Goal: Information Seeking & Learning: Compare options

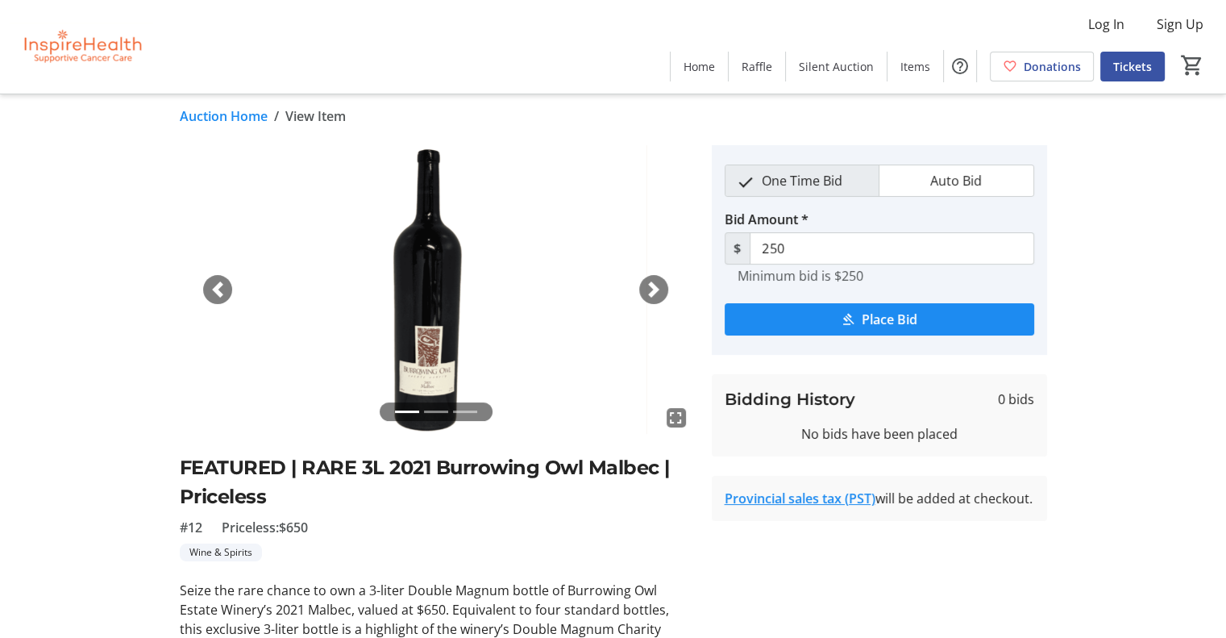
scroll to position [9, 0]
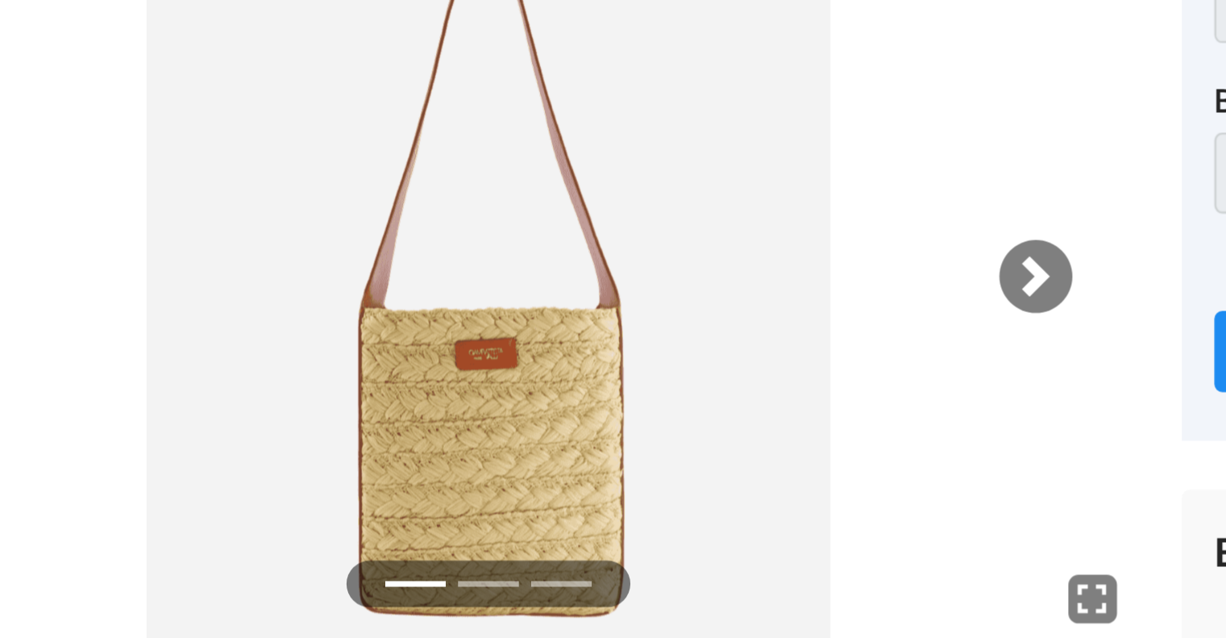
scroll to position [31, 0]
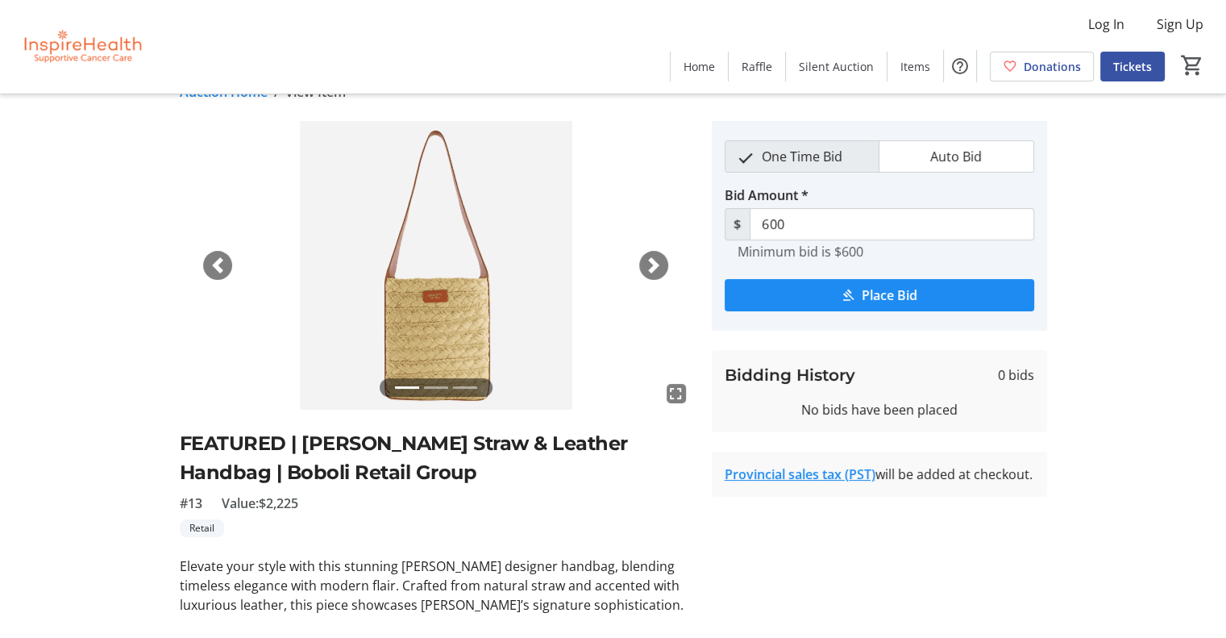
click at [641, 260] on div "Next" at bounding box center [653, 265] width 29 height 29
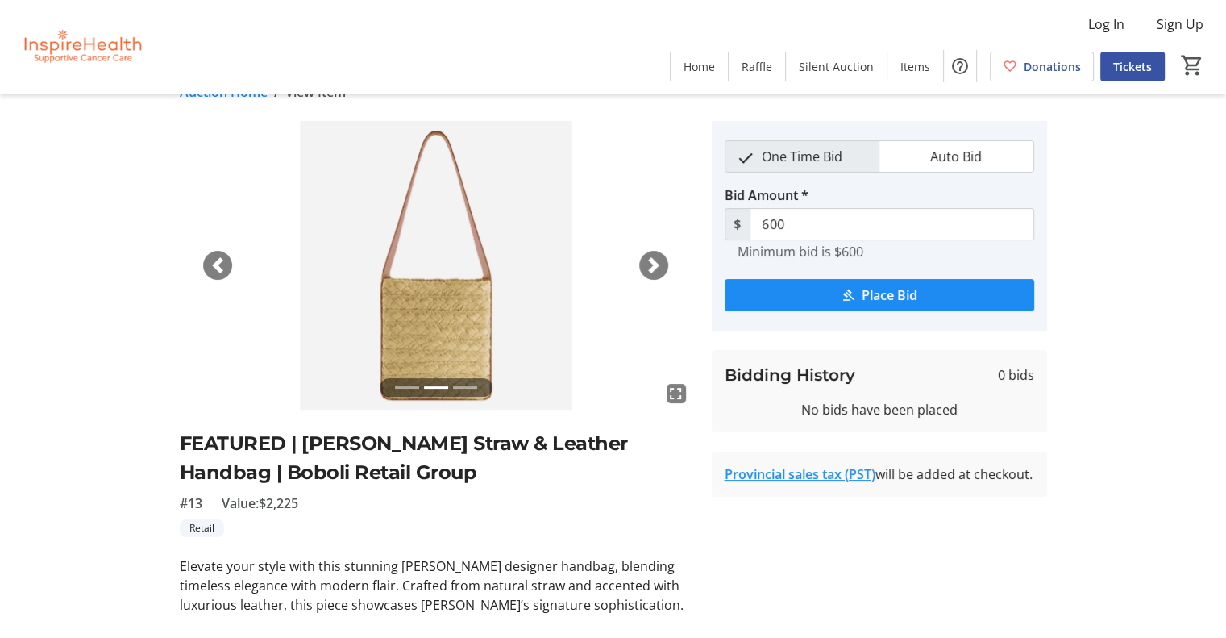
click at [646, 263] on span "button" at bounding box center [654, 265] width 16 height 16
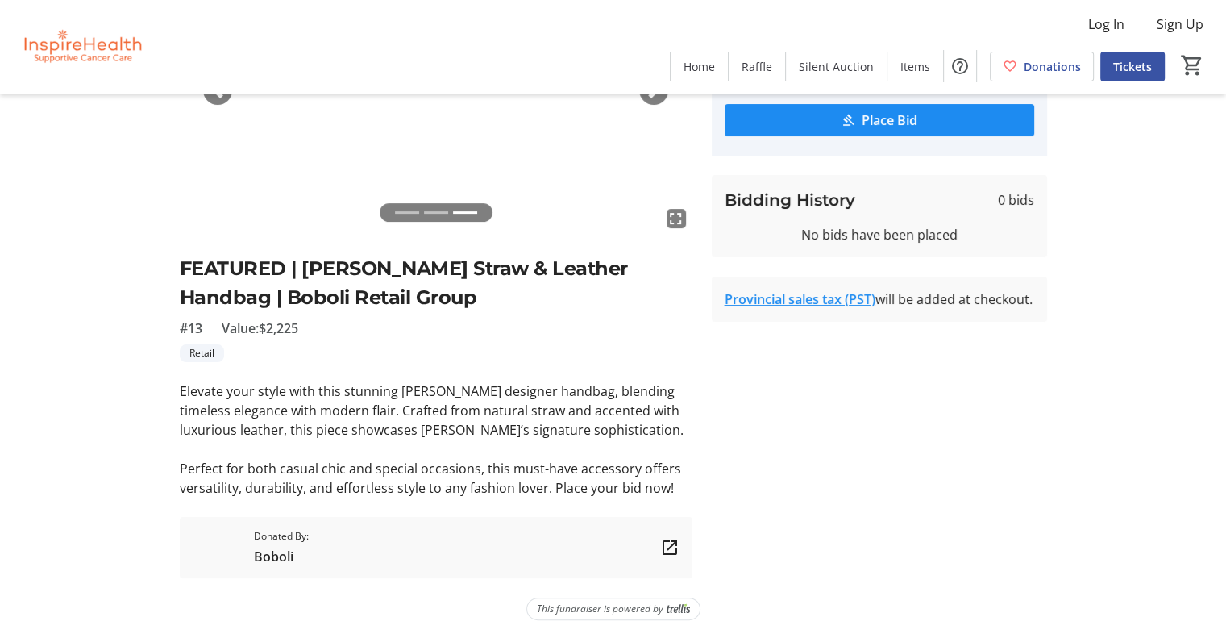
scroll to position [206, 0]
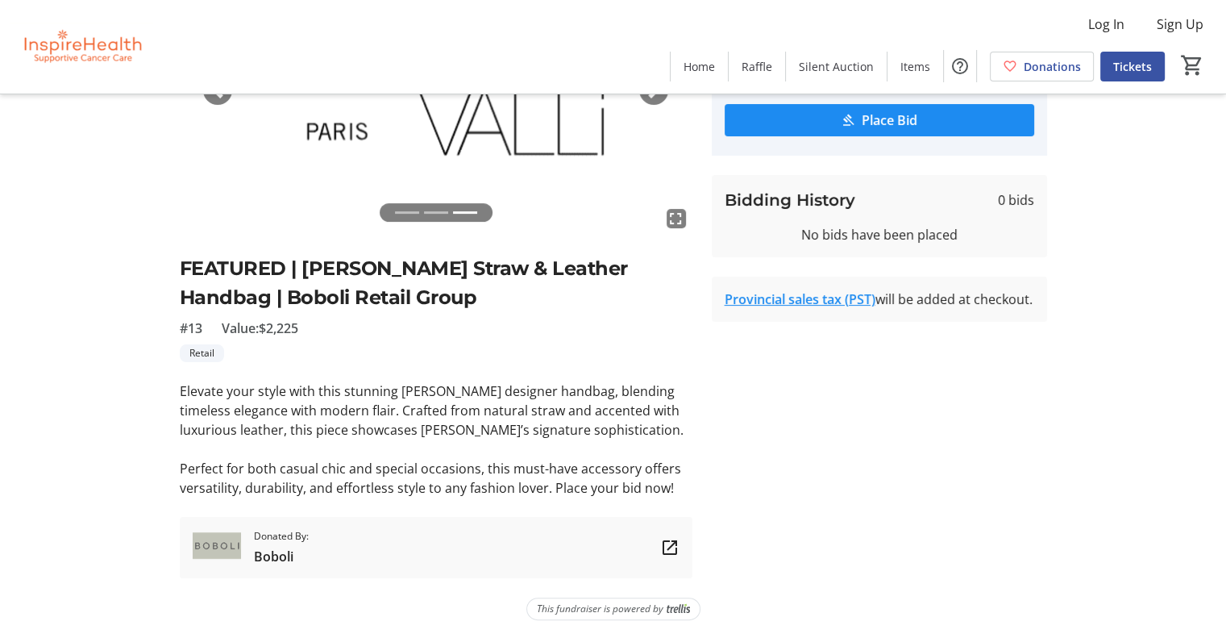
drag, startPoint x: 303, startPoint y: 264, endPoint x: 496, endPoint y: 289, distance: 194.9
click at [496, 289] on h2 "FEATURED | Giambattista Valli Straw & Leather Handbag | Boboli Retail Group" at bounding box center [436, 283] width 513 height 58
copy h2 "Giambattista Valli Straw & Leather Handbag | Boboli Retail Group"
click at [82, 313] on div "fullscreen fullscreen fullscreen Previous Next FEATURED | Giambattista Valli St…" at bounding box center [613, 262] width 1064 height 632
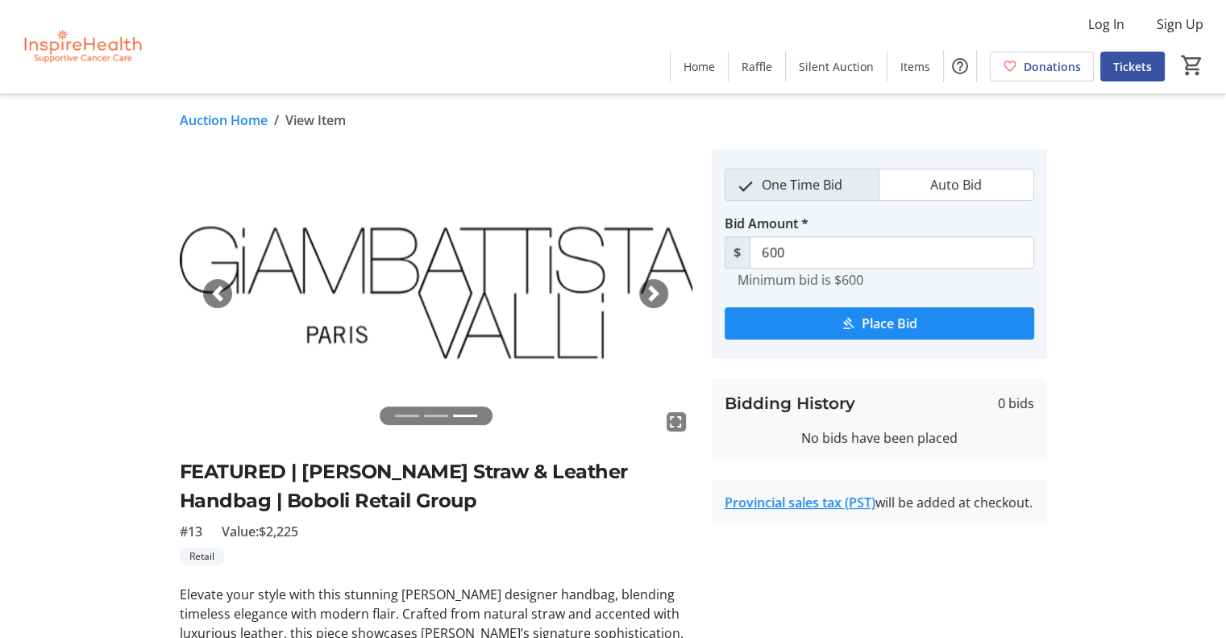
scroll to position [5, 0]
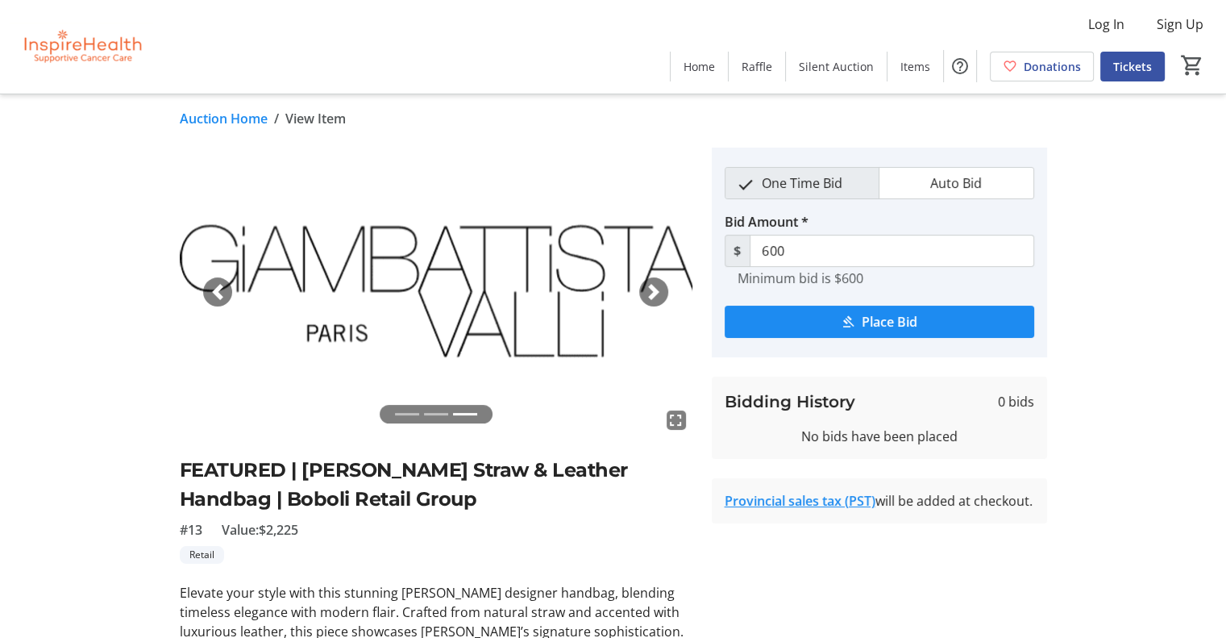
click at [203, 277] on img at bounding box center [436, 291] width 513 height 289
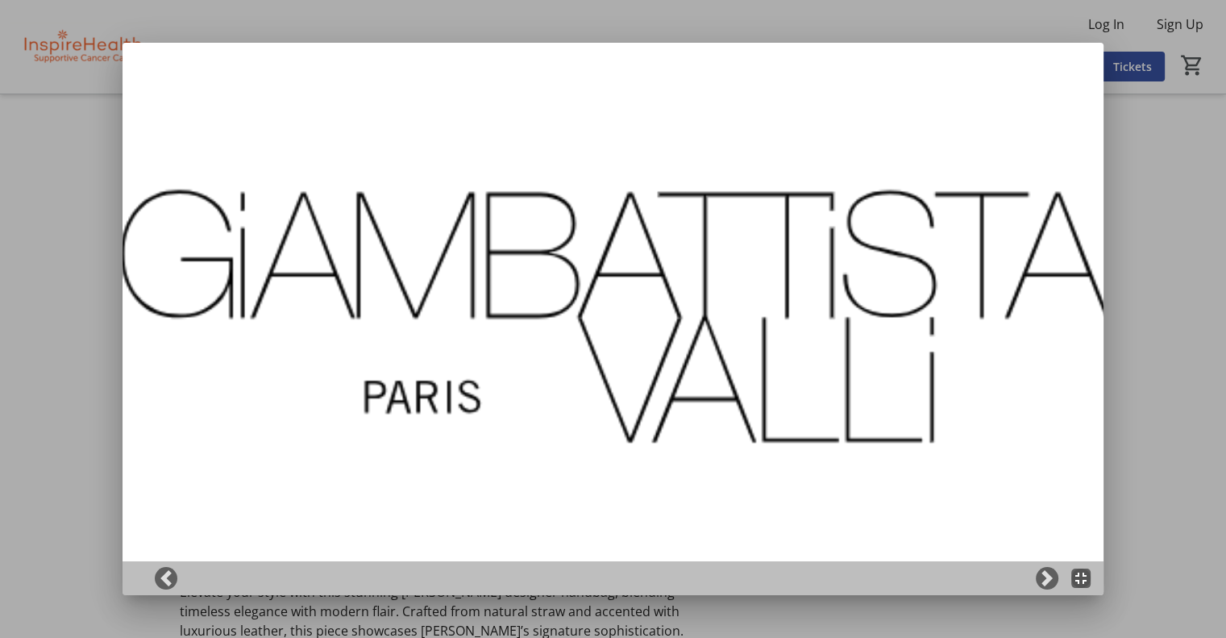
click at [61, 383] on div at bounding box center [613, 319] width 1226 height 638
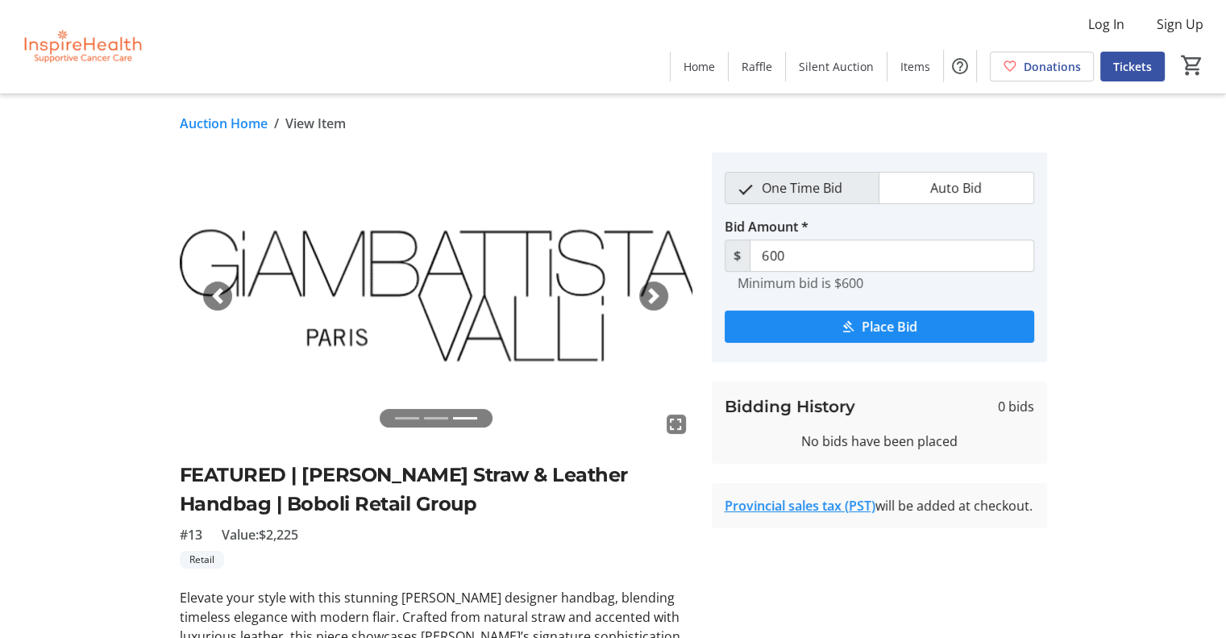
scroll to position [5, 0]
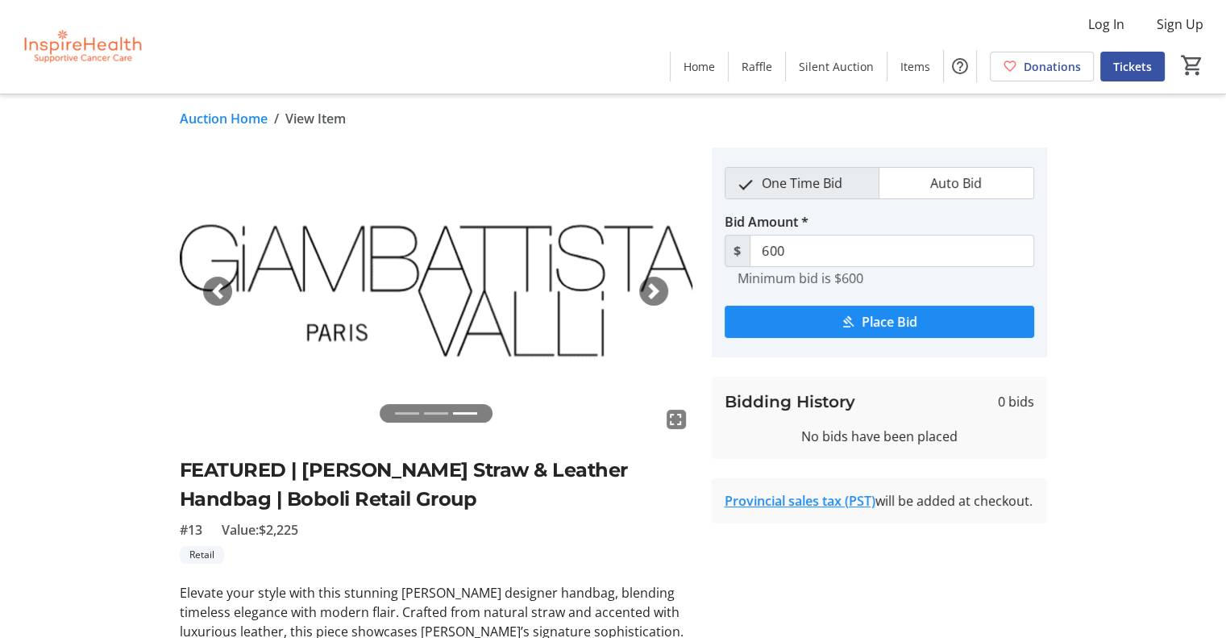
click at [215, 287] on span "button" at bounding box center [218, 292] width 16 height 16
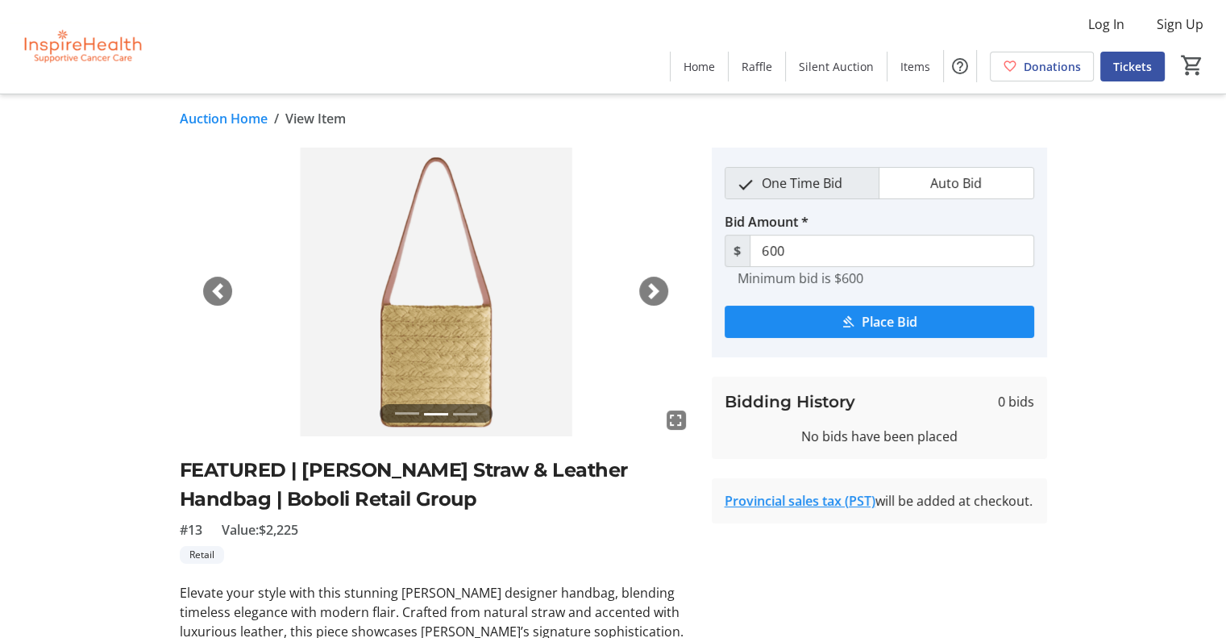
click at [215, 287] on span "button" at bounding box center [218, 292] width 16 height 16
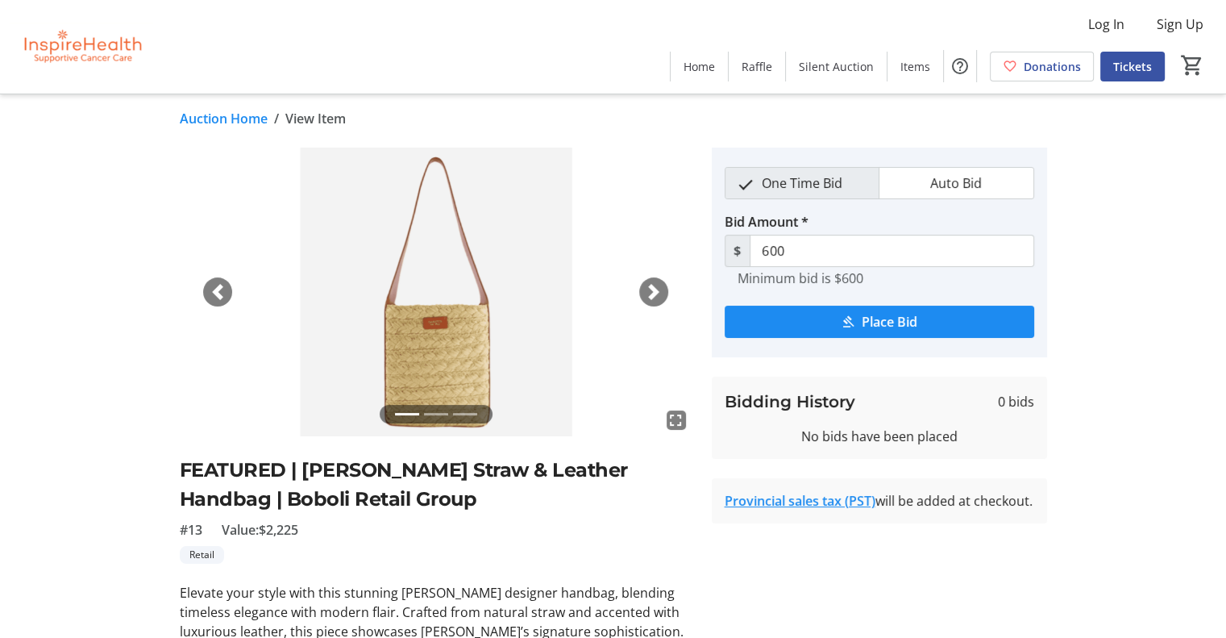
click at [432, 369] on img at bounding box center [436, 291] width 513 height 289
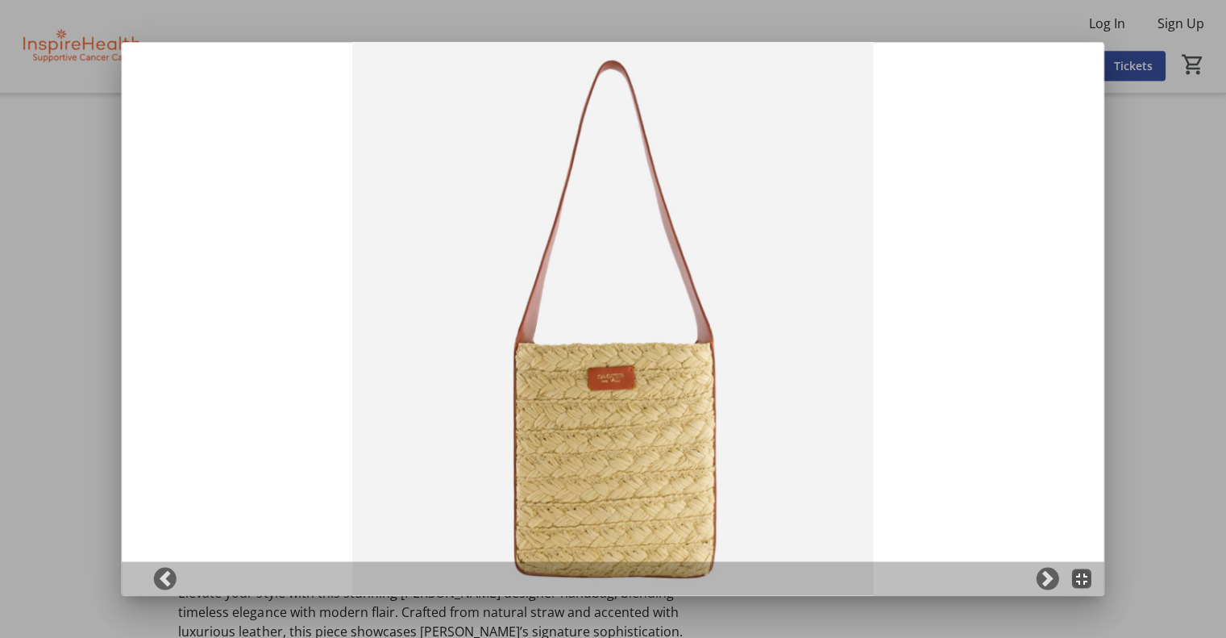
scroll to position [0, 0]
click at [63, 271] on div at bounding box center [613, 319] width 1226 height 638
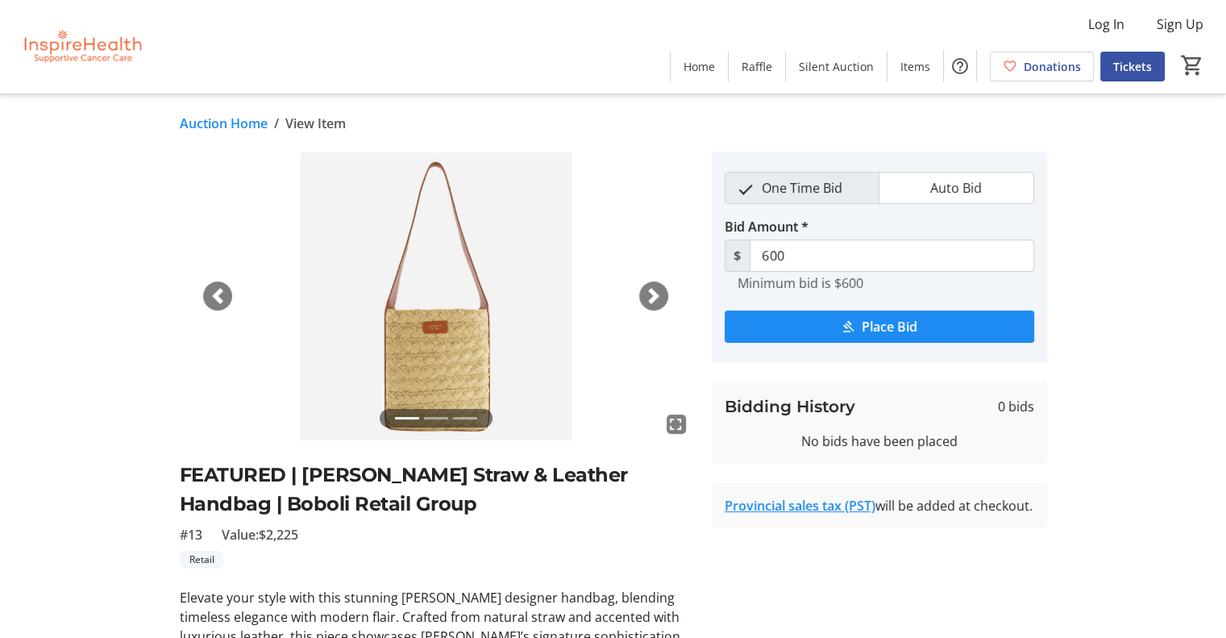
scroll to position [5, 0]
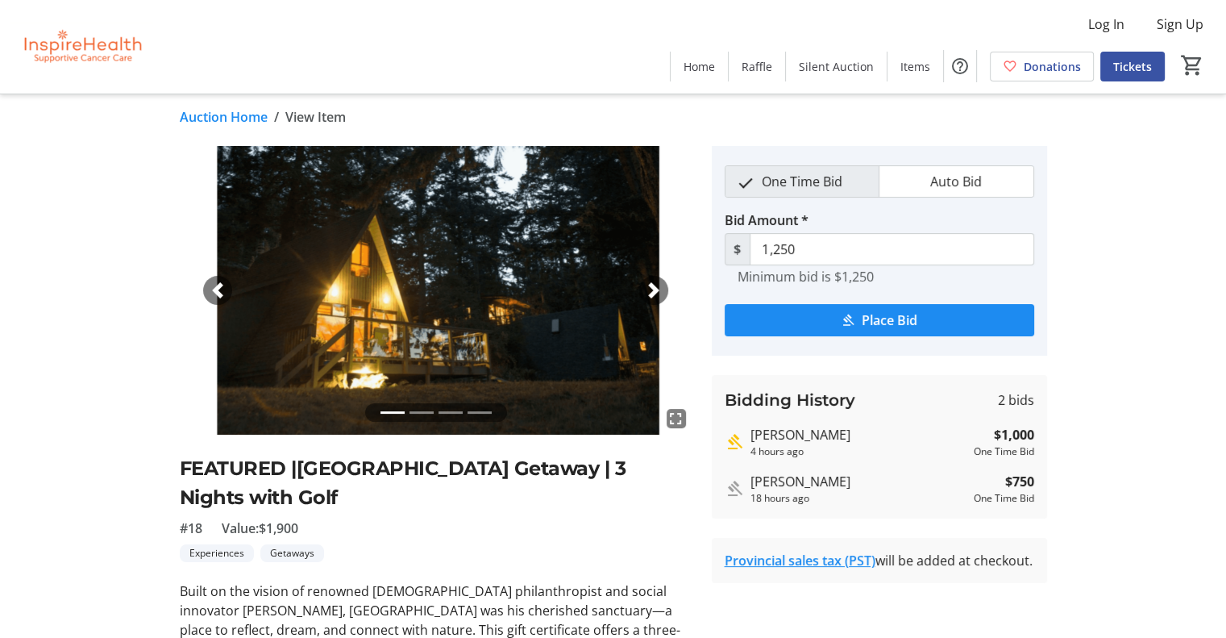
scroll to position [10, 0]
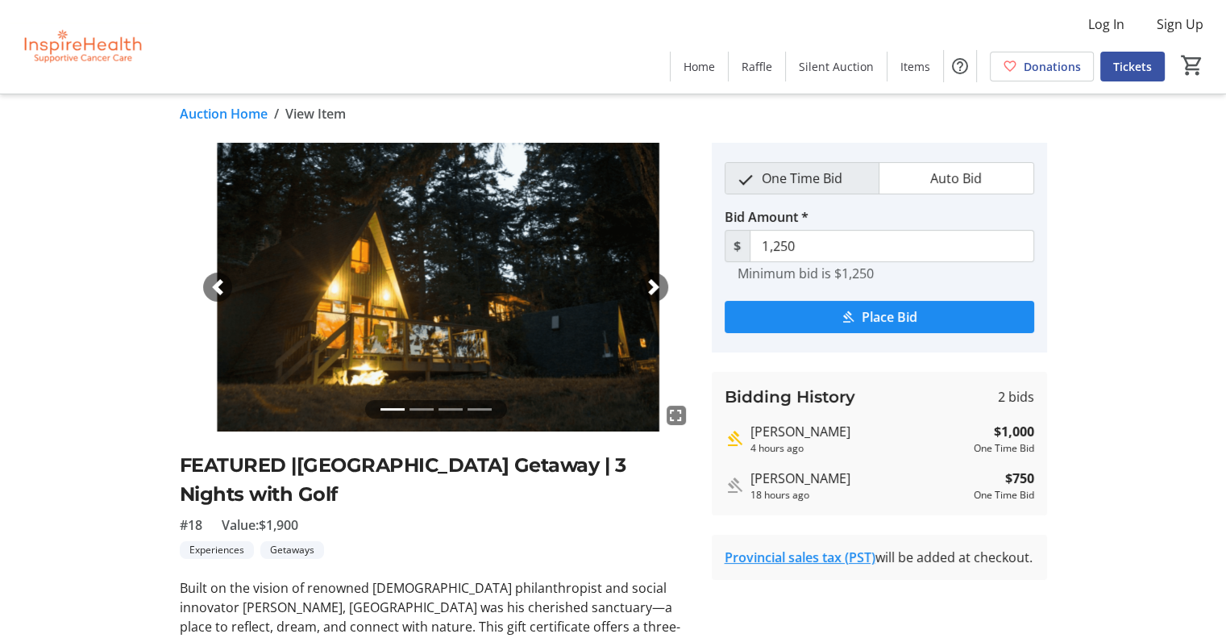
click at [645, 294] on div "Next" at bounding box center [653, 286] width 29 height 29
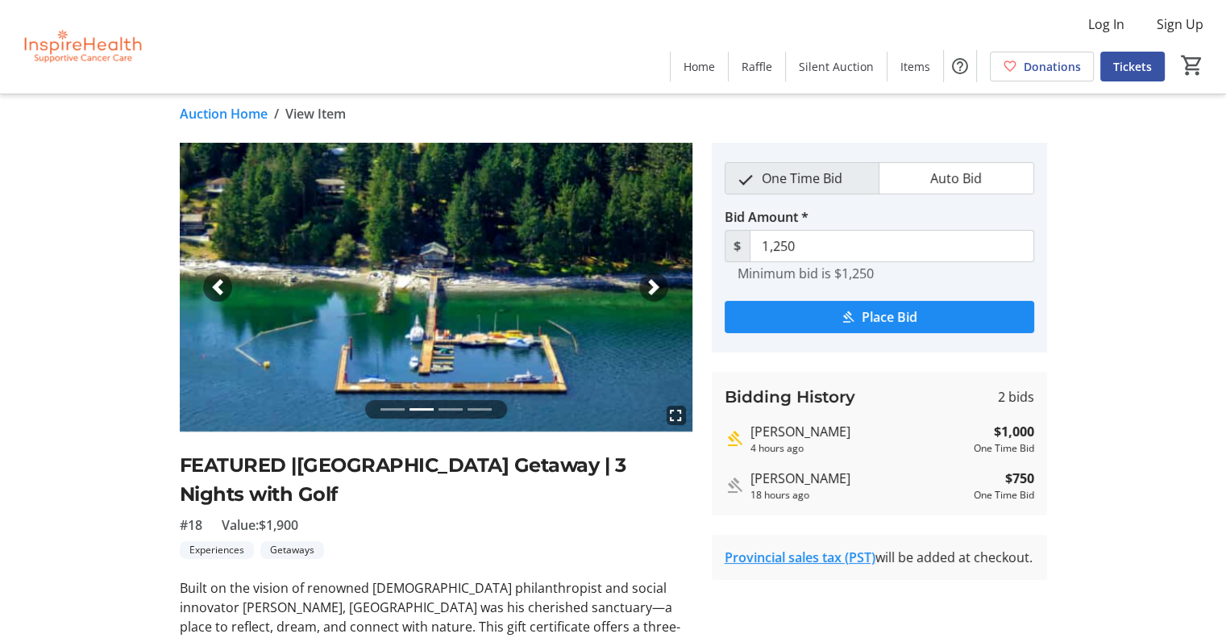
click at [649, 295] on div "Next" at bounding box center [653, 286] width 29 height 29
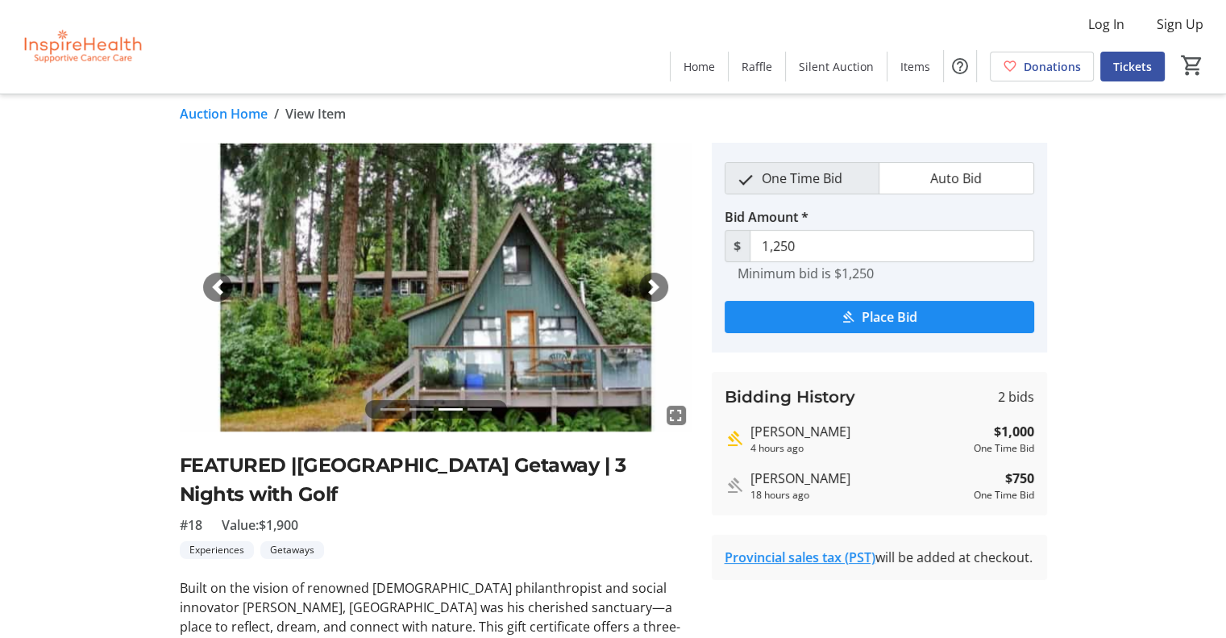
click at [649, 295] on div "Next" at bounding box center [653, 286] width 29 height 29
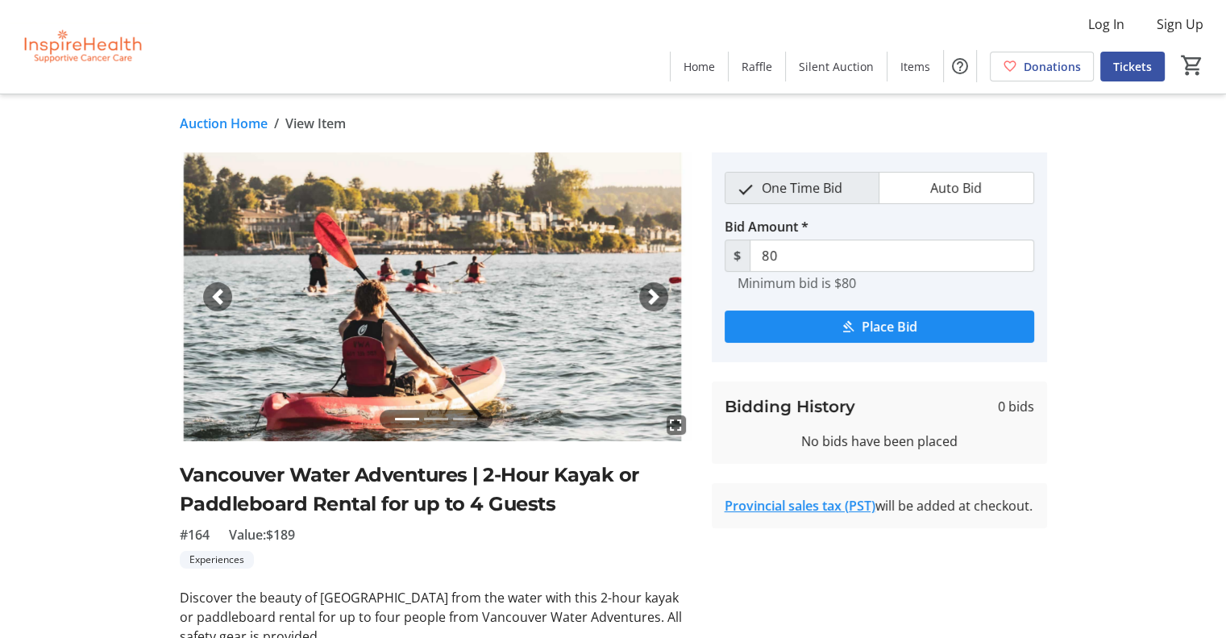
click at [646, 296] on span "button" at bounding box center [654, 297] width 16 height 16
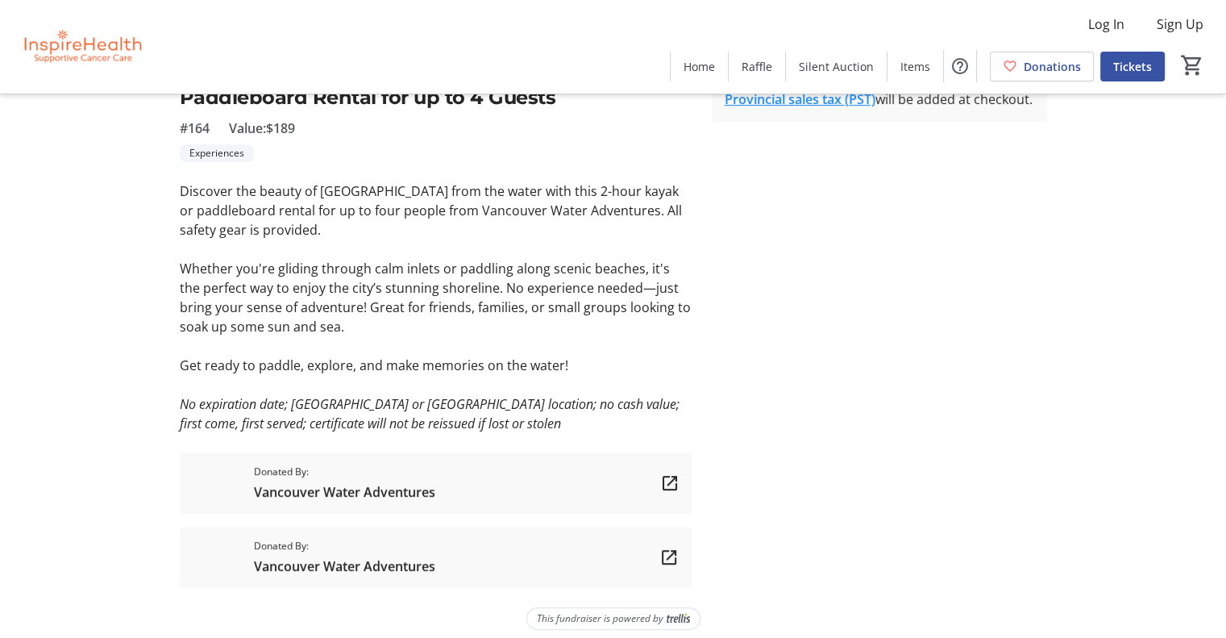
scroll to position [406, 0]
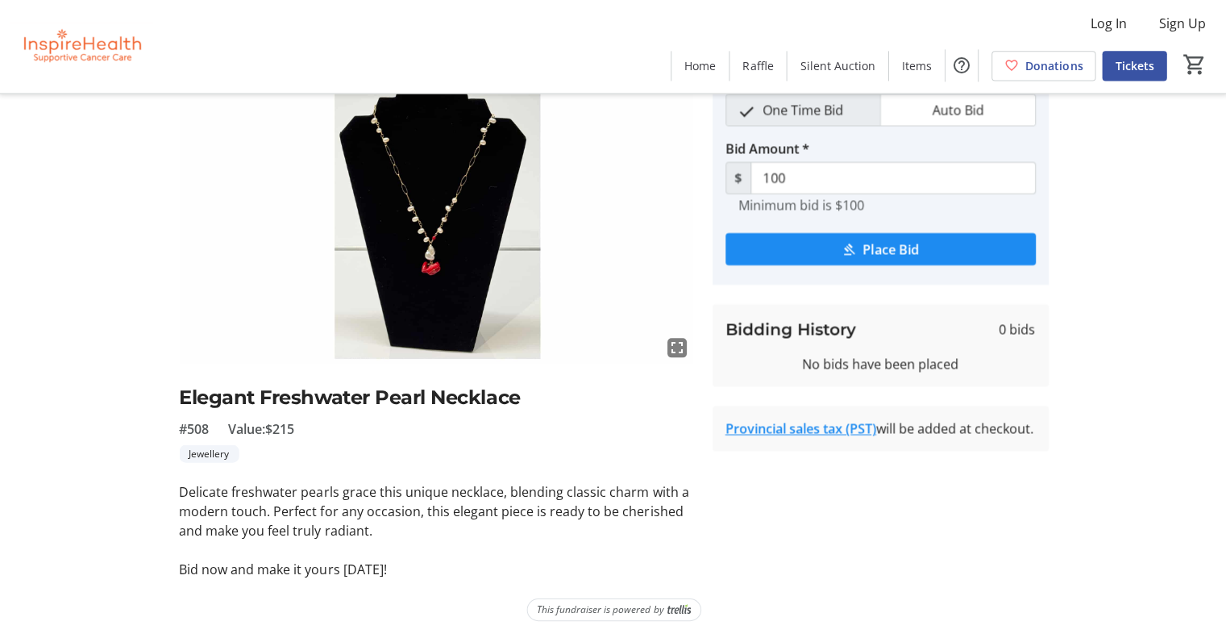
scroll to position [77, 0]
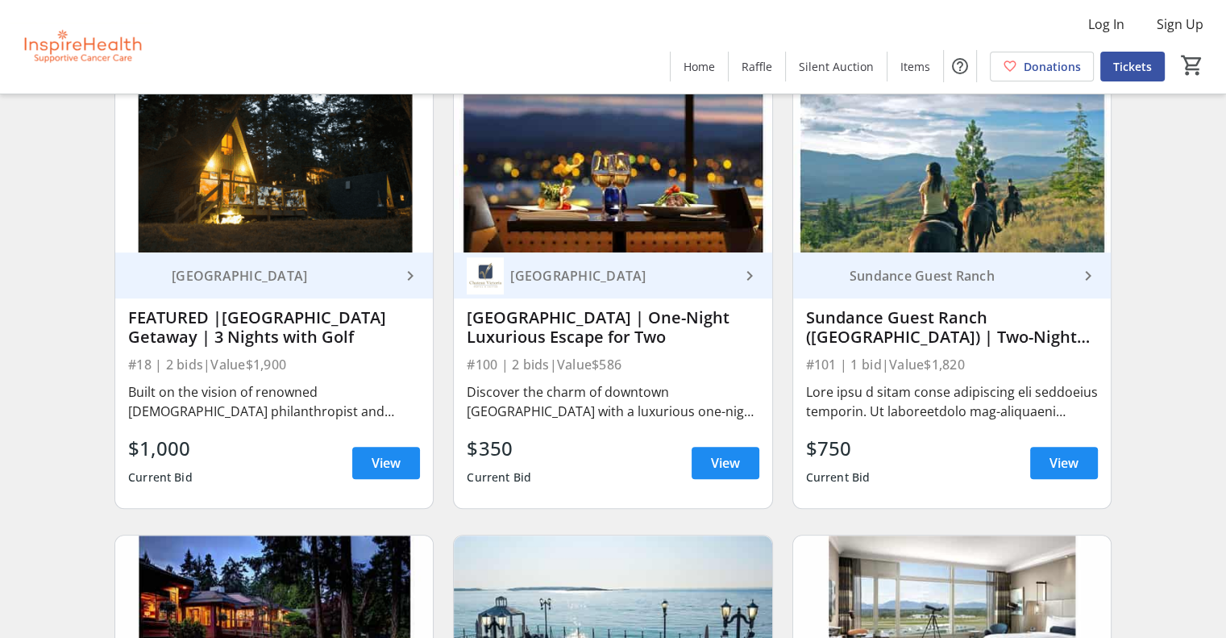
scroll to position [1086, 0]
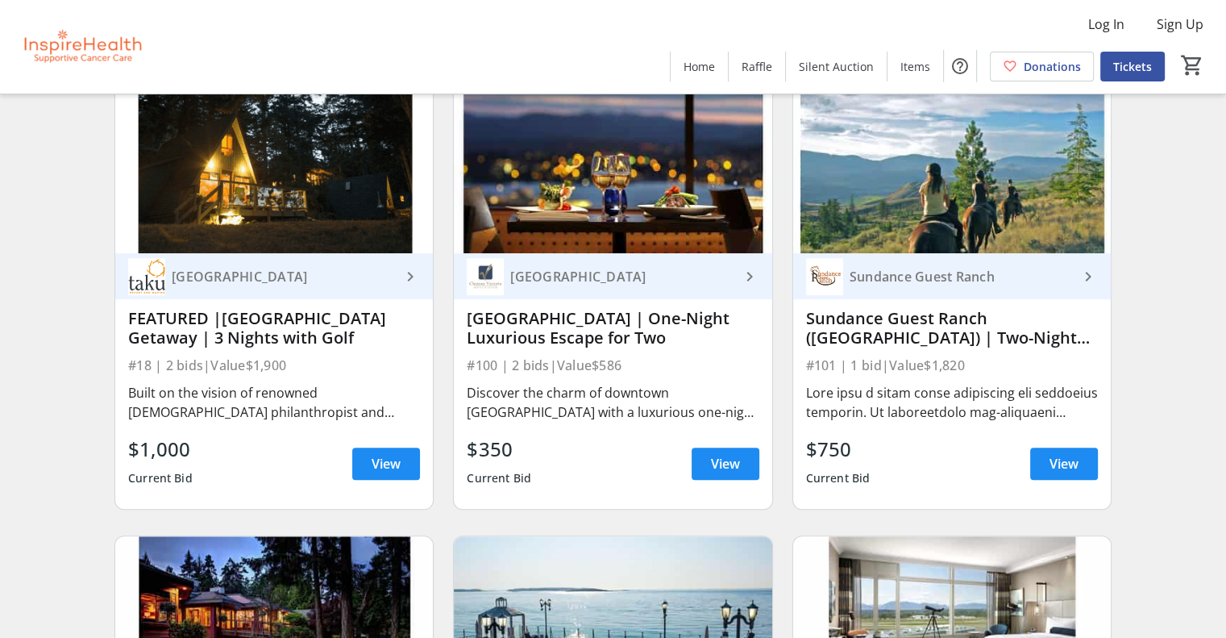
click at [558, 285] on div "[GEOGRAPHIC_DATA]" at bounding box center [621, 276] width 235 height 16
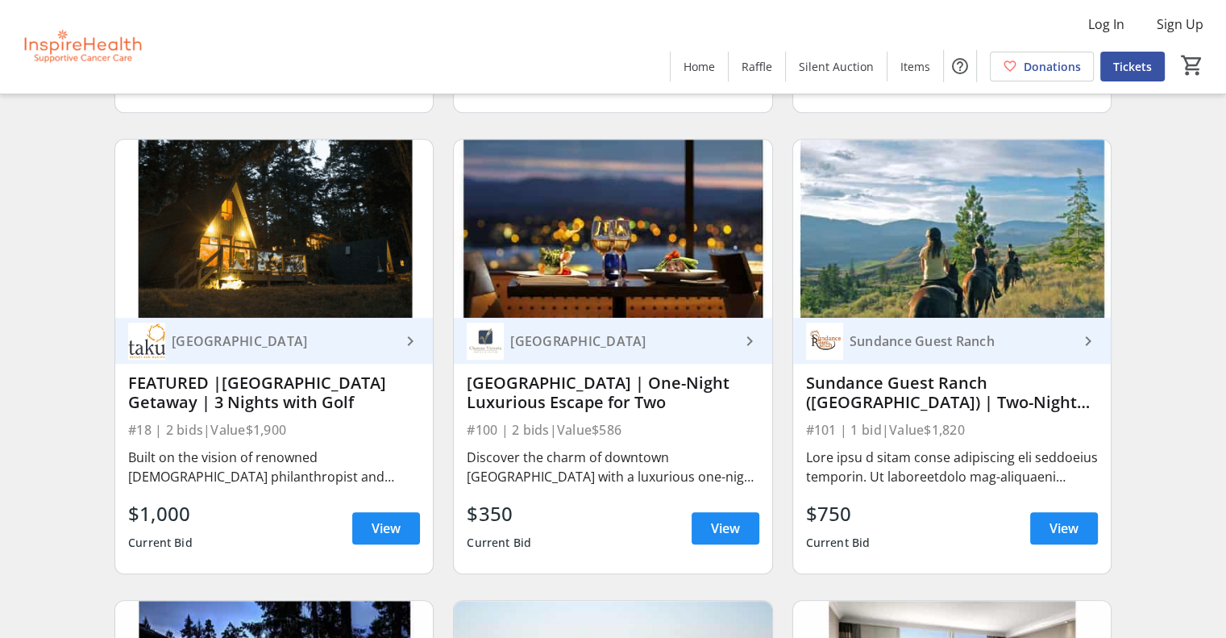
scroll to position [1022, 0]
click at [580, 409] on div "[GEOGRAPHIC_DATA] | One-Night Luxurious Escape for Two" at bounding box center [613, 391] width 292 height 39
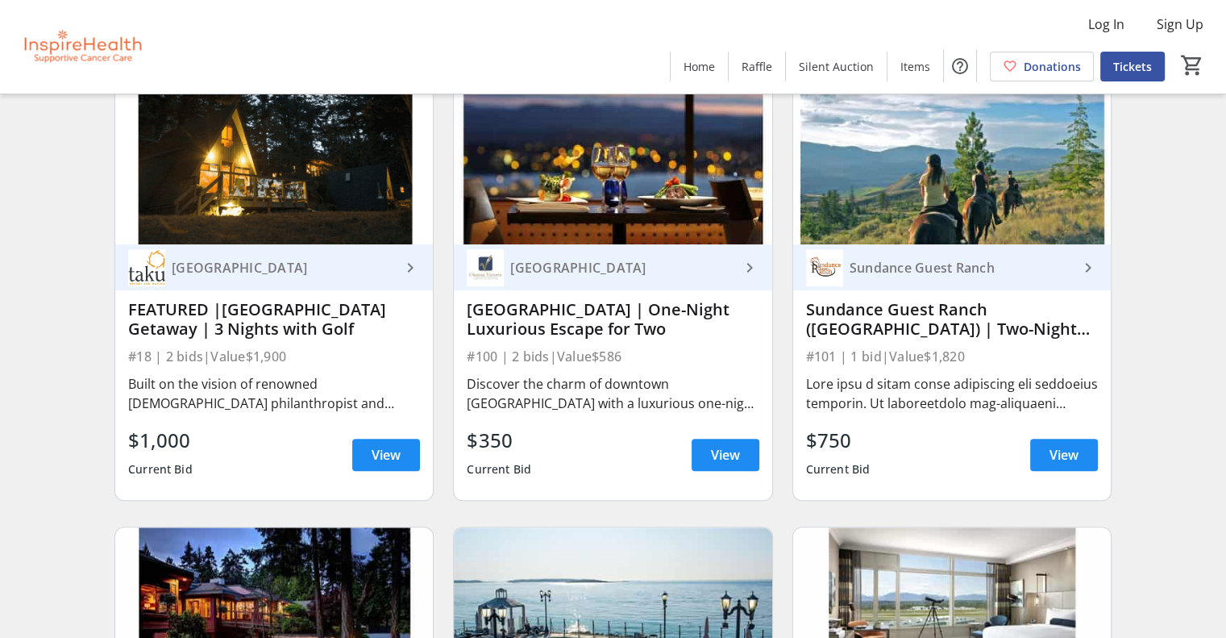
scroll to position [1093, 0]
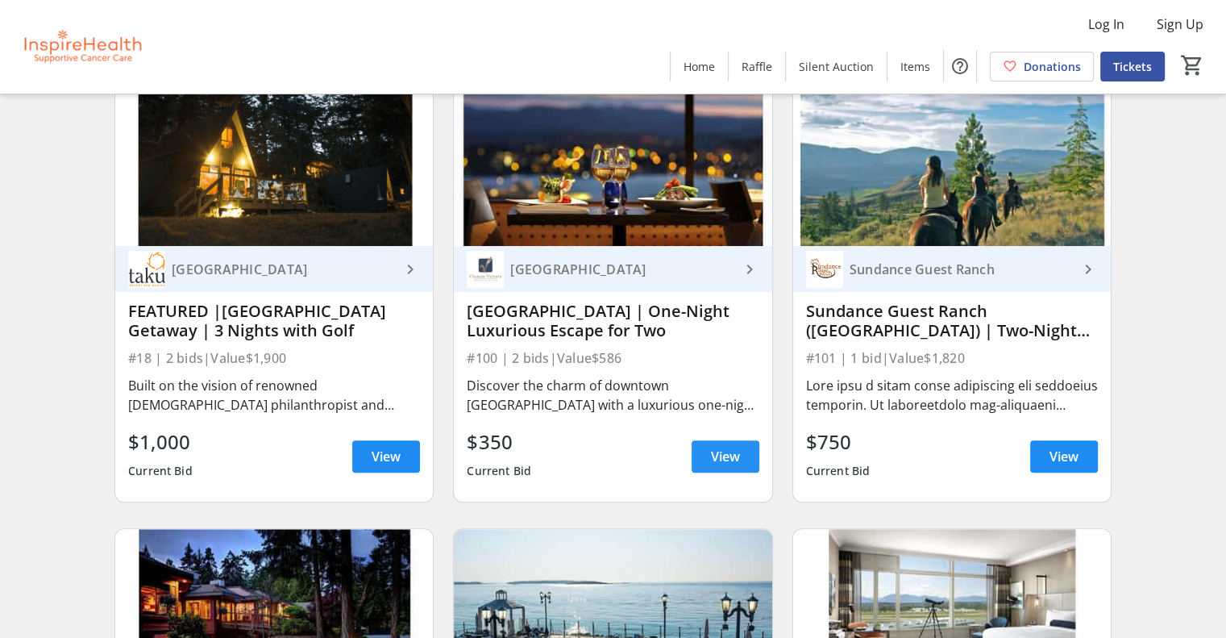
click at [711, 466] on span "View" at bounding box center [725, 456] width 29 height 19
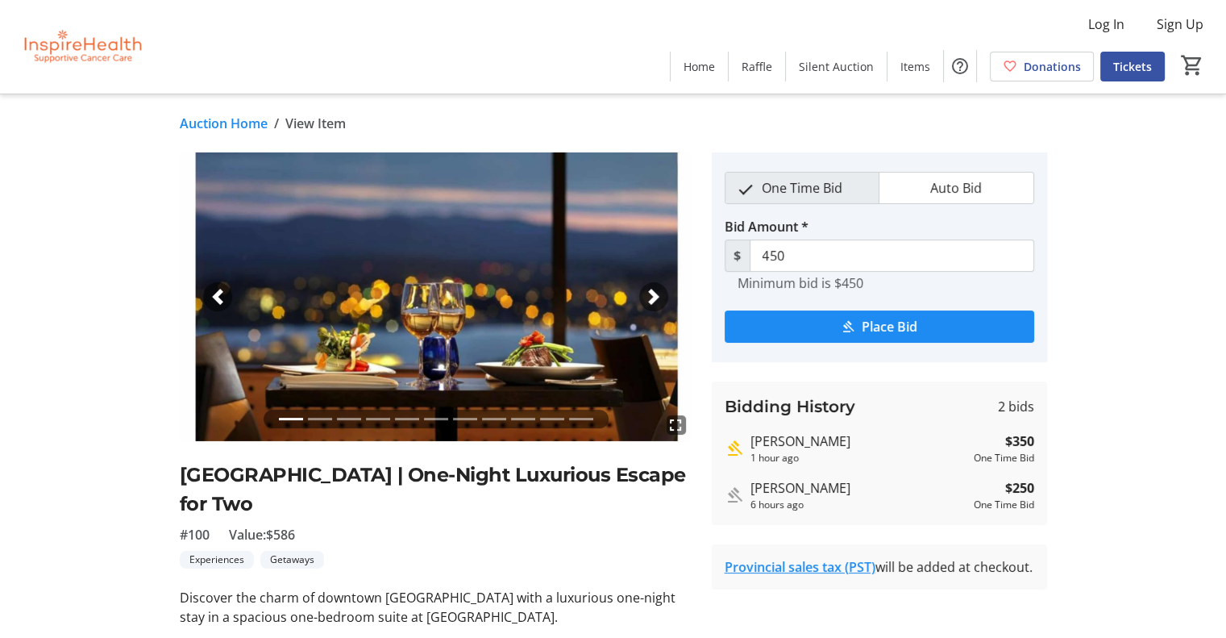
click at [651, 293] on span "button" at bounding box center [654, 297] width 16 height 16
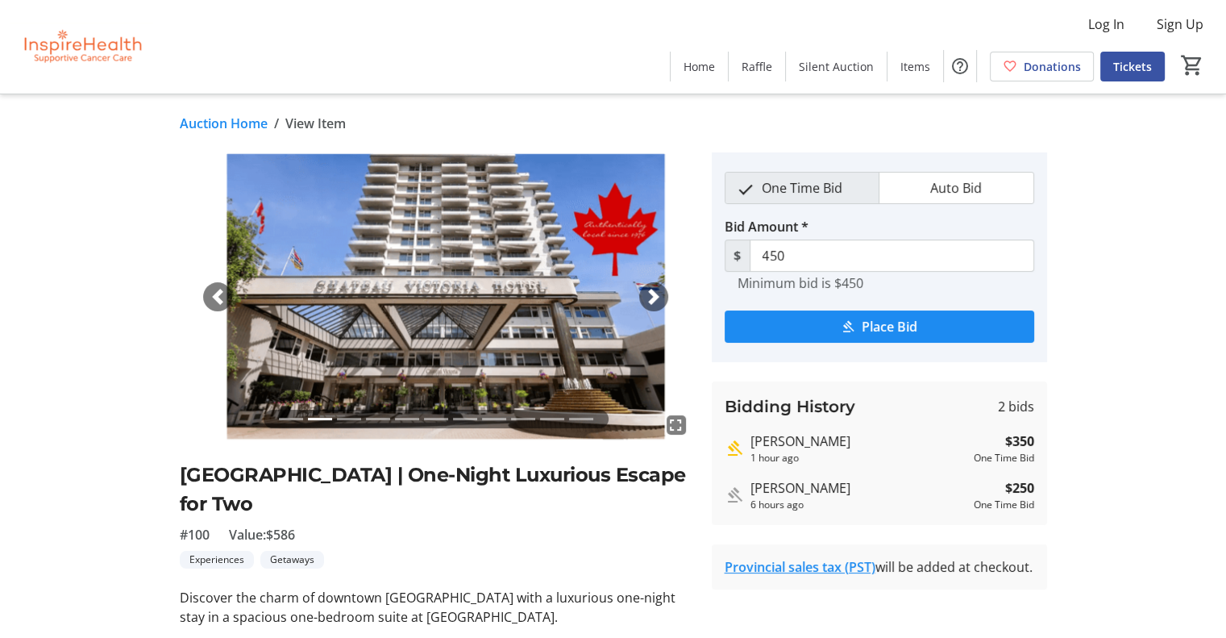
click at [651, 293] on span "button" at bounding box center [654, 297] width 16 height 16
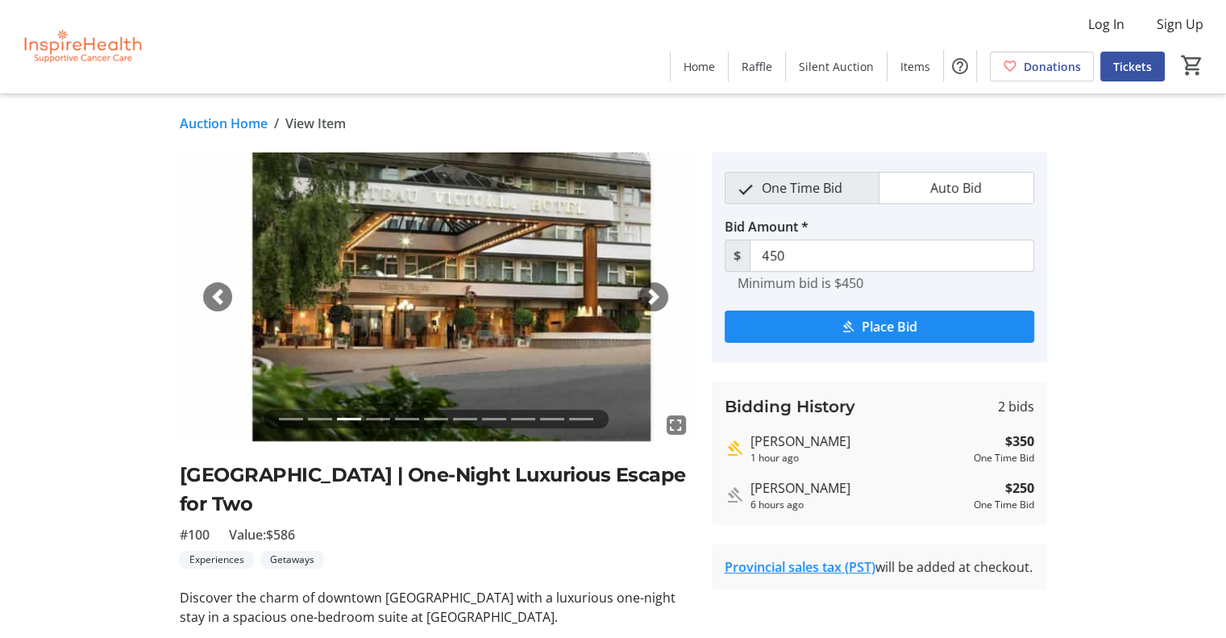
click at [651, 293] on span "button" at bounding box center [654, 297] width 16 height 16
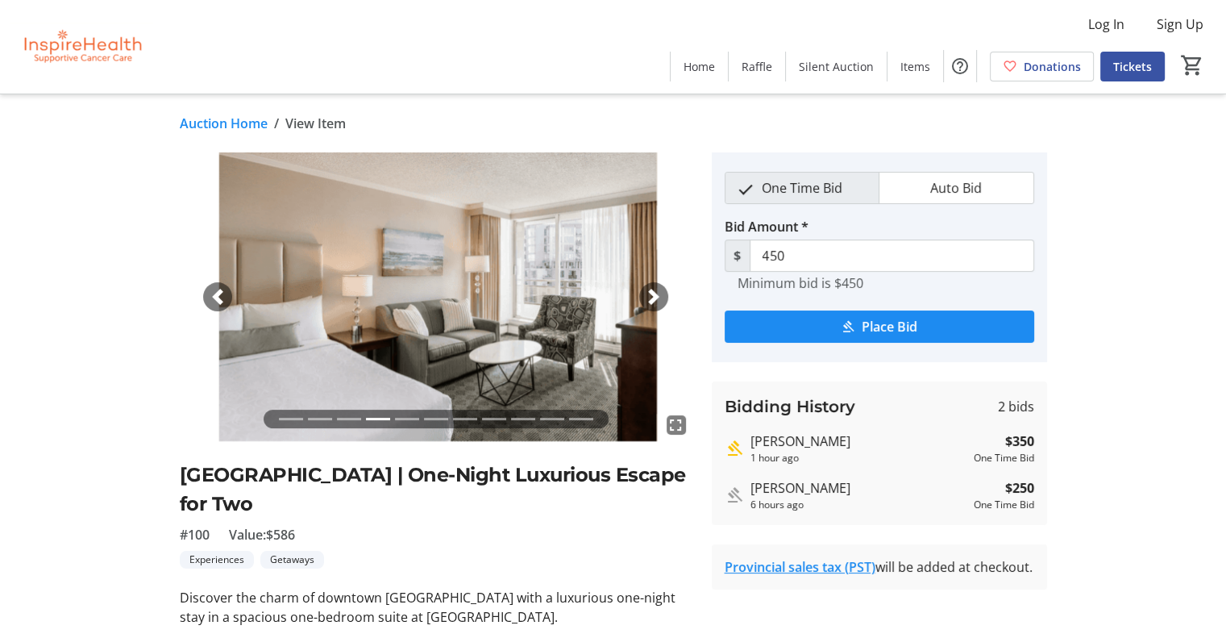
click at [651, 293] on span "button" at bounding box center [654, 297] width 16 height 16
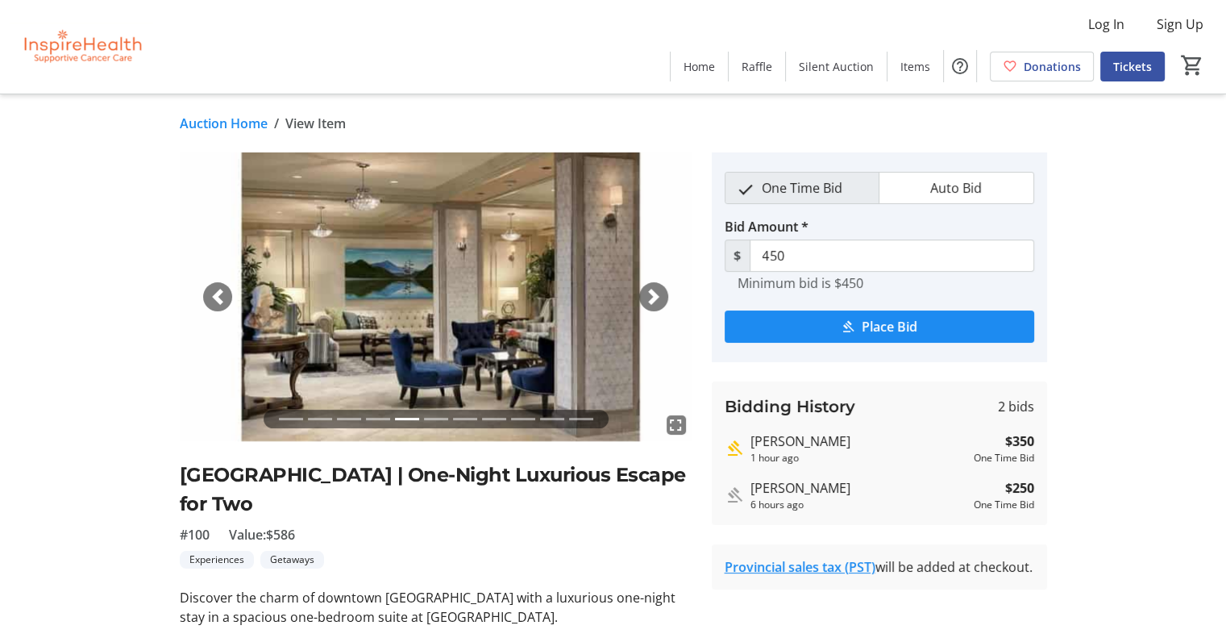
click at [651, 293] on span "button" at bounding box center [654, 297] width 16 height 16
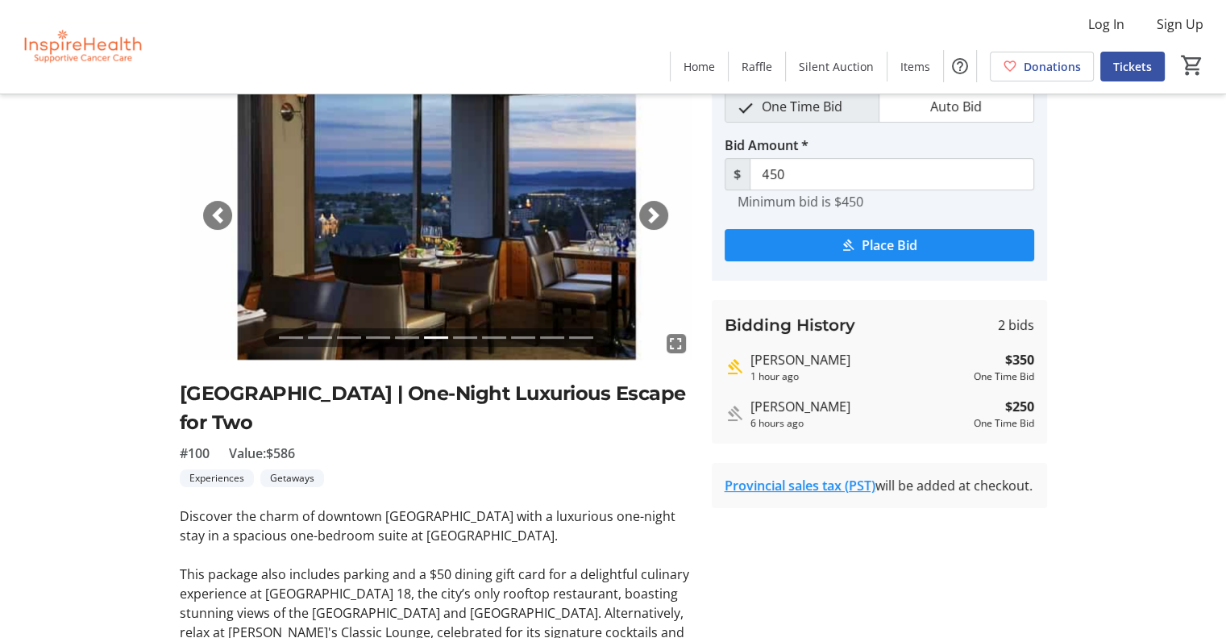
scroll to position [77, 0]
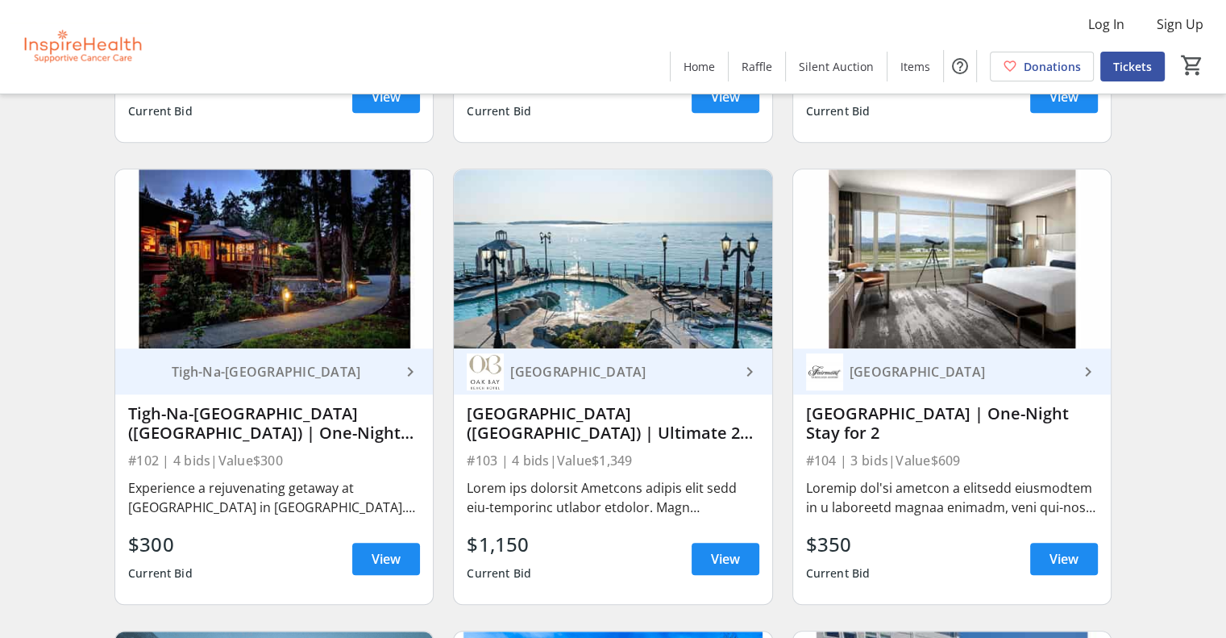
scroll to position [1453, 0]
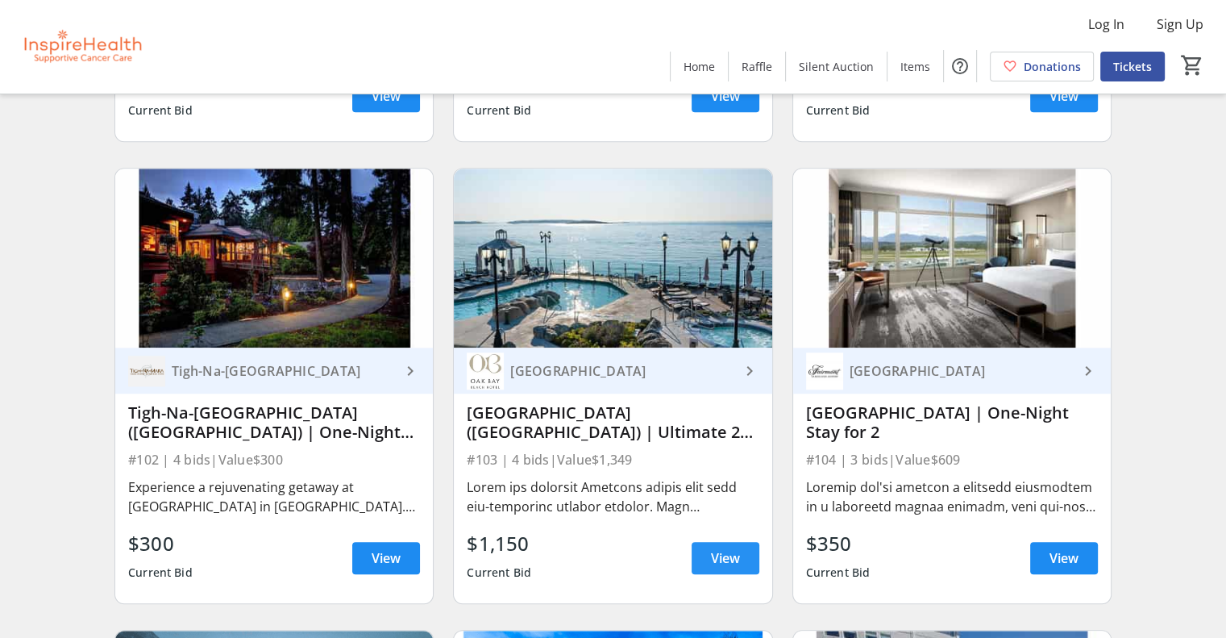
click at [702, 570] on span at bounding box center [726, 557] width 68 height 39
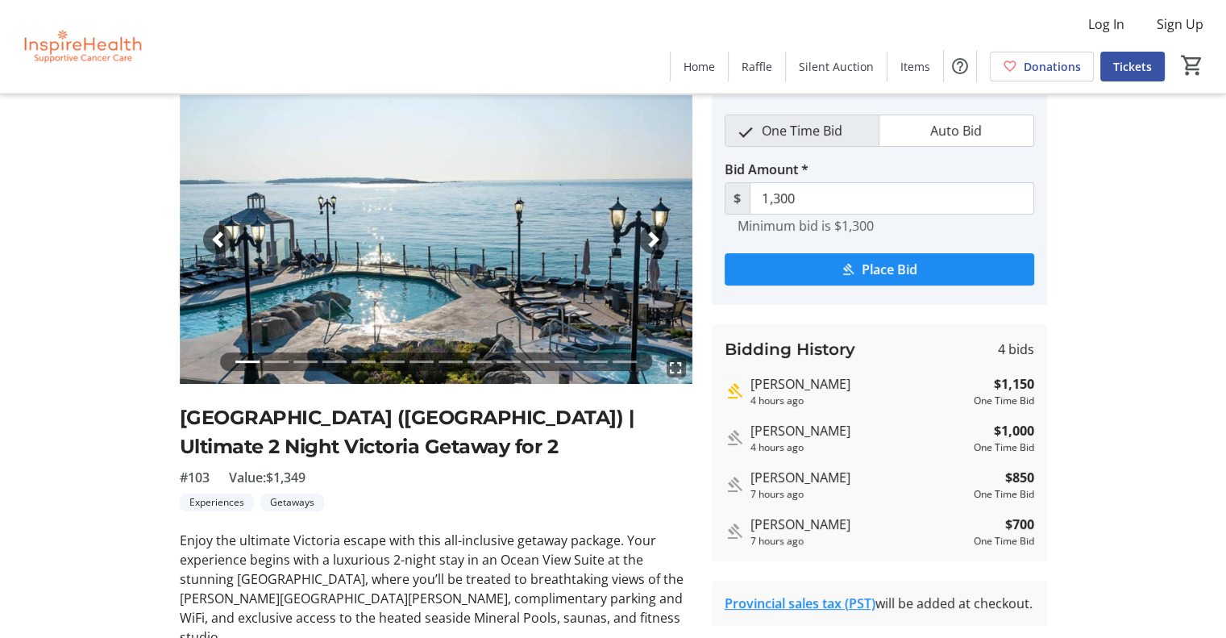
scroll to position [52, 0]
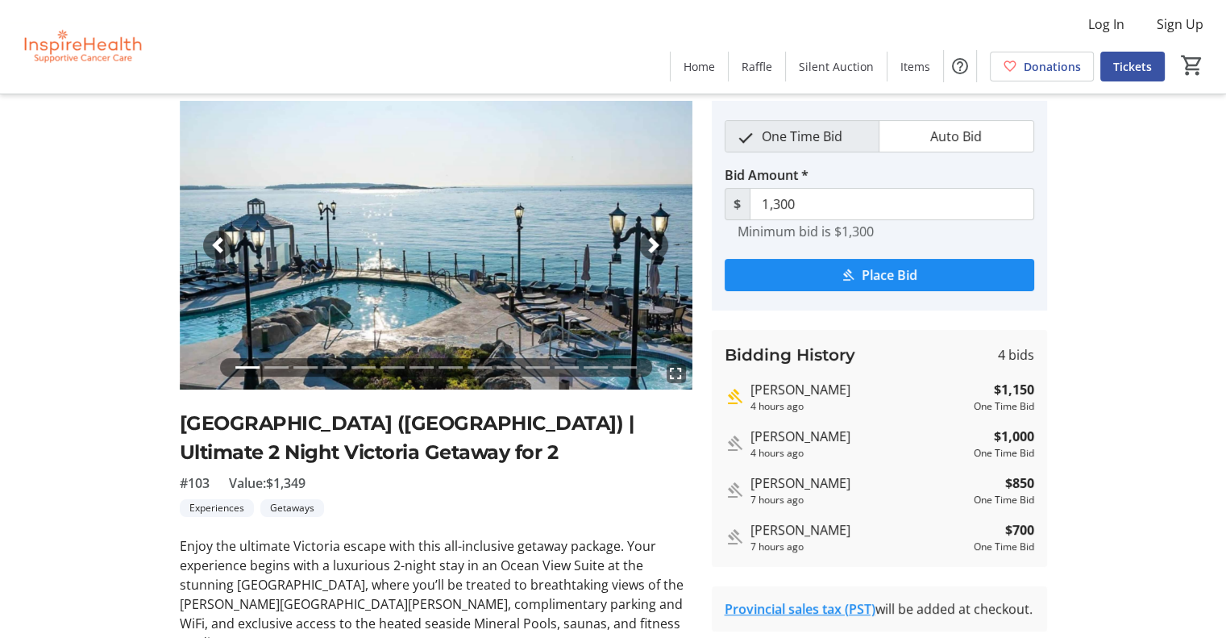
click at [650, 239] on span "button" at bounding box center [654, 245] width 16 height 16
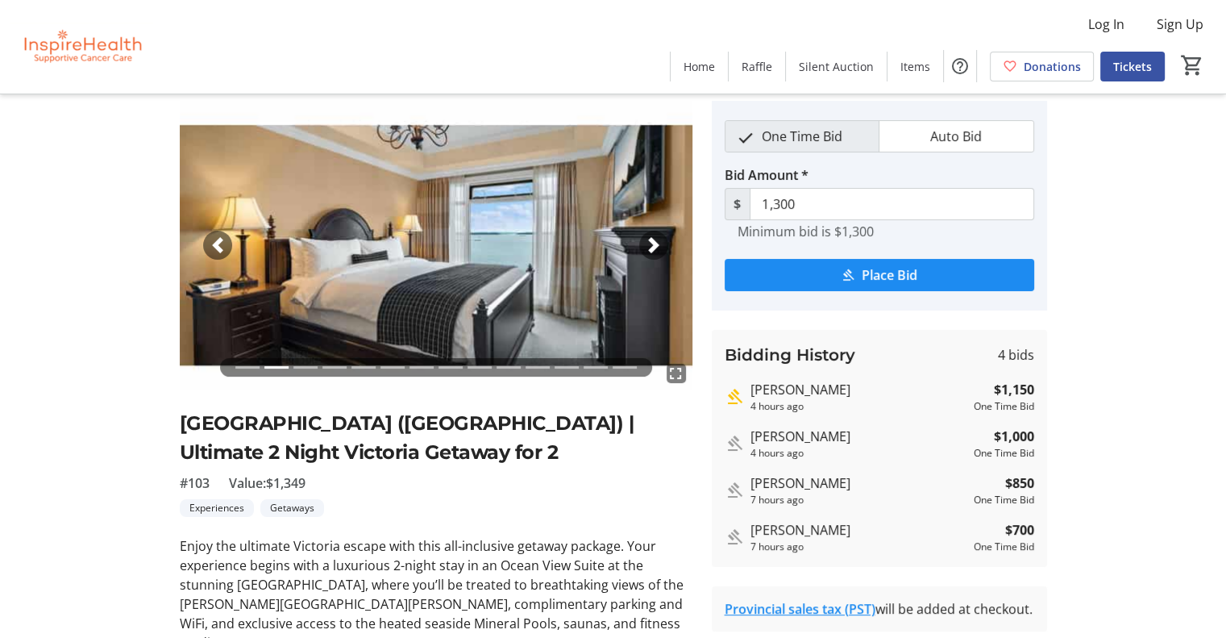
click at [650, 239] on span "button" at bounding box center [654, 245] width 16 height 16
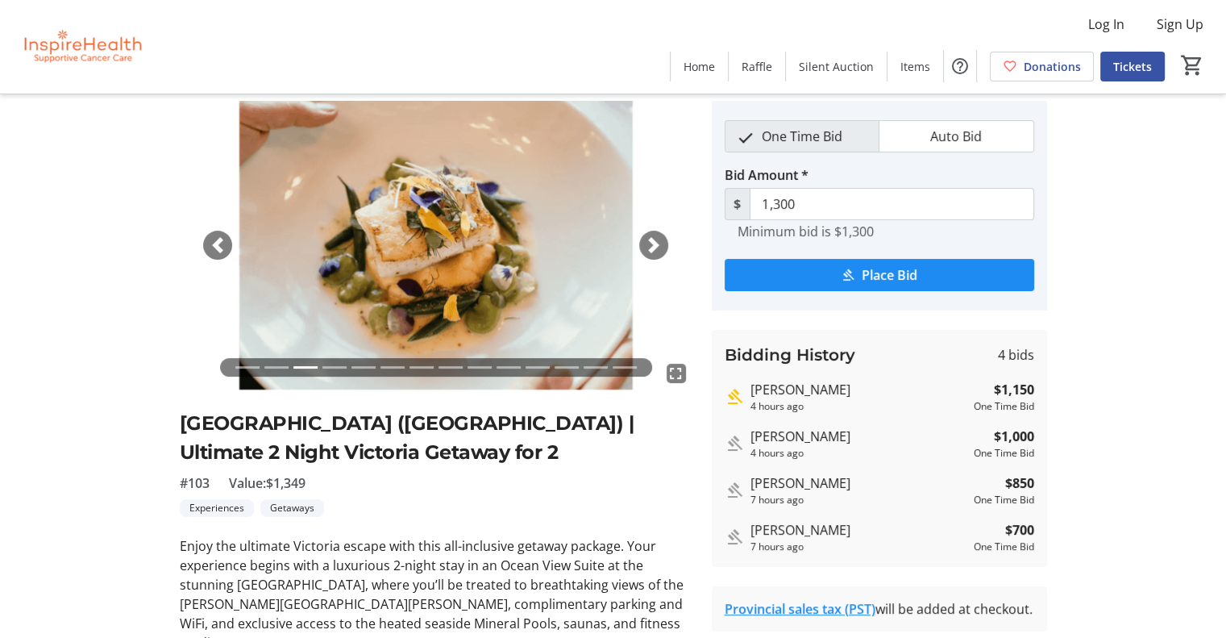
click at [650, 239] on span "button" at bounding box center [654, 245] width 16 height 16
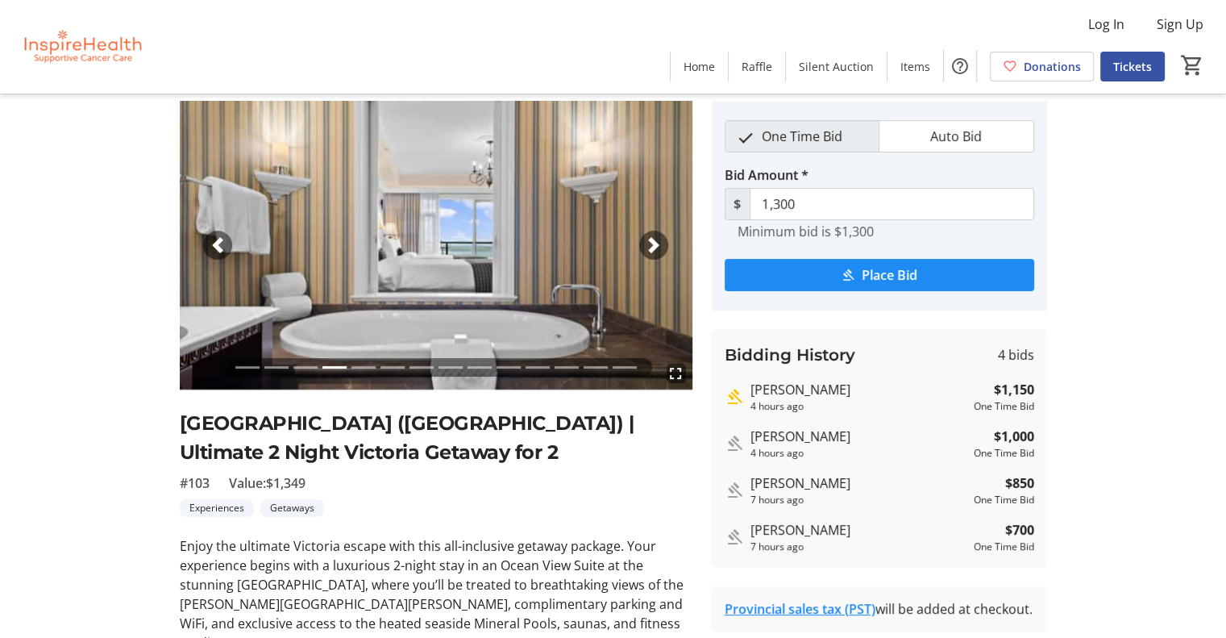
click at [650, 239] on span "button" at bounding box center [654, 245] width 16 height 16
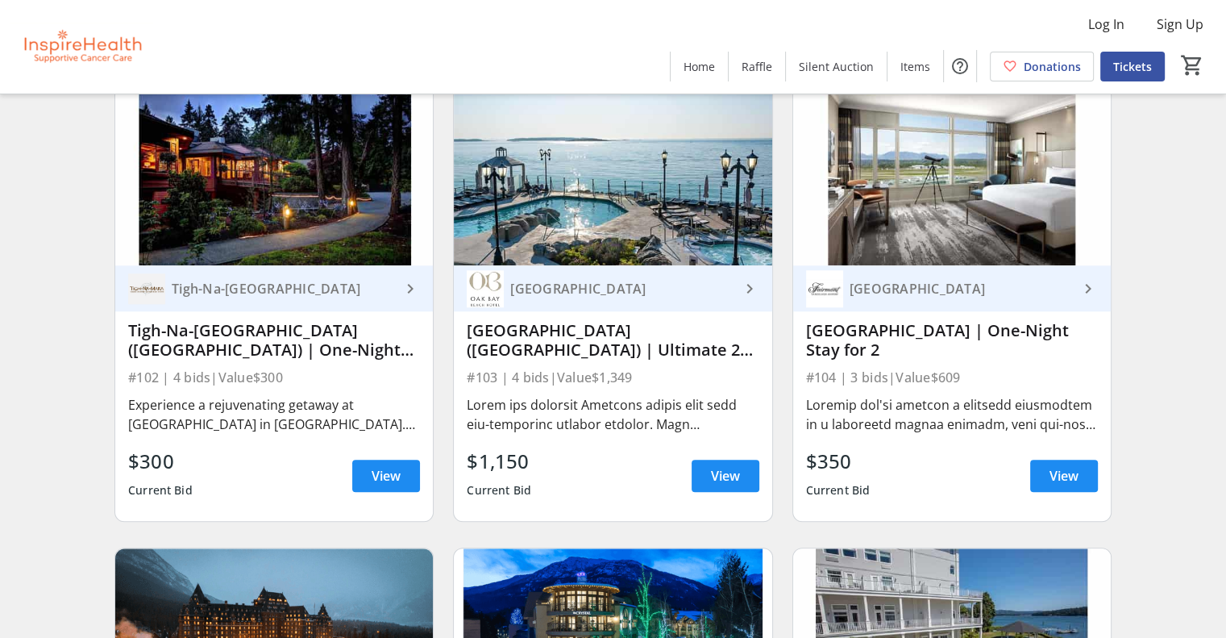
scroll to position [1566, 0]
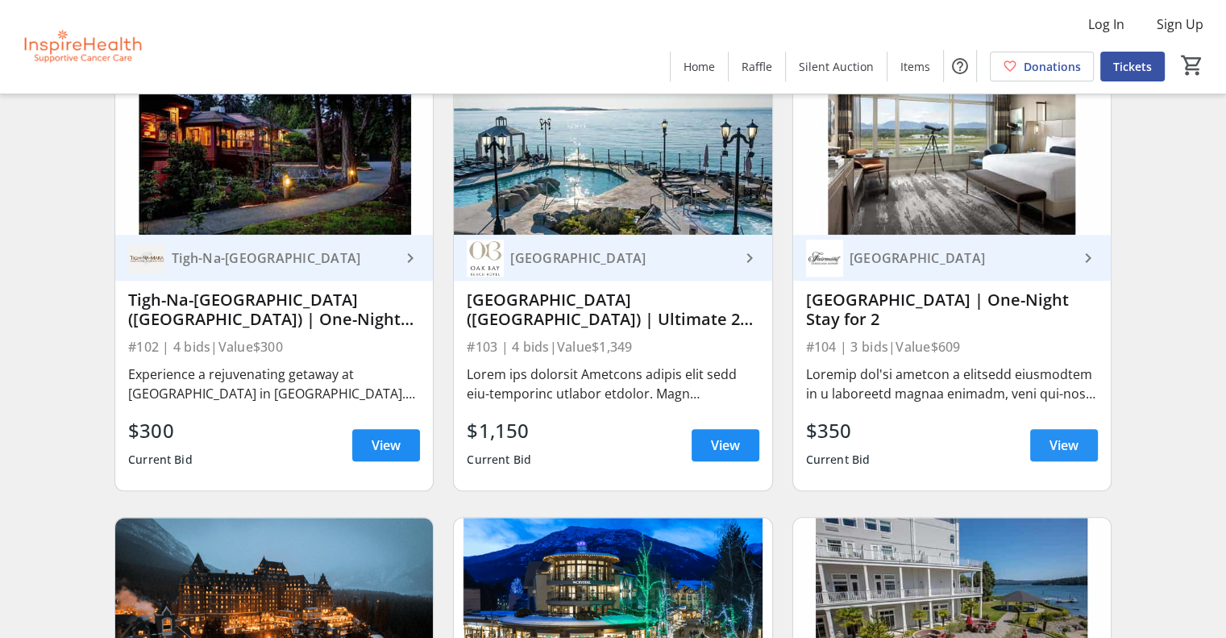
click at [1054, 455] on span "View" at bounding box center [1063, 444] width 29 height 19
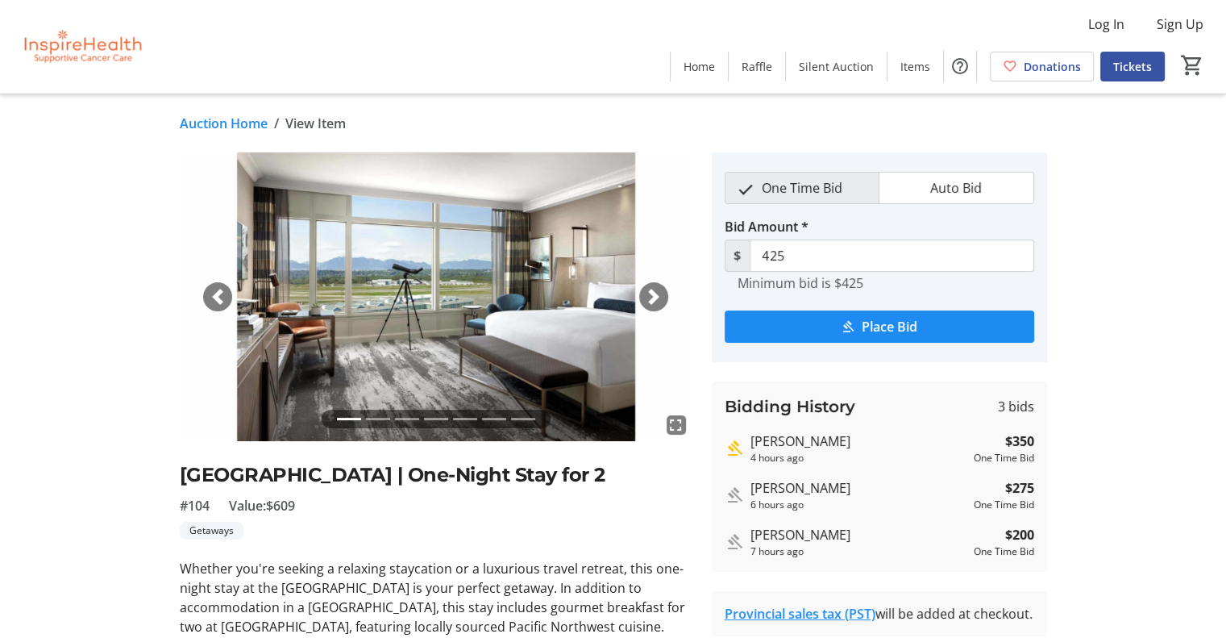
click at [658, 294] on span "button" at bounding box center [654, 297] width 16 height 16
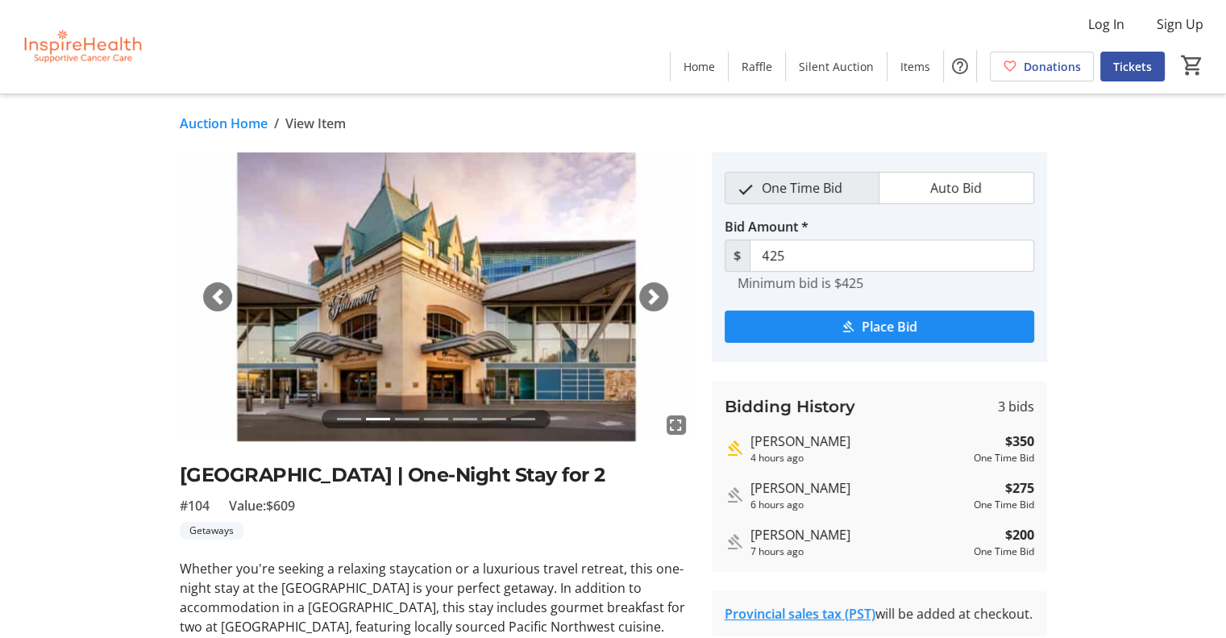
click at [658, 294] on span "button" at bounding box center [654, 297] width 16 height 16
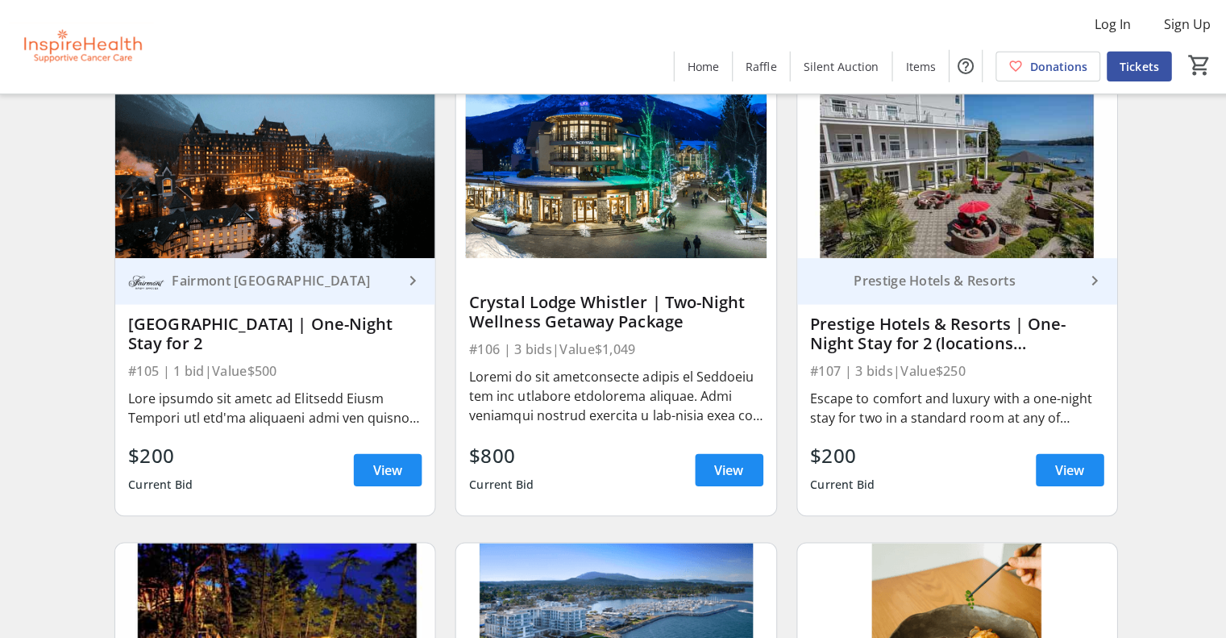
scroll to position [2005, 0]
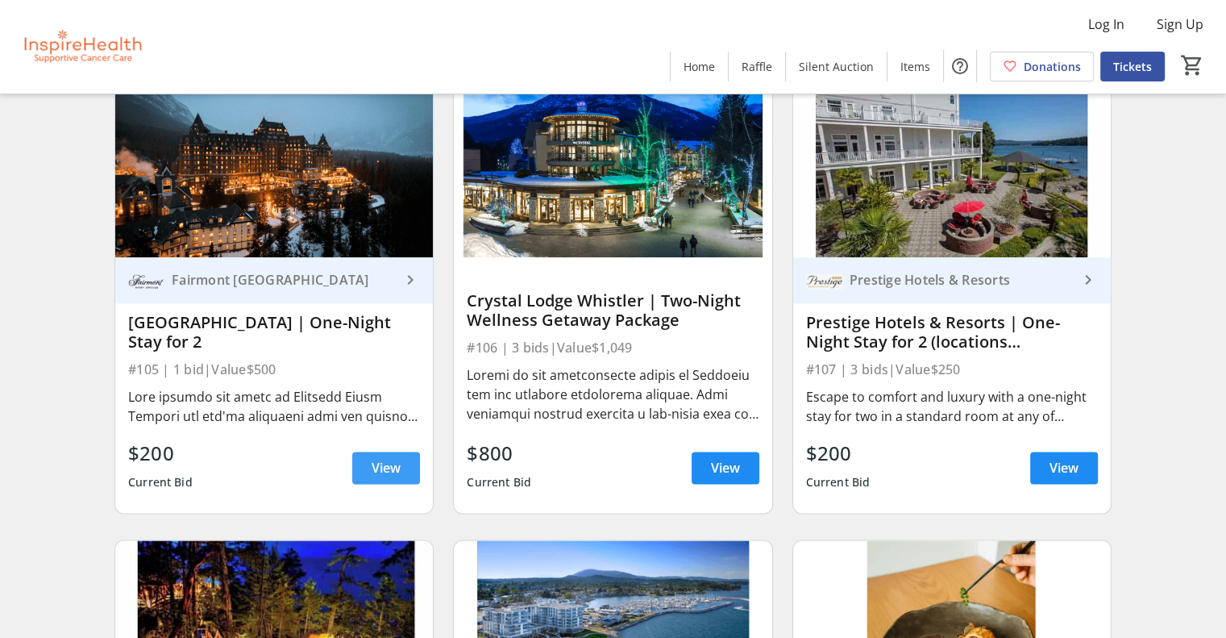
click at [374, 477] on span "View" at bounding box center [386, 467] width 29 height 19
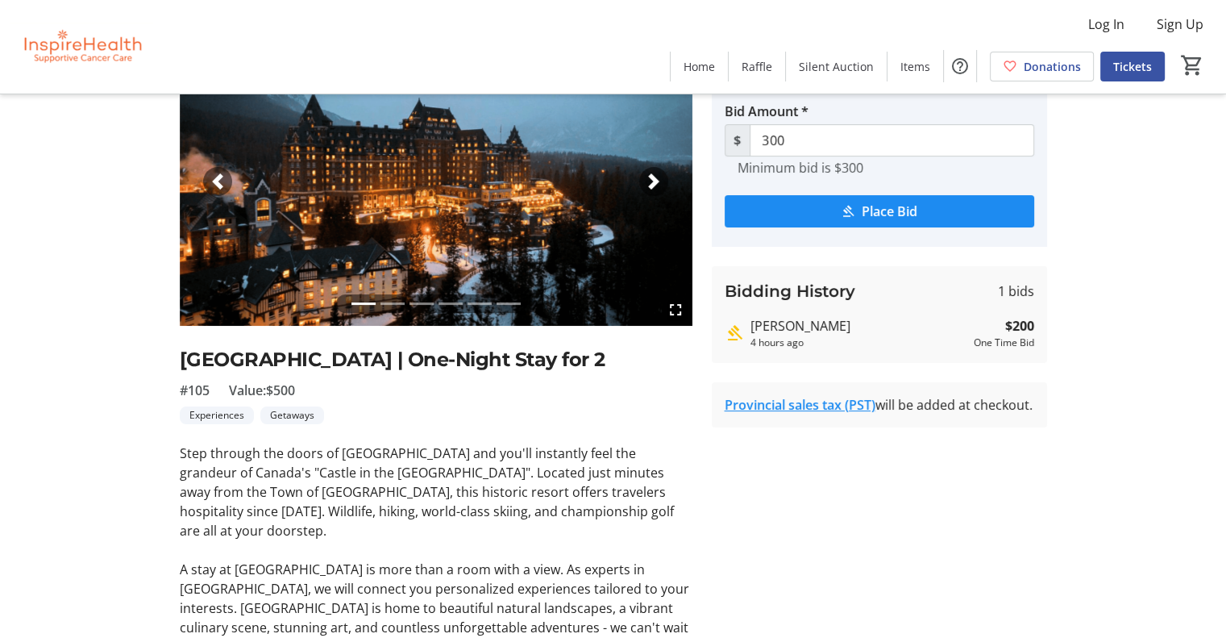
scroll to position [116, 0]
click at [651, 185] on span "button" at bounding box center [654, 180] width 16 height 16
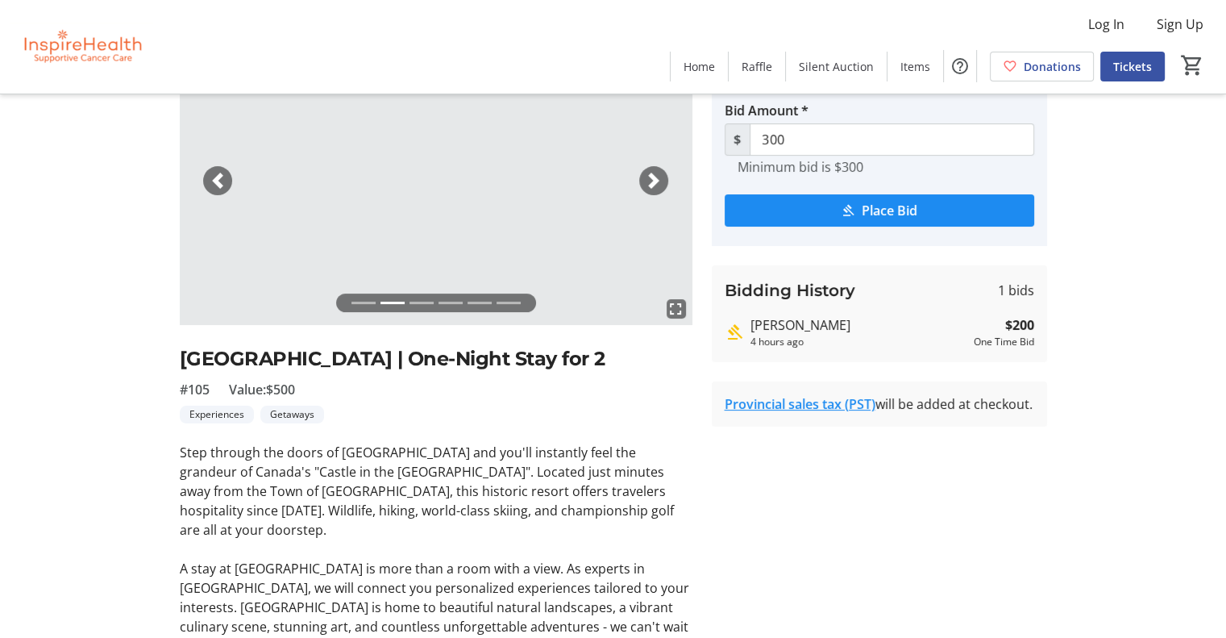
scroll to position [0, 0]
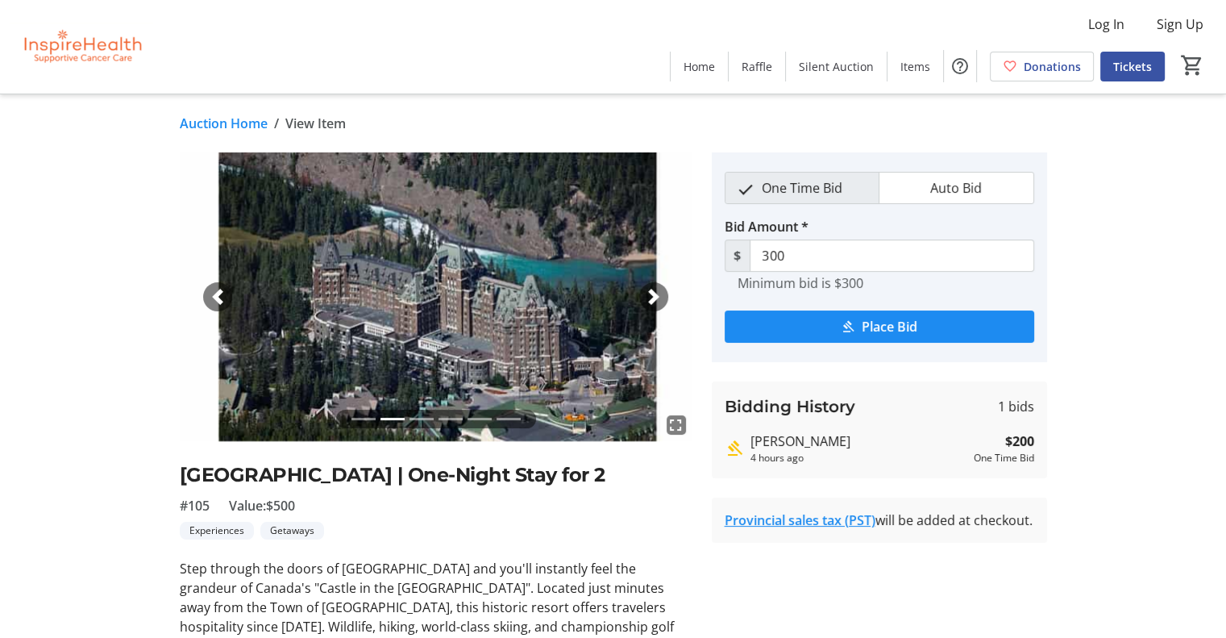
click at [647, 297] on span "button" at bounding box center [654, 297] width 16 height 16
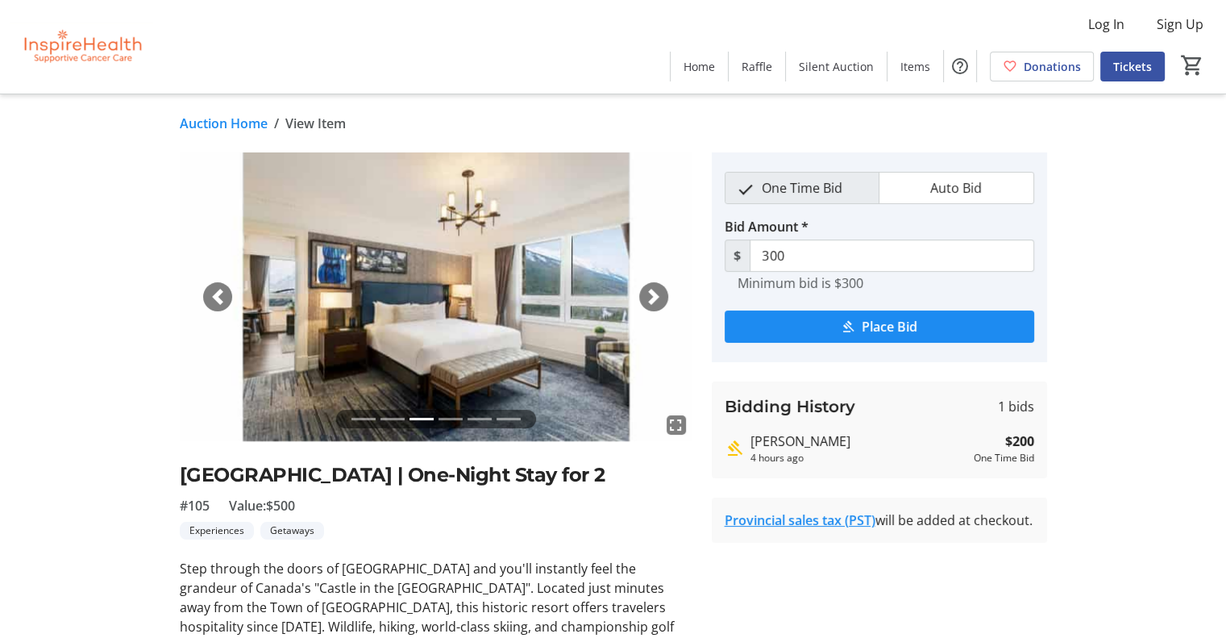
click at [647, 297] on span "button" at bounding box center [654, 297] width 16 height 16
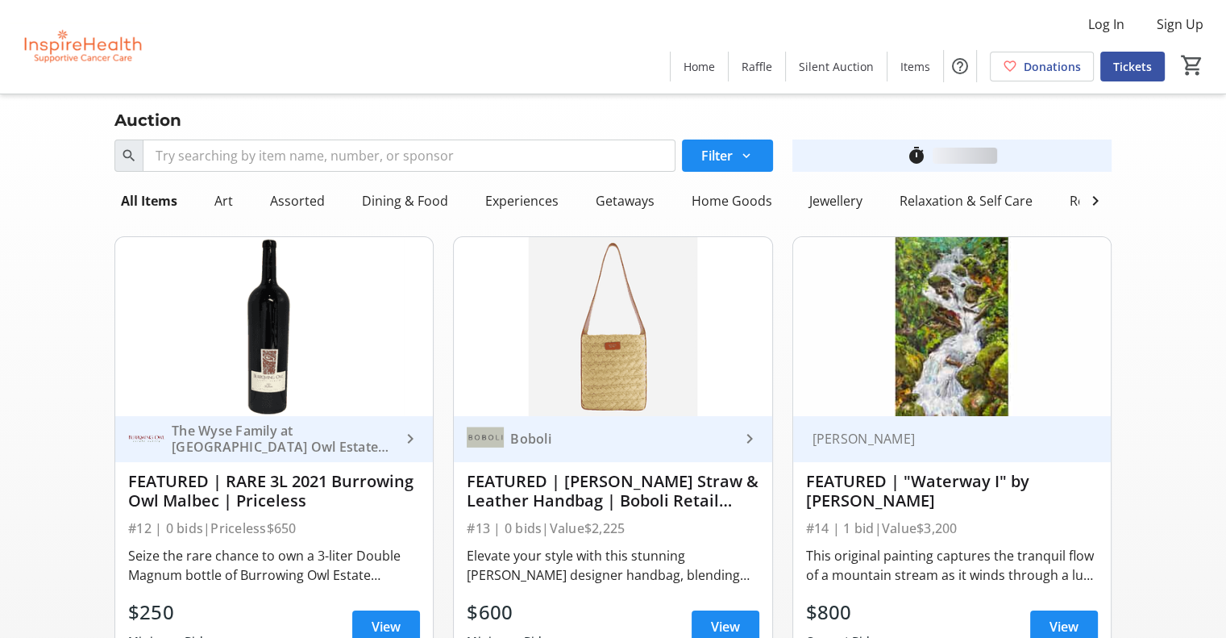
scroll to position [2005, 0]
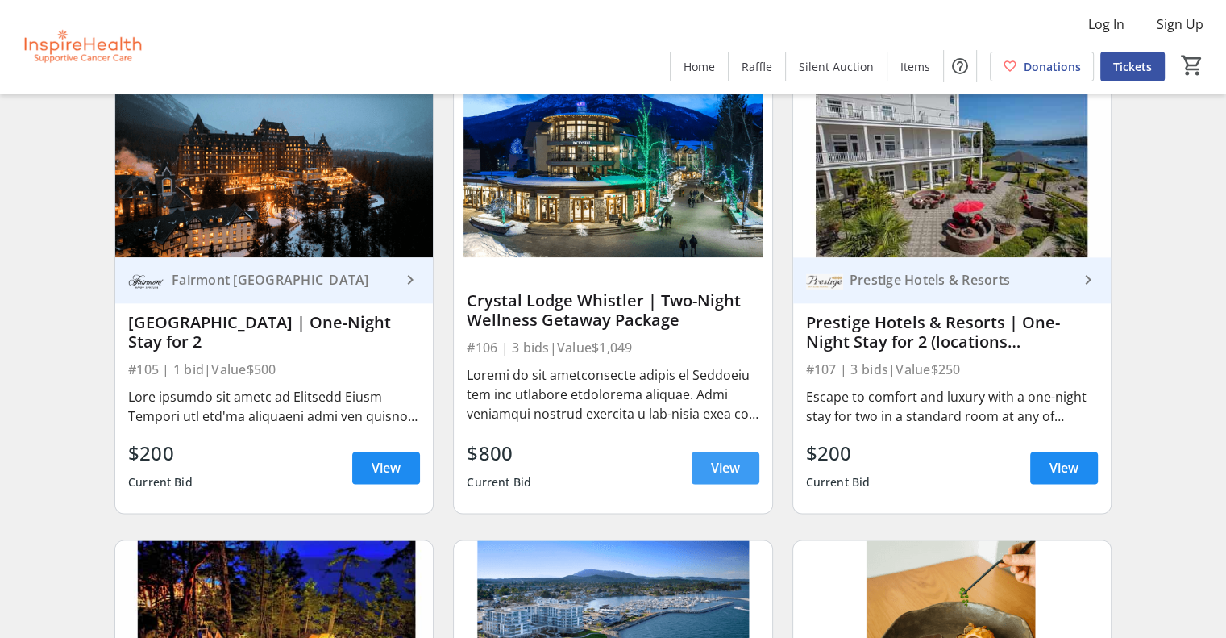
click at [708, 487] on span at bounding box center [726, 467] width 68 height 39
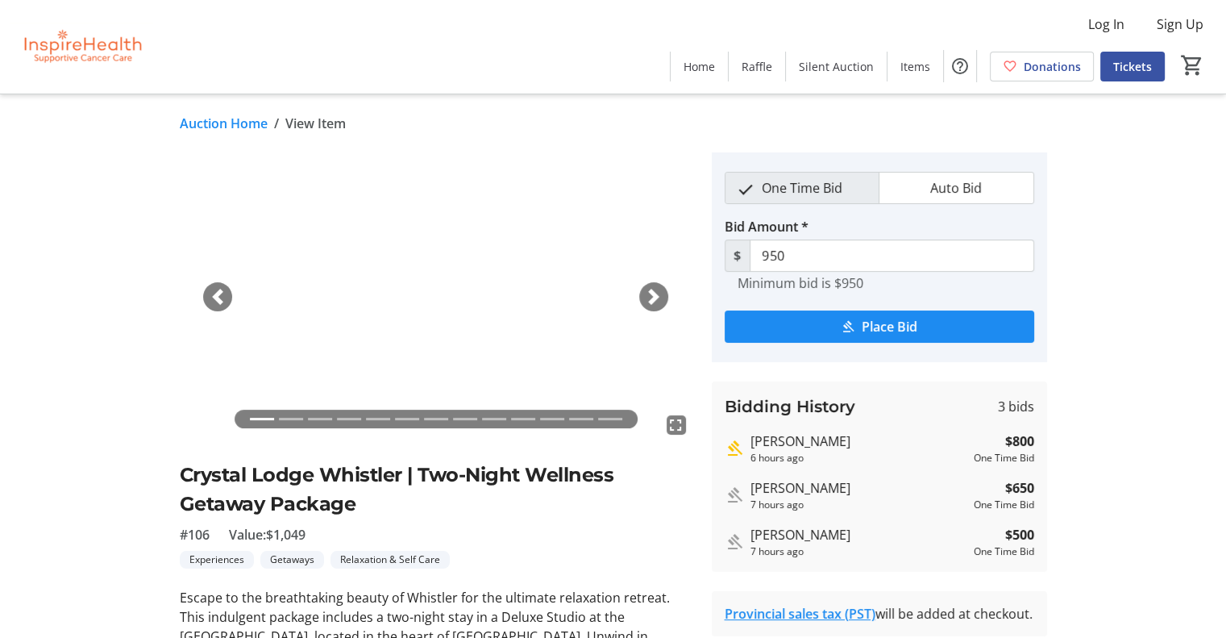
click at [658, 286] on div "Next" at bounding box center [653, 296] width 29 height 29
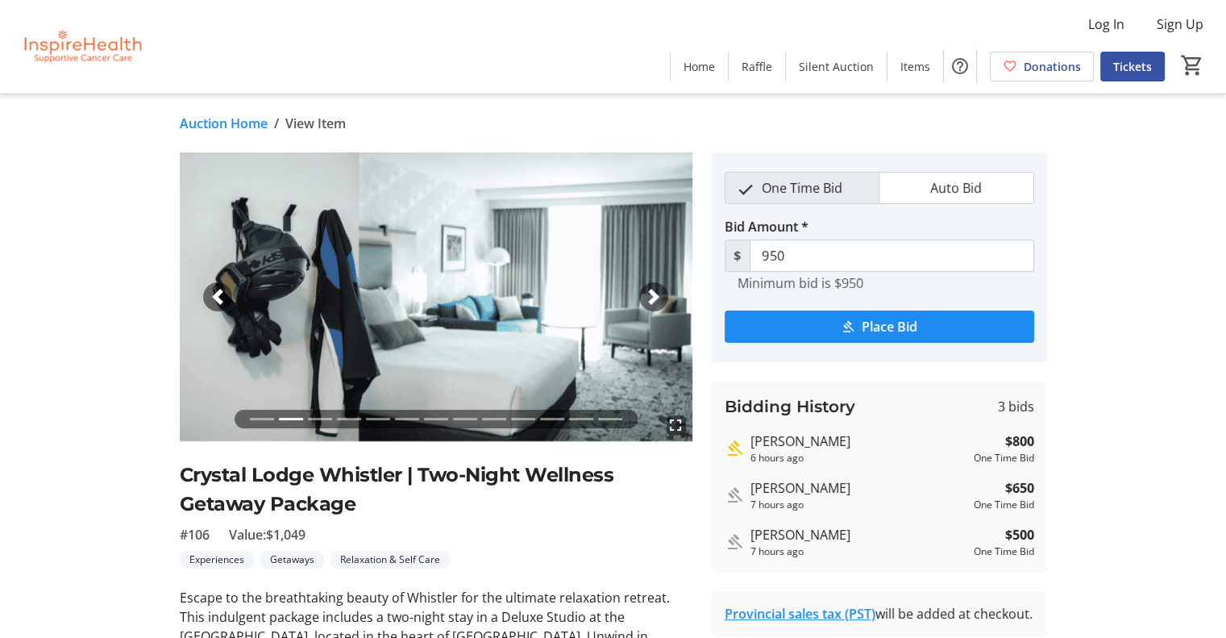
click at [658, 286] on div "Next" at bounding box center [653, 296] width 29 height 29
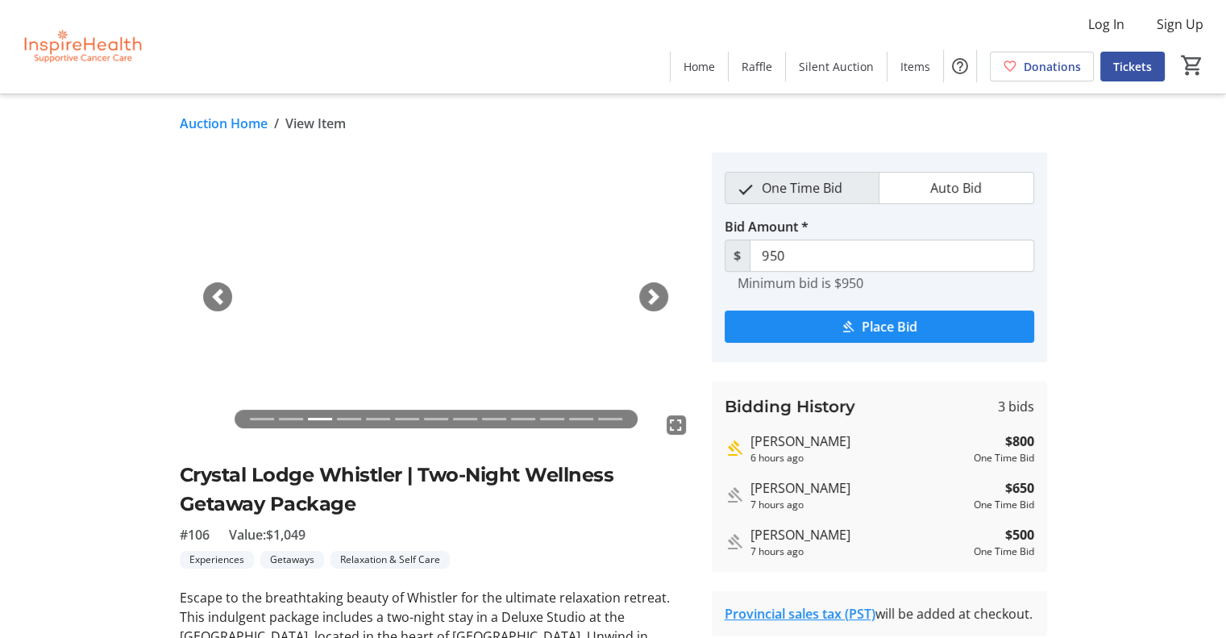
click at [658, 286] on div "Next" at bounding box center [653, 296] width 29 height 29
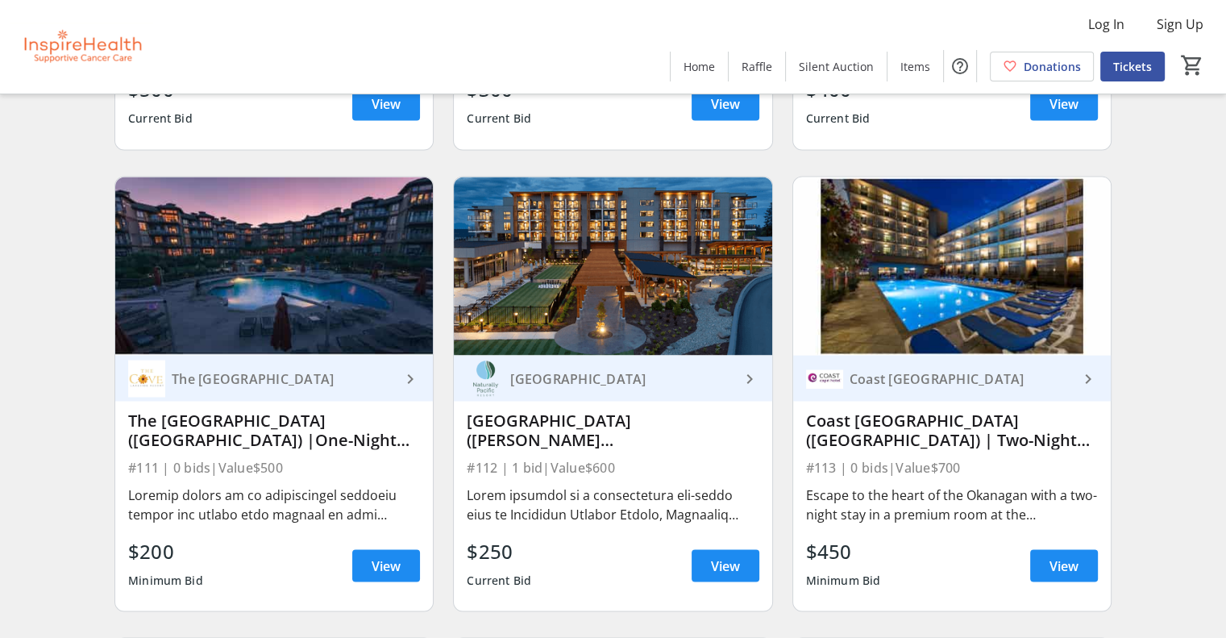
scroll to position [2831, 0]
click at [378, 584] on span at bounding box center [386, 565] width 68 height 39
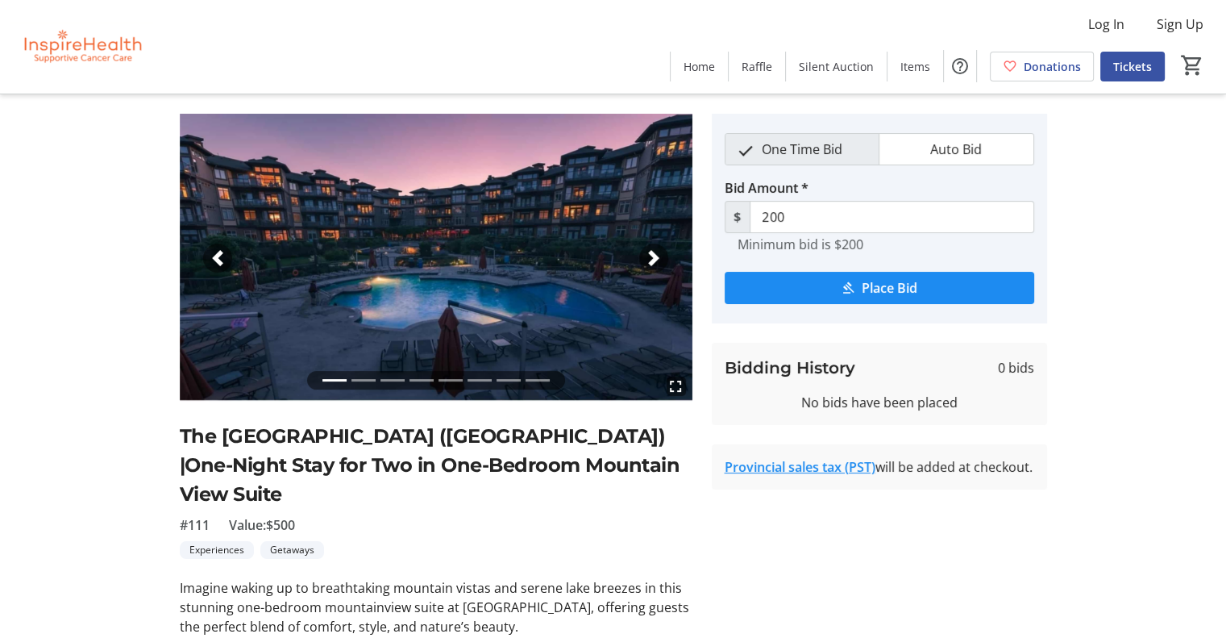
scroll to position [41, 0]
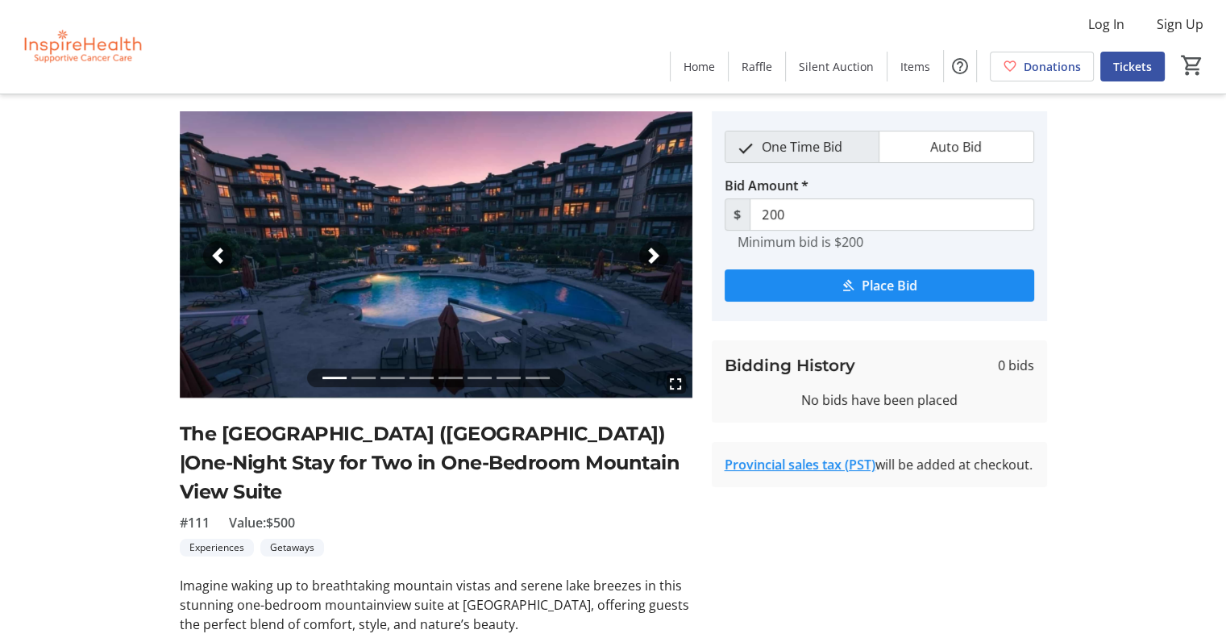
click at [655, 264] on div "Next" at bounding box center [653, 255] width 29 height 29
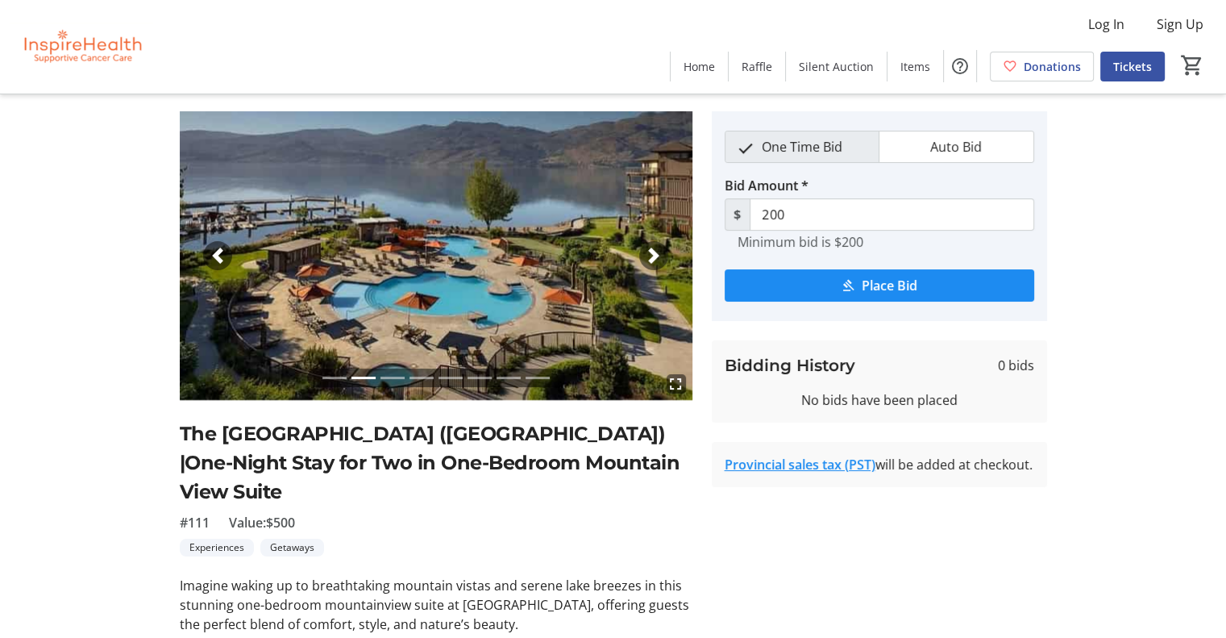
click at [655, 264] on div "Next" at bounding box center [653, 255] width 29 height 29
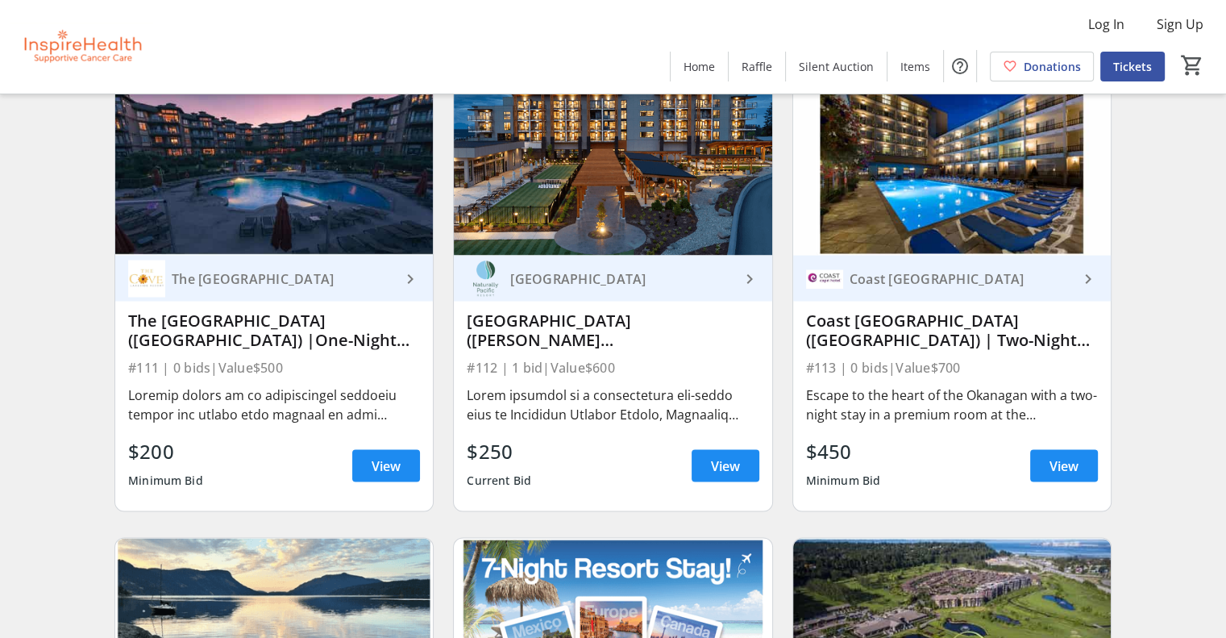
scroll to position [2931, 0]
click at [716, 484] on span at bounding box center [726, 465] width 68 height 39
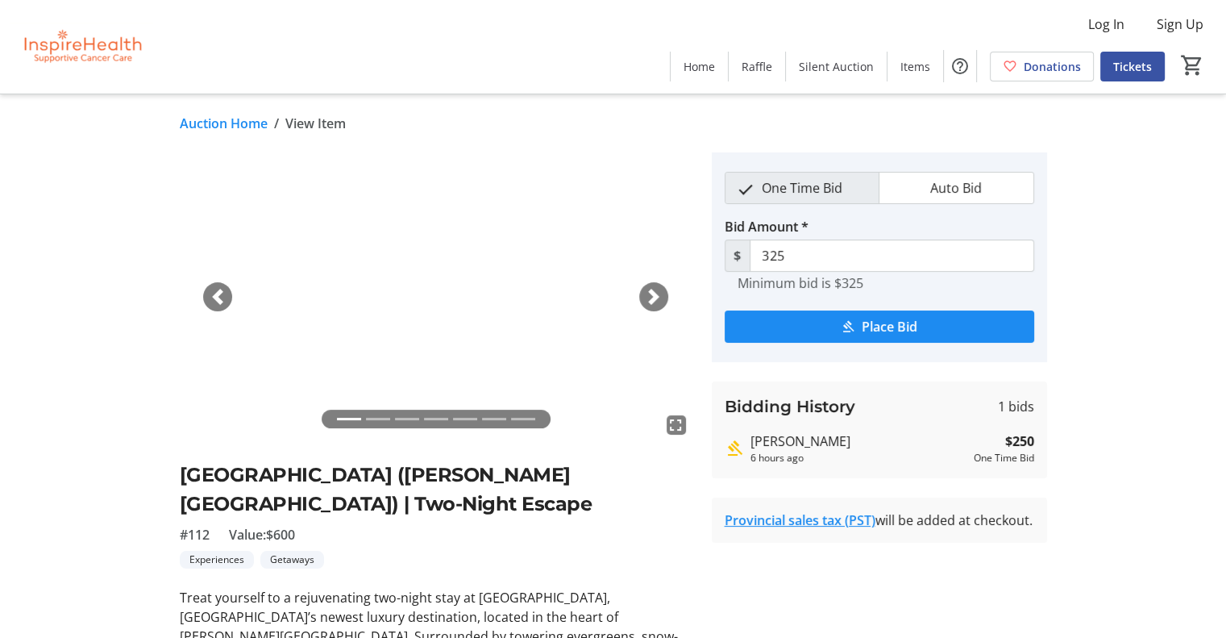
click at [654, 289] on span "button" at bounding box center [654, 297] width 16 height 16
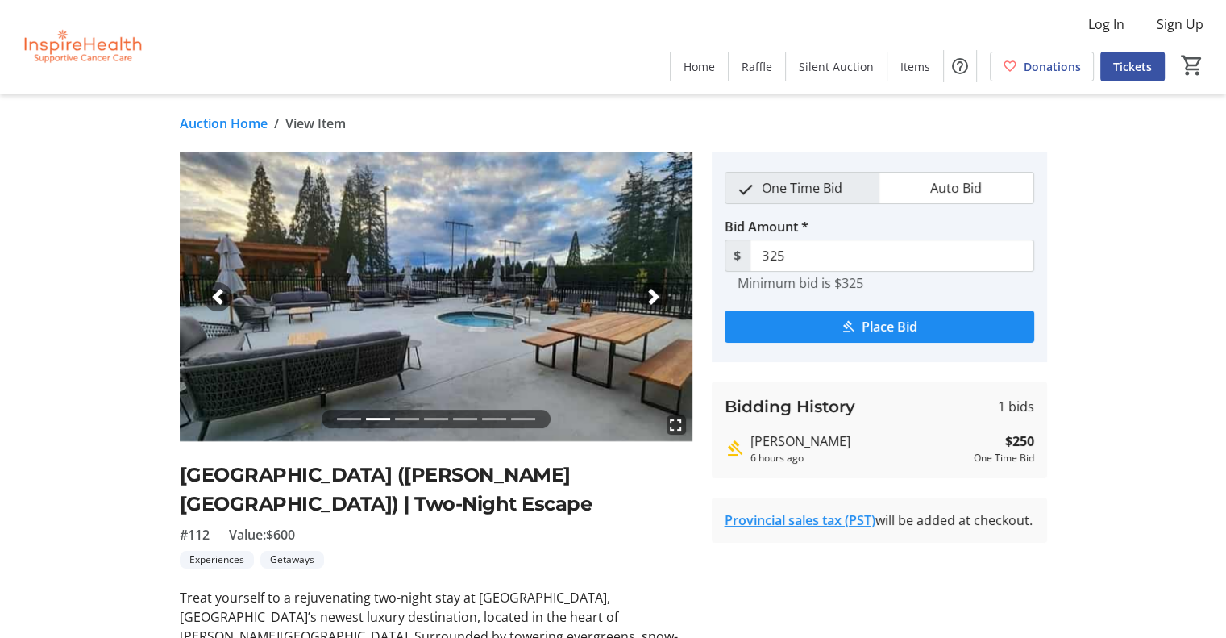
click at [654, 289] on span "button" at bounding box center [654, 297] width 16 height 16
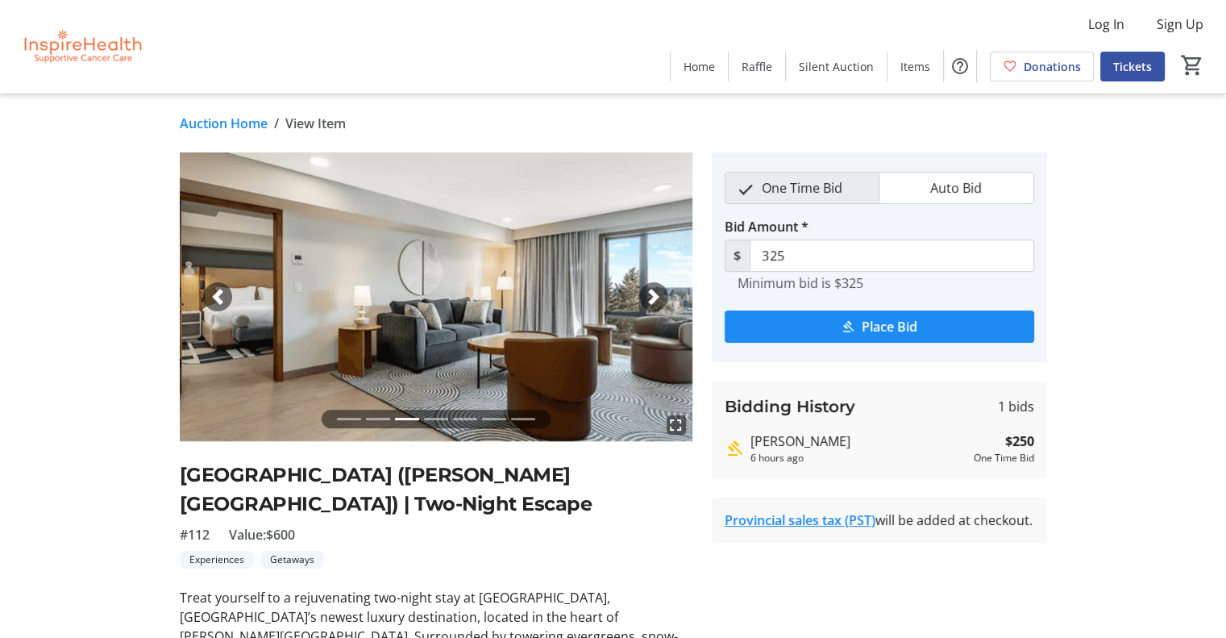
click at [654, 289] on span "button" at bounding box center [654, 297] width 16 height 16
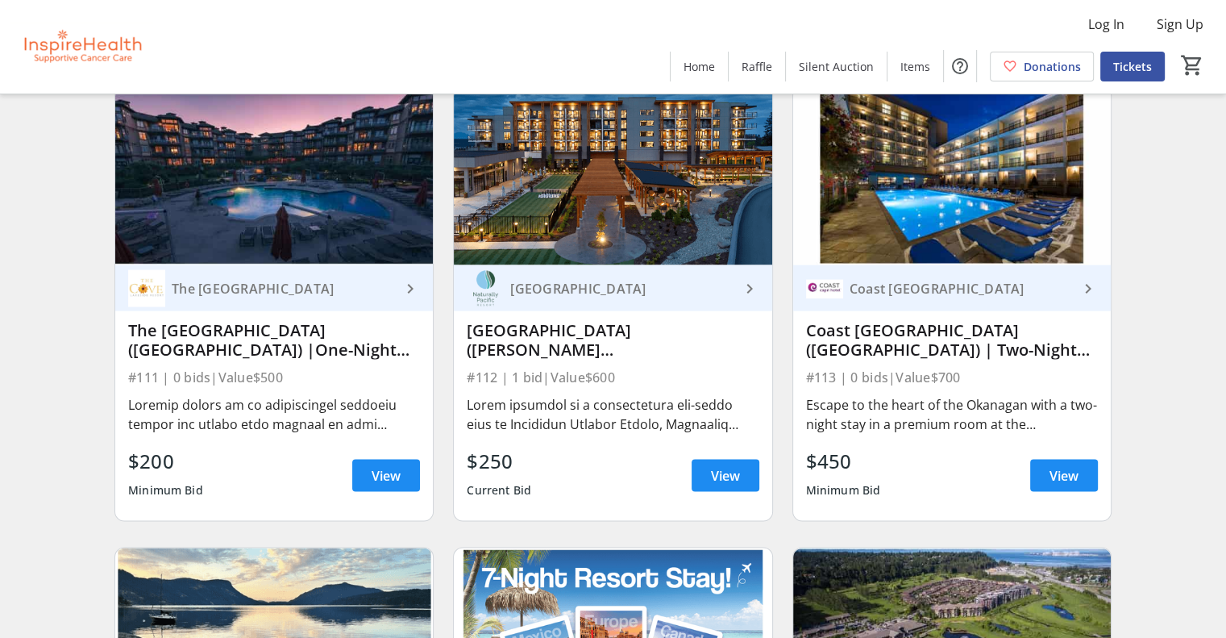
scroll to position [2922, 0]
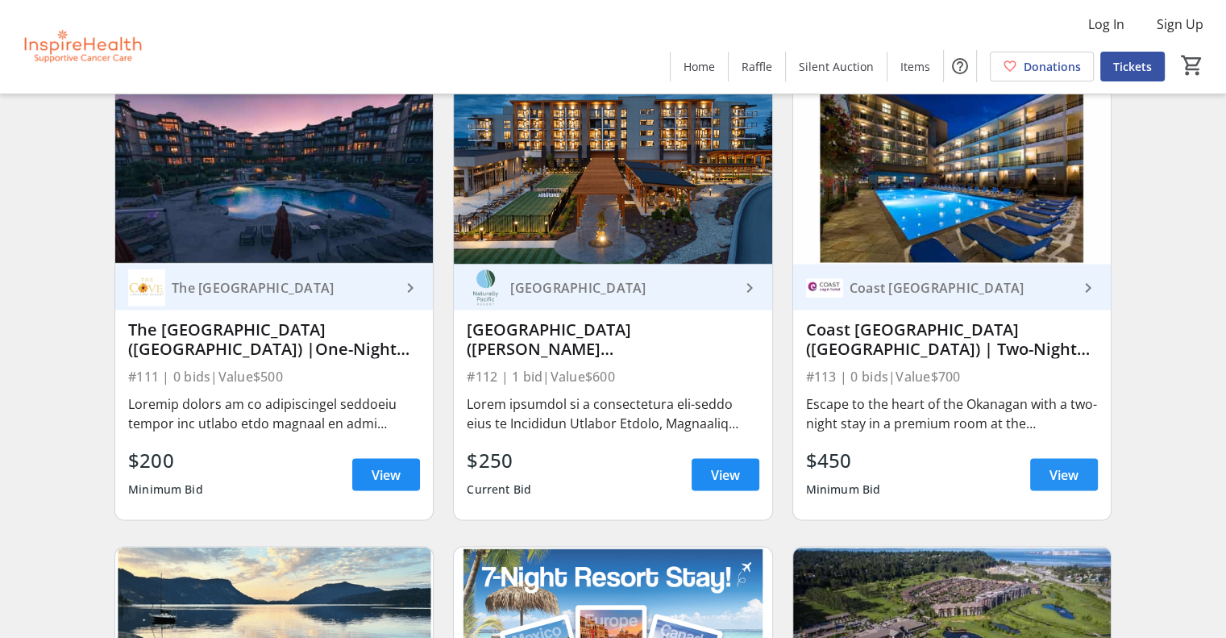
click at [1053, 484] on span "View" at bounding box center [1063, 473] width 29 height 19
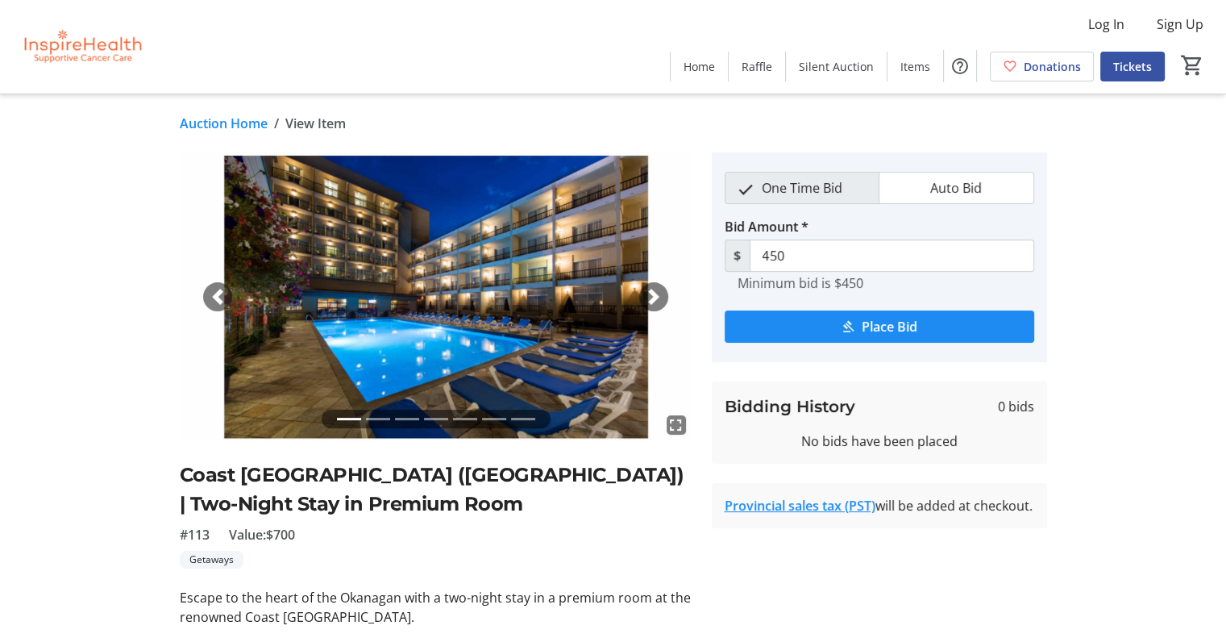
click at [645, 287] on div "Next" at bounding box center [653, 296] width 29 height 29
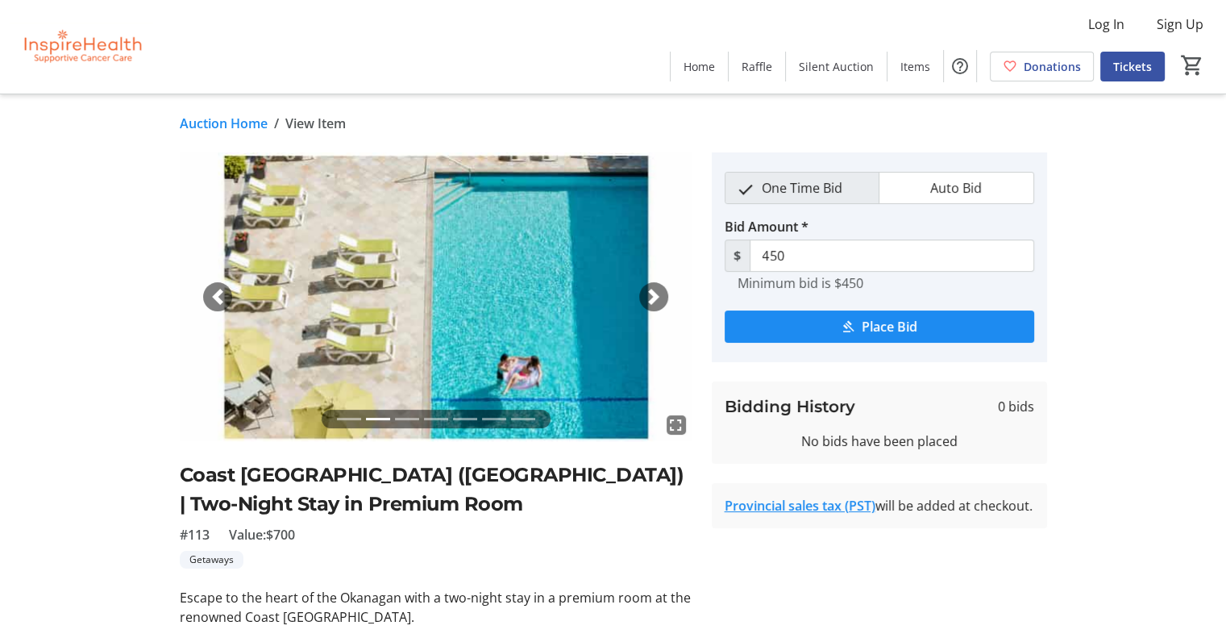
click at [645, 287] on div "Next" at bounding box center [653, 296] width 29 height 29
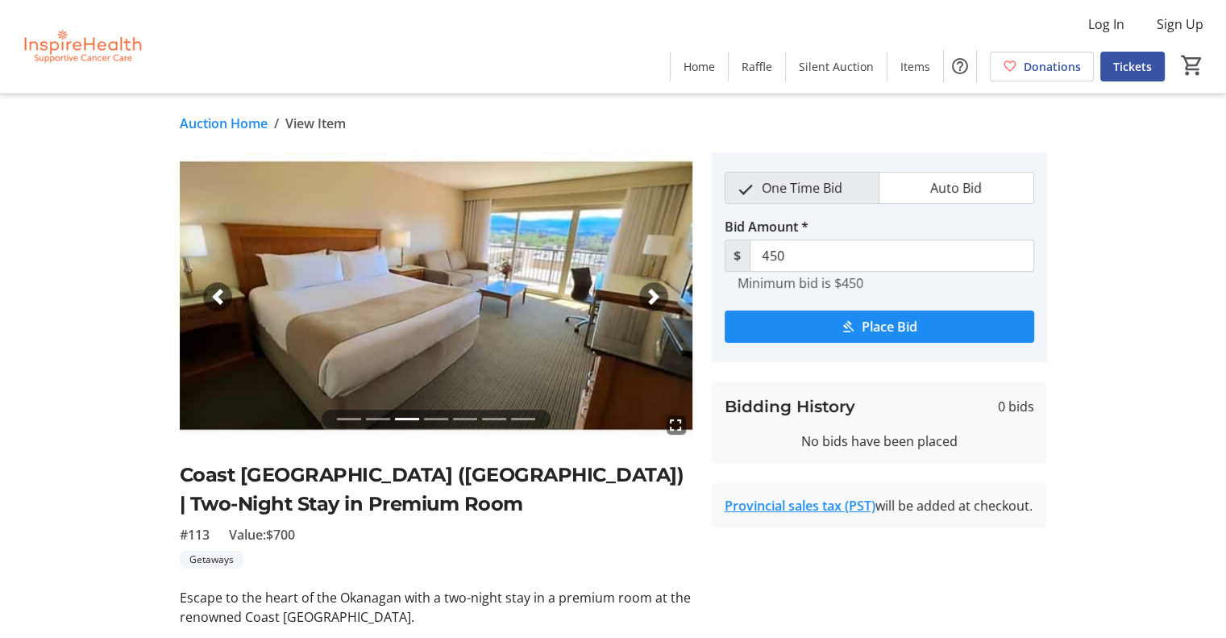
click at [645, 287] on div "Next" at bounding box center [653, 296] width 29 height 29
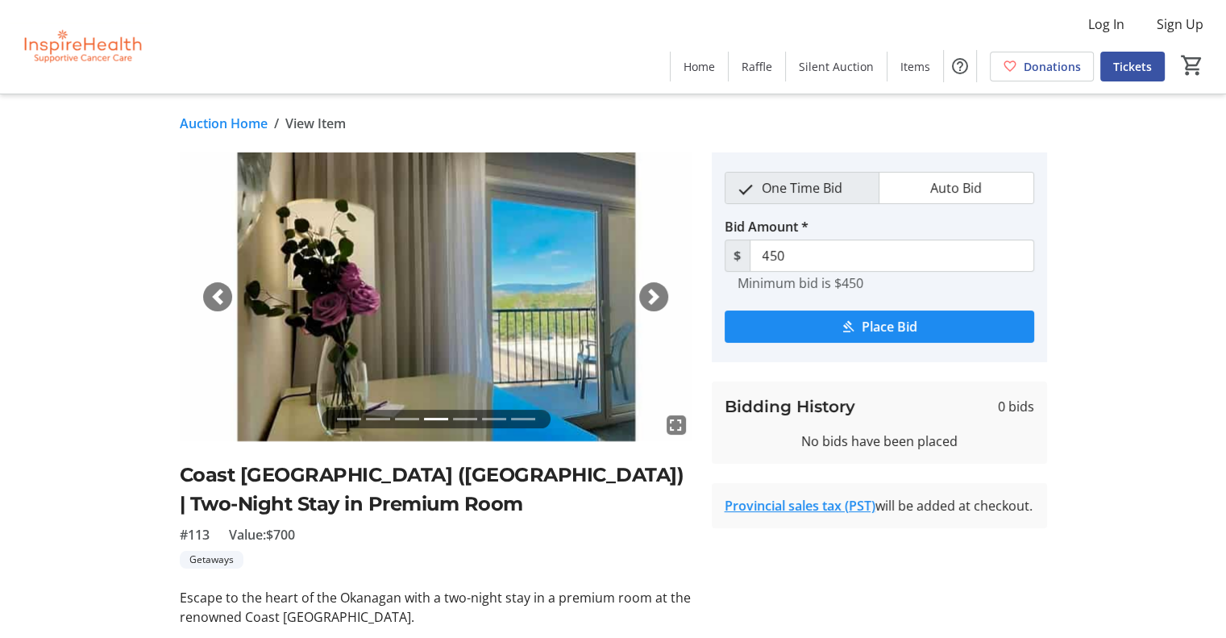
click at [645, 287] on div "Next" at bounding box center [653, 296] width 29 height 29
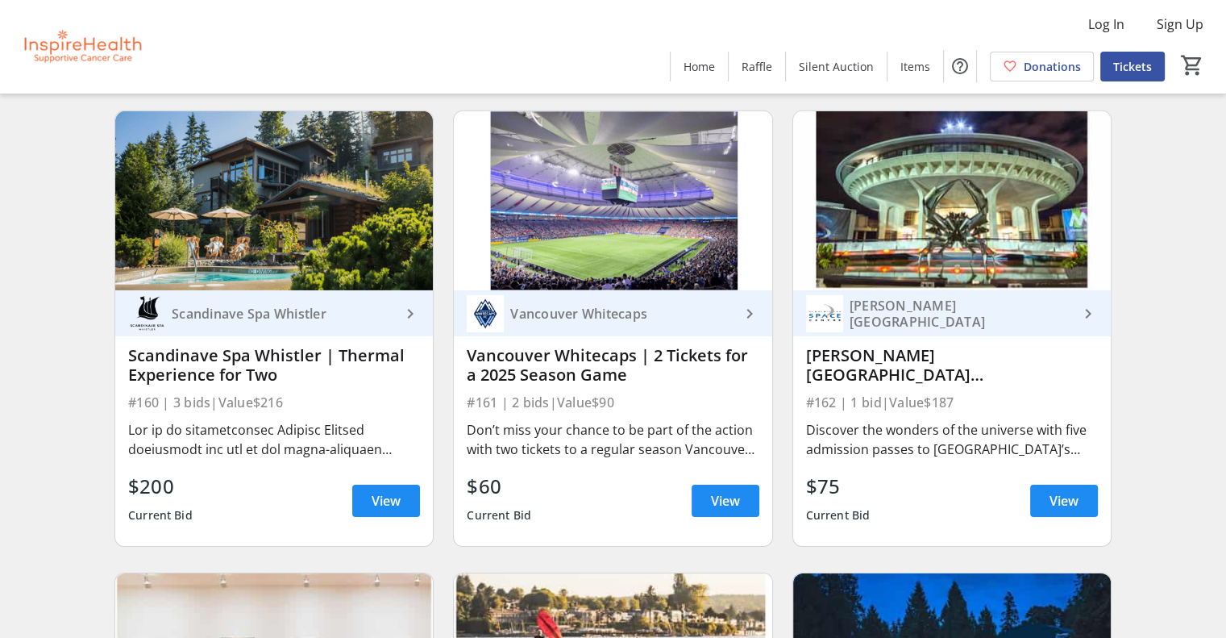
scroll to position [5202, 0]
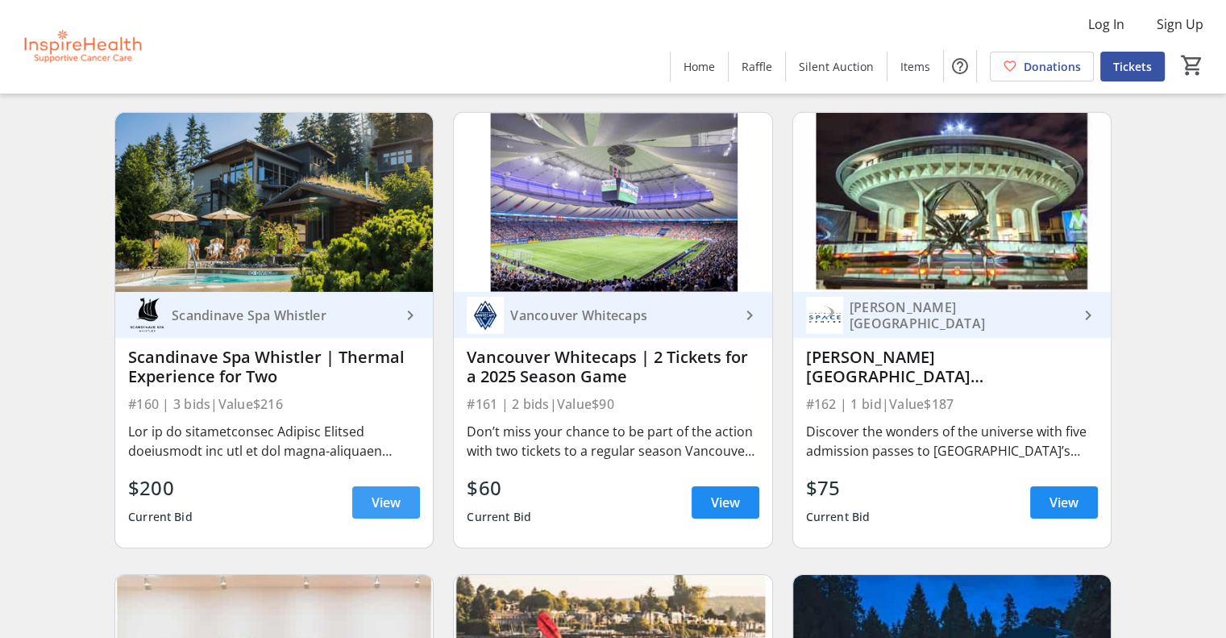
click at [364, 517] on span at bounding box center [386, 502] width 68 height 39
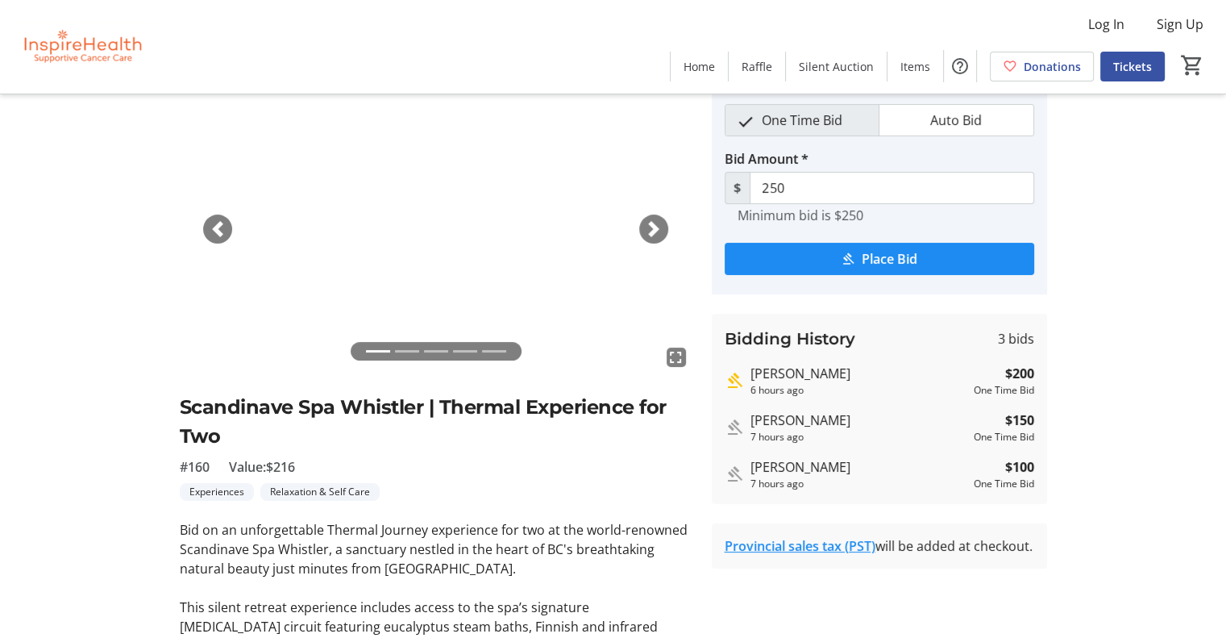
scroll to position [57, 0]
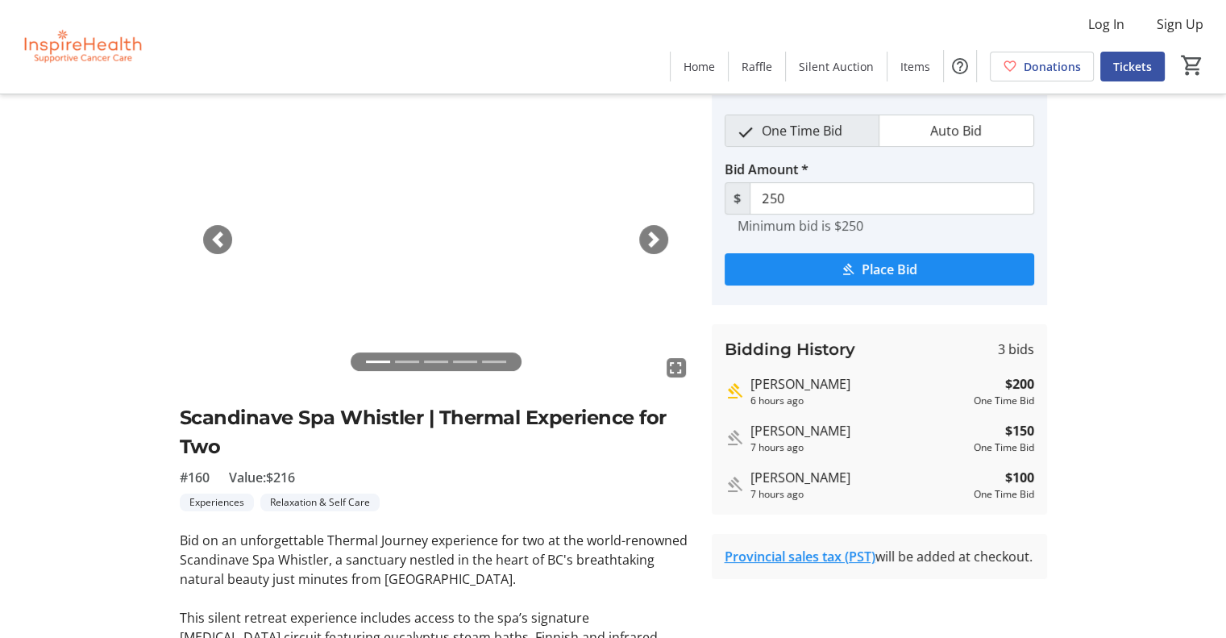
click at [654, 241] on span "button" at bounding box center [654, 239] width 16 height 16
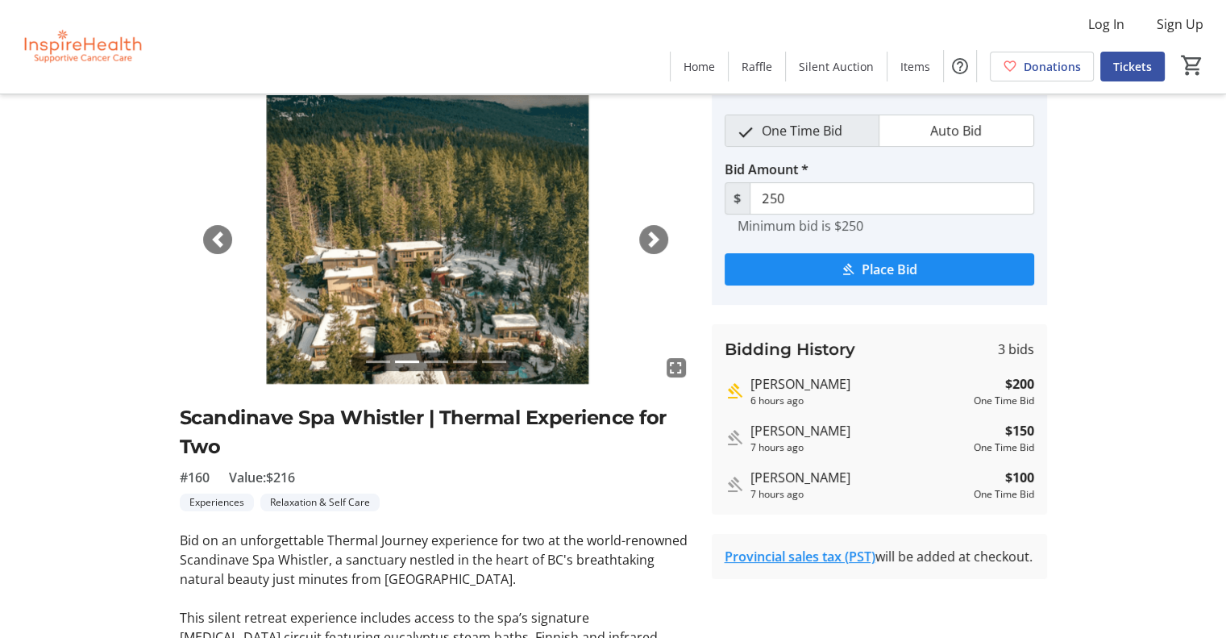
click at [654, 241] on span "button" at bounding box center [654, 239] width 16 height 16
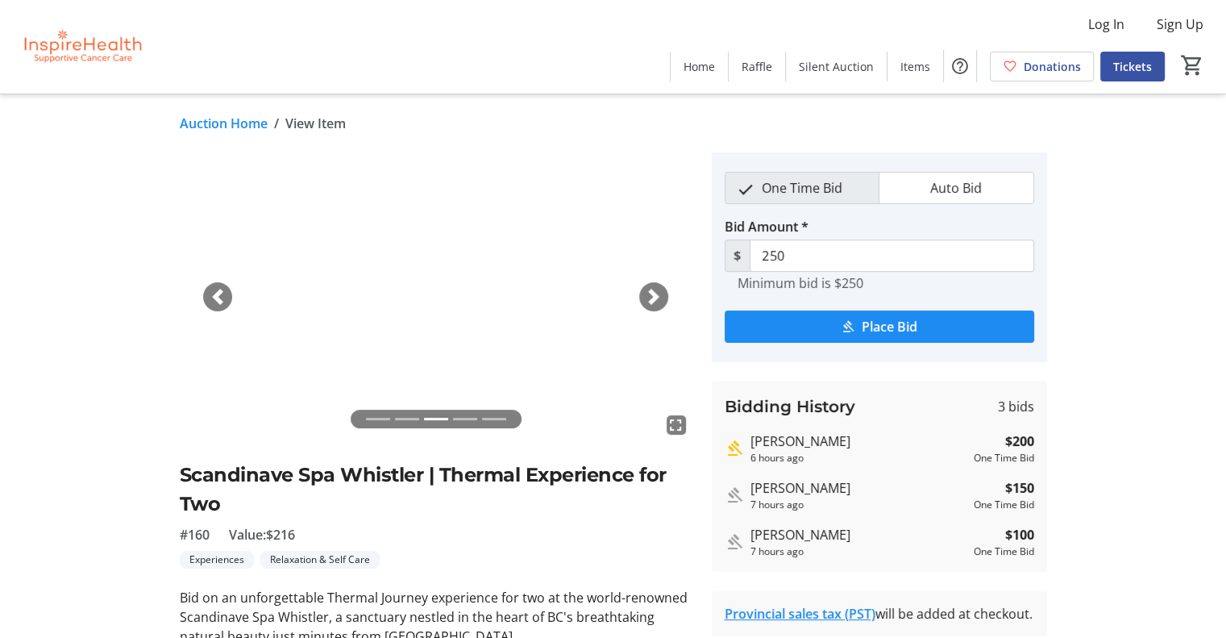
scroll to position [2, 0]
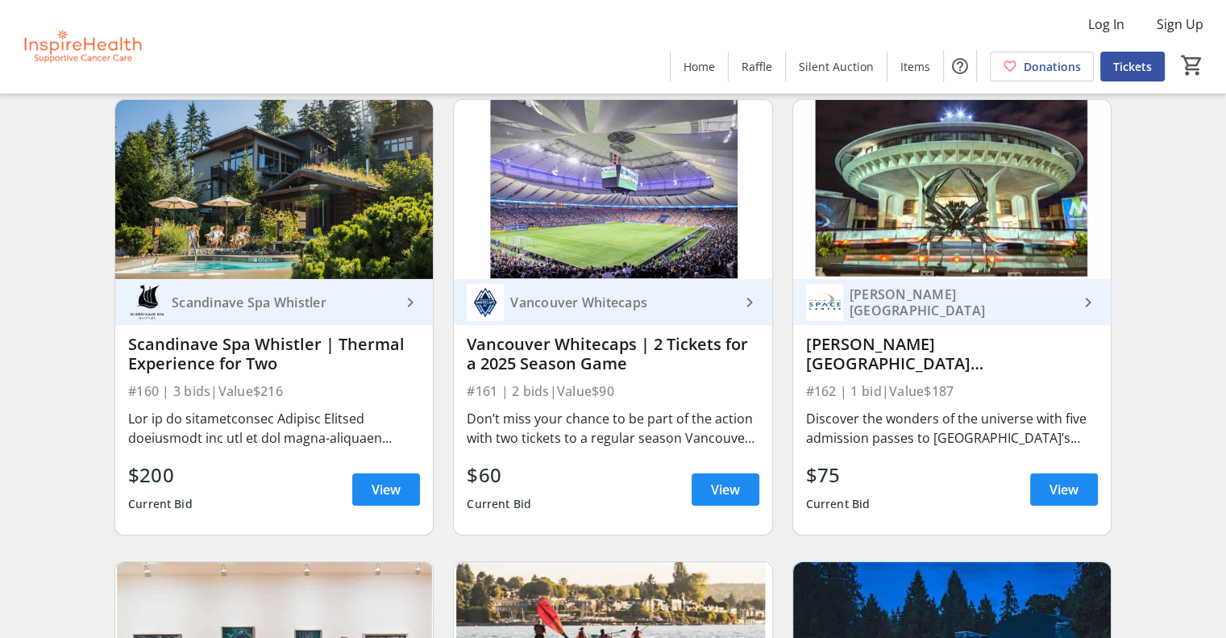
scroll to position [5222, 0]
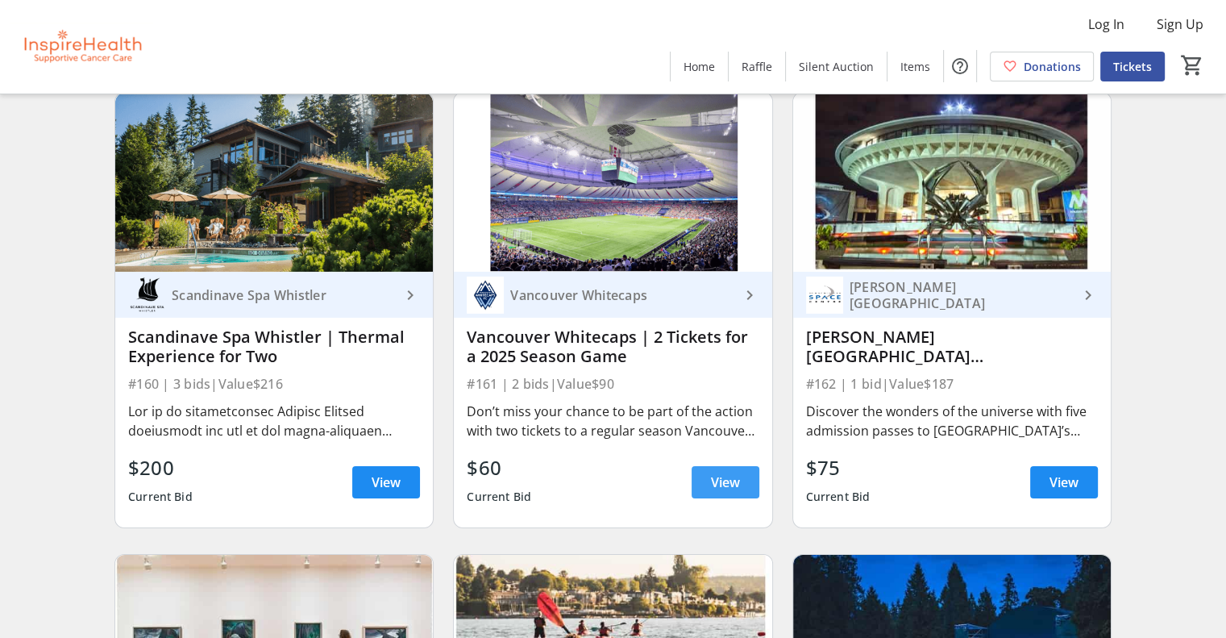
click at [708, 496] on span at bounding box center [726, 482] width 68 height 39
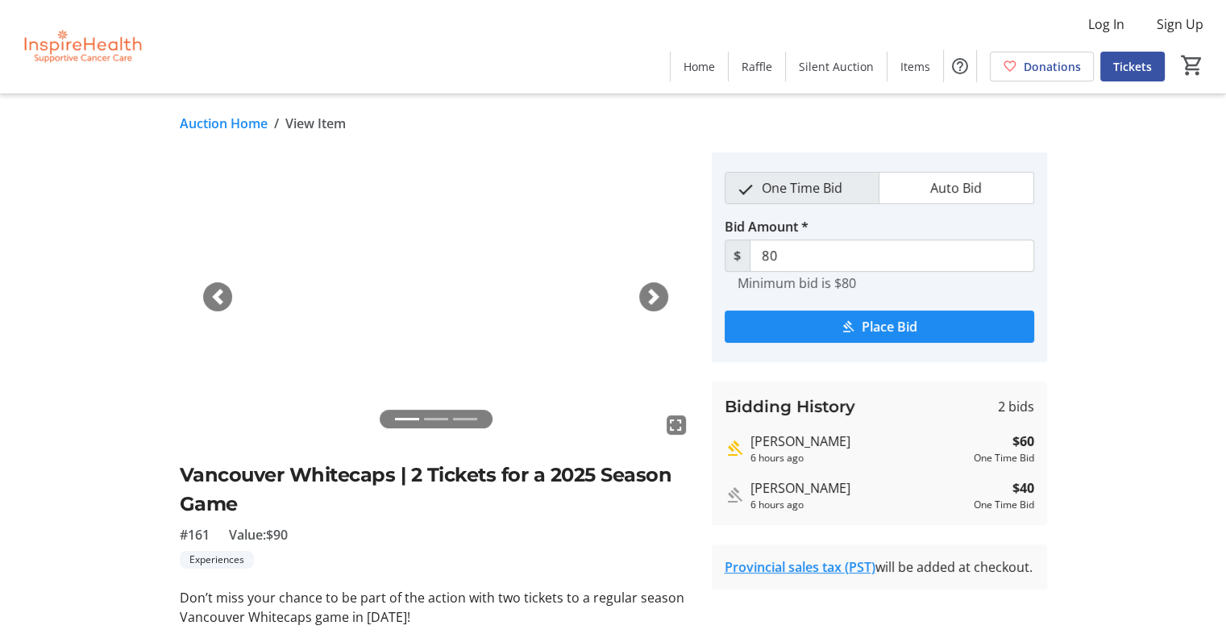
scroll to position [3, 0]
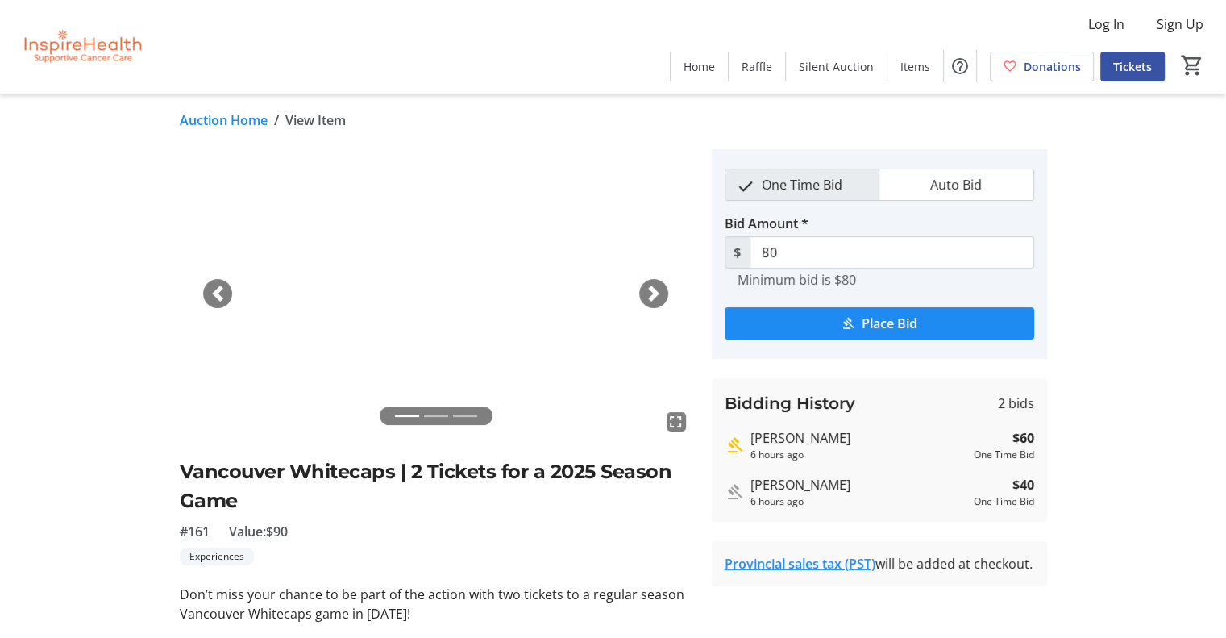
click at [653, 300] on span "button" at bounding box center [654, 293] width 16 height 16
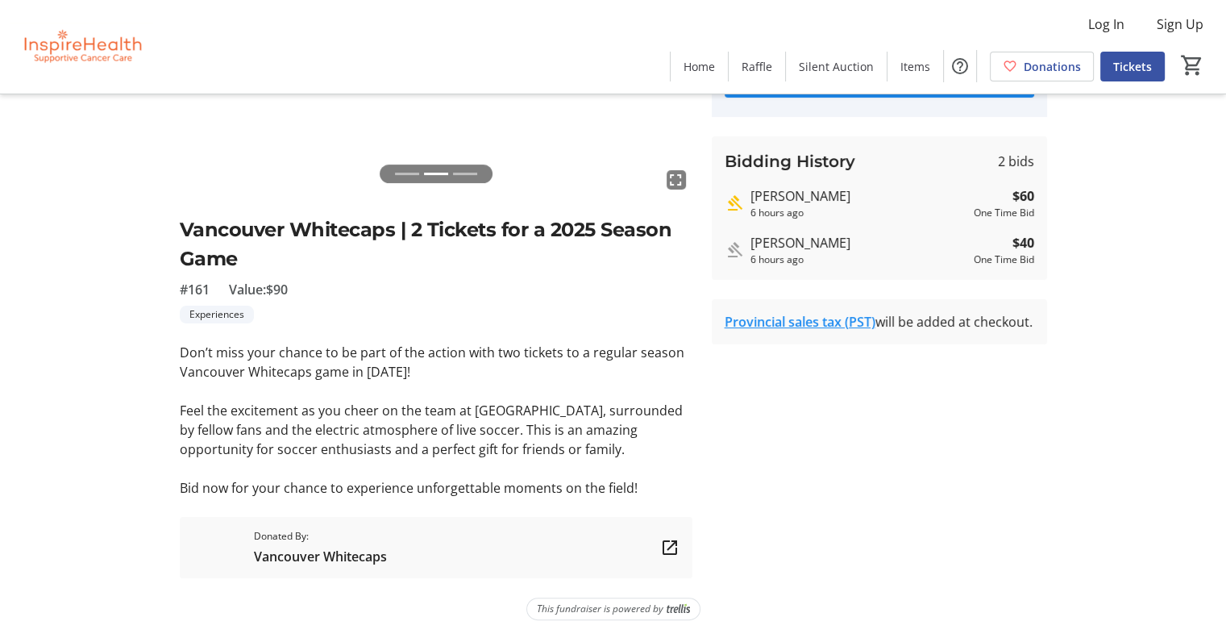
scroll to position [243, 0]
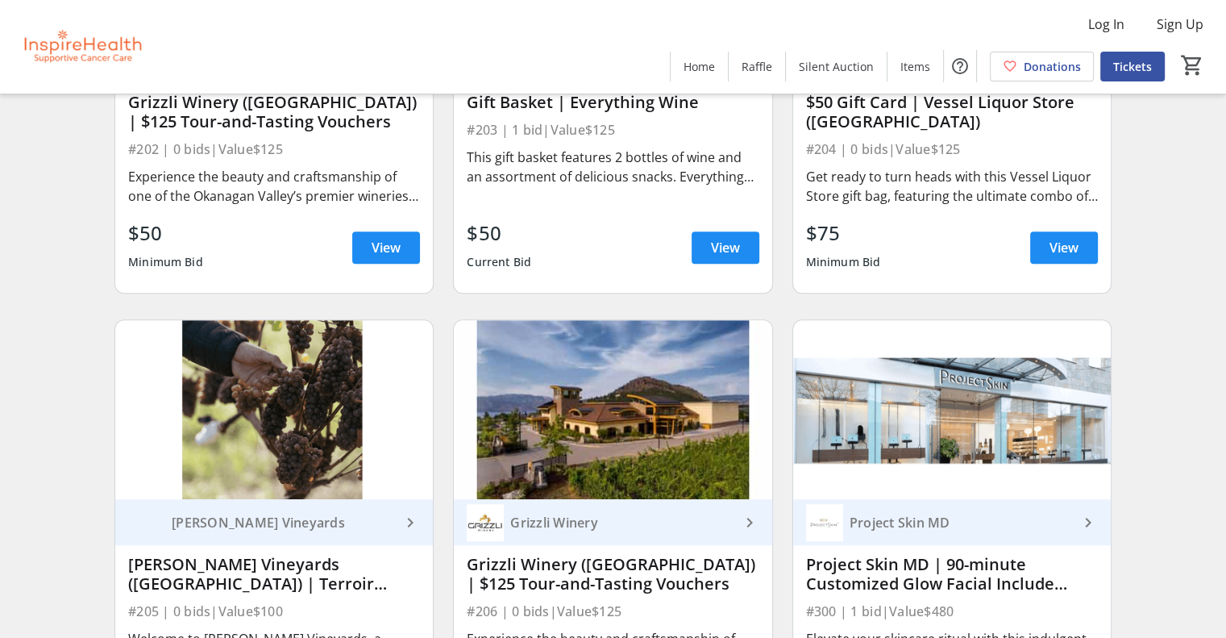
scroll to position [7073, 0]
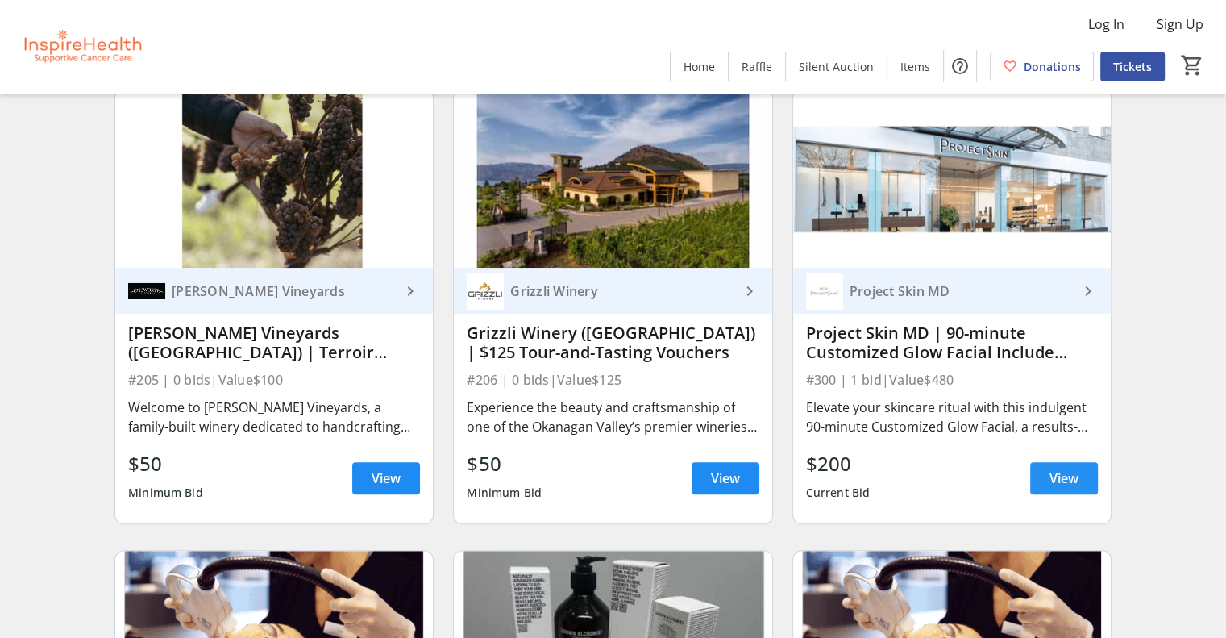
click at [1070, 488] on span "View" at bounding box center [1063, 477] width 29 height 19
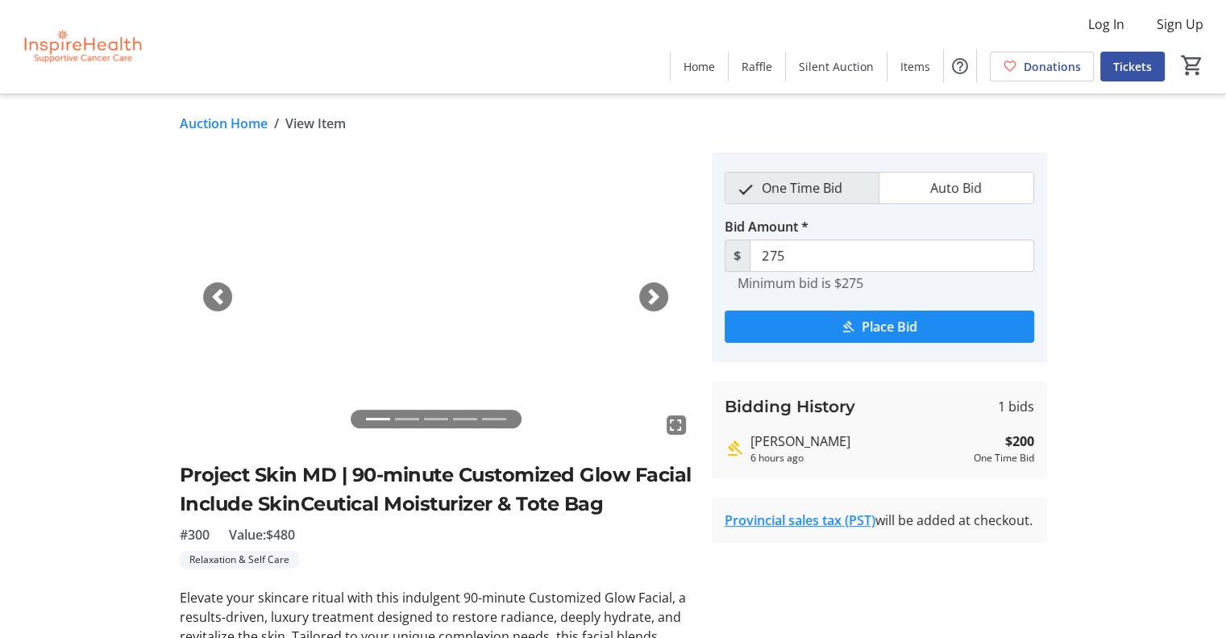
scroll to position [3, 0]
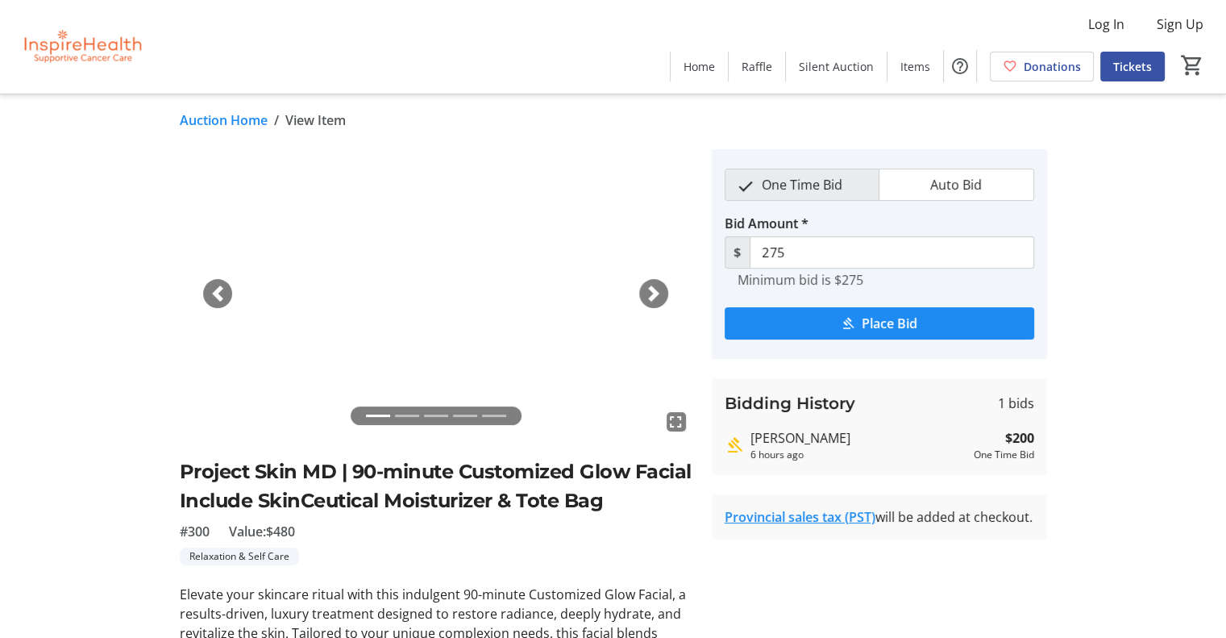
click at [658, 285] on span "button" at bounding box center [654, 293] width 16 height 16
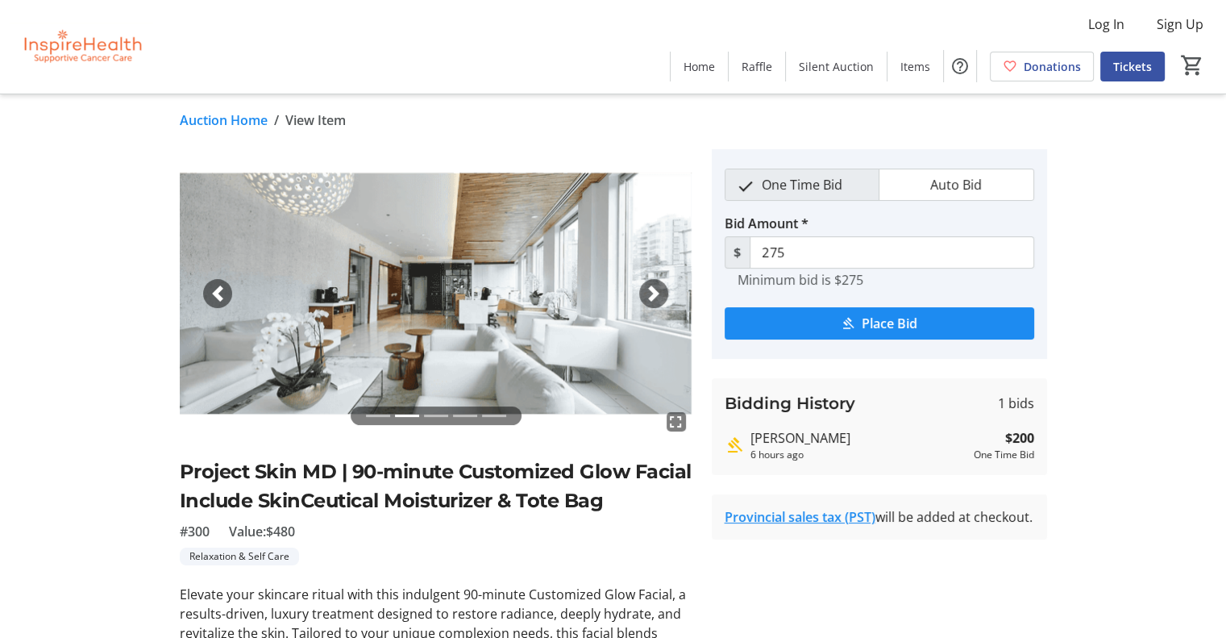
click at [652, 285] on span "button" at bounding box center [654, 293] width 16 height 16
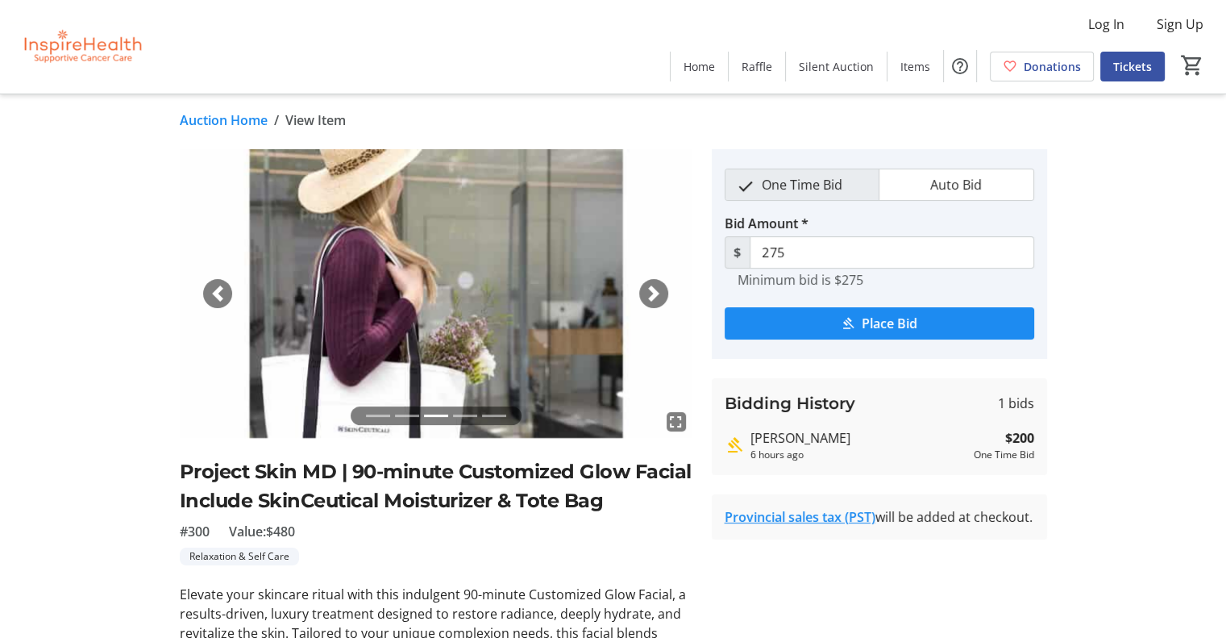
click at [652, 285] on span "button" at bounding box center [654, 293] width 16 height 16
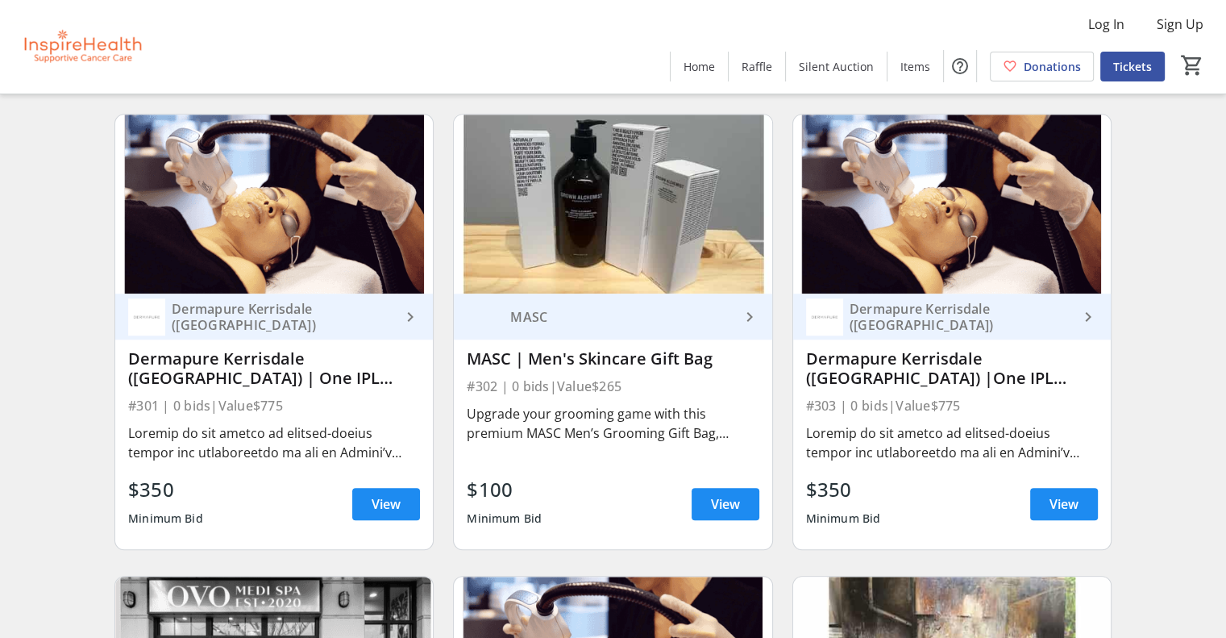
scroll to position [7512, 0]
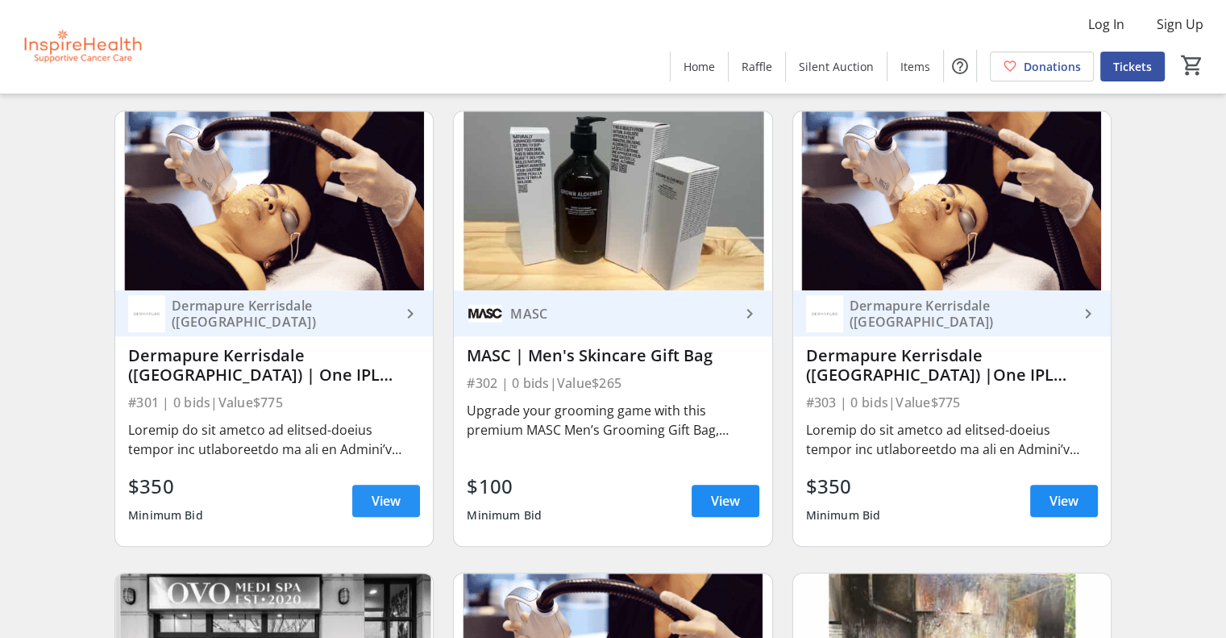
click at [379, 510] on span "View" at bounding box center [386, 500] width 29 height 19
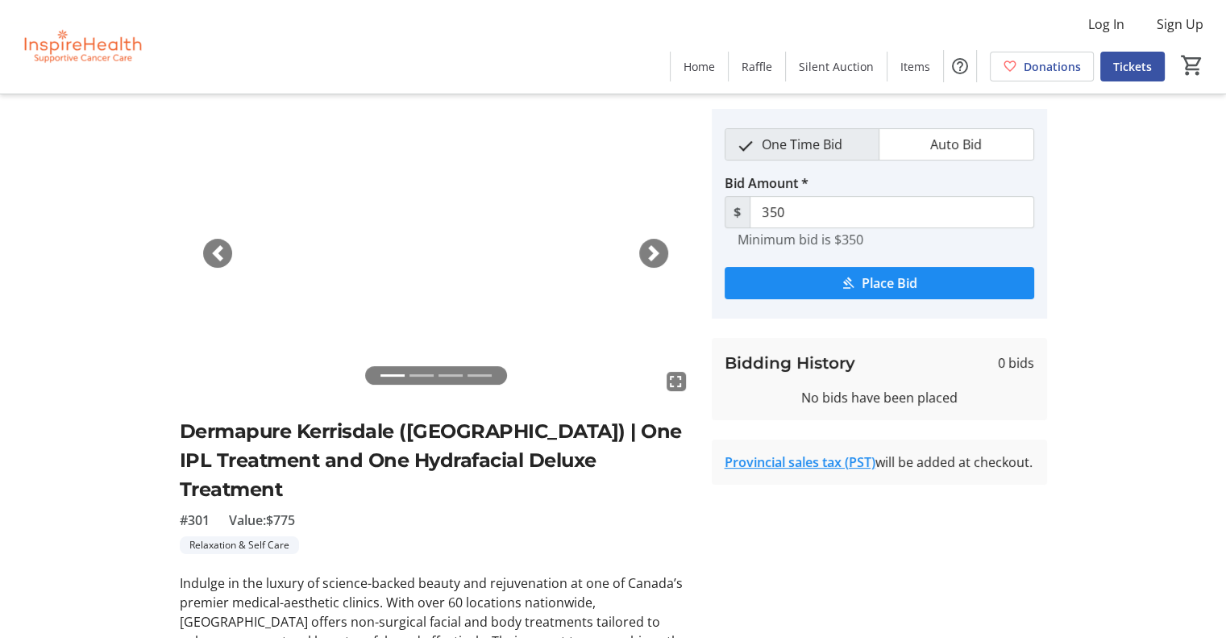
scroll to position [42, 0]
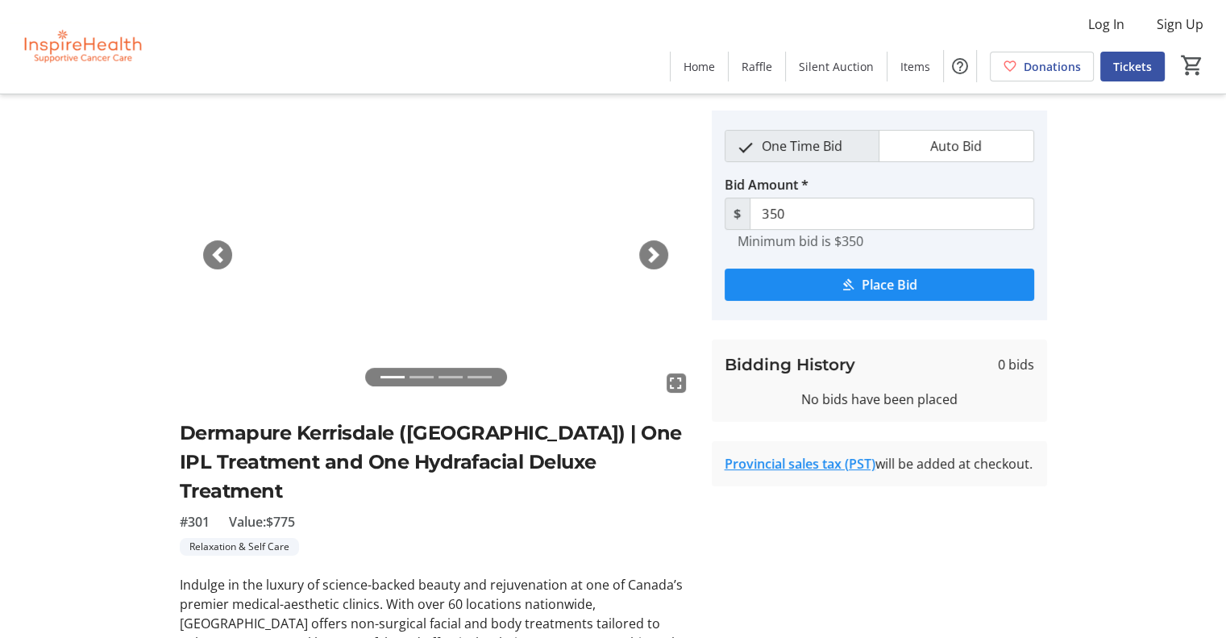
click at [654, 251] on span "button" at bounding box center [654, 255] width 16 height 16
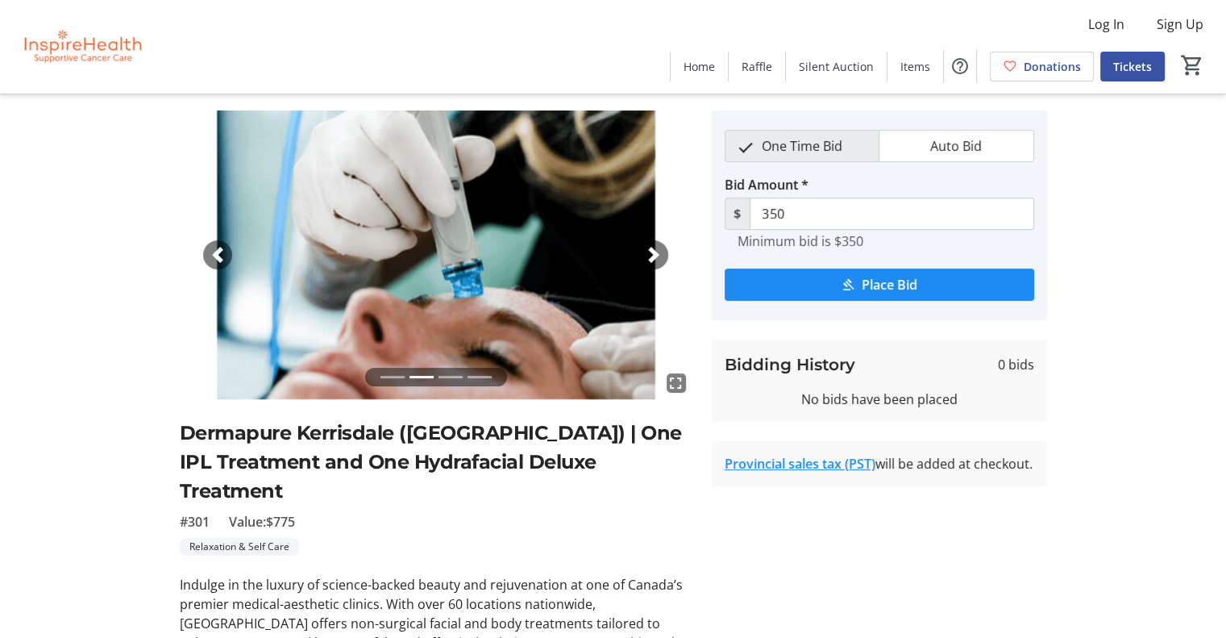
click at [654, 251] on span "button" at bounding box center [654, 255] width 16 height 16
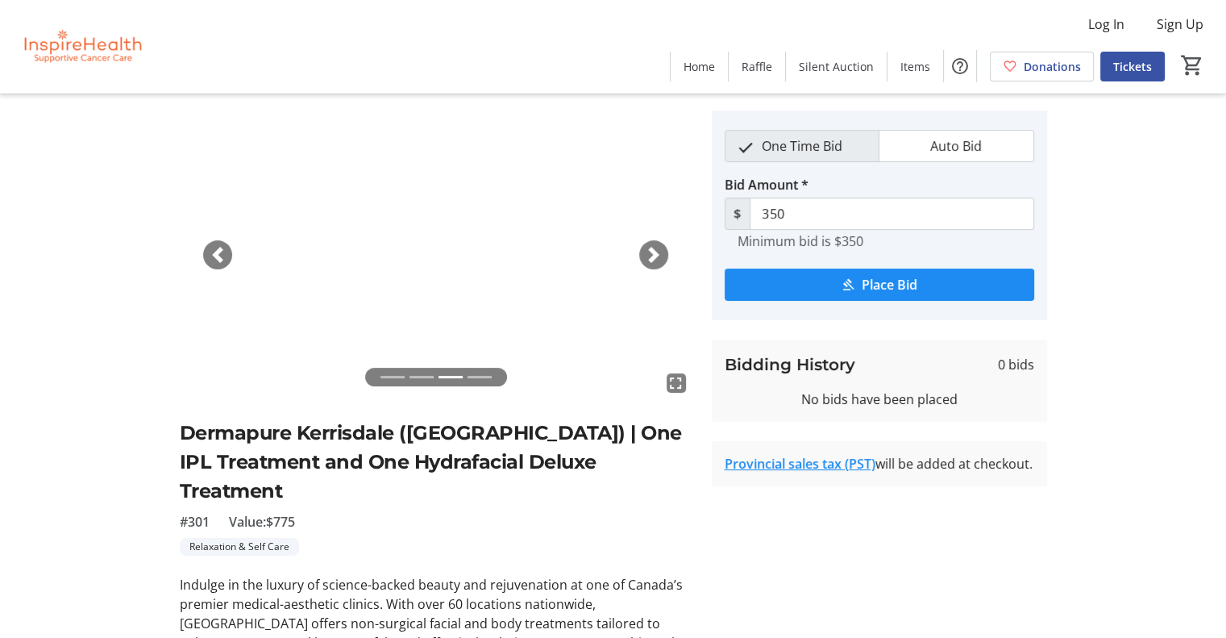
click at [654, 251] on span "button" at bounding box center [654, 255] width 16 height 16
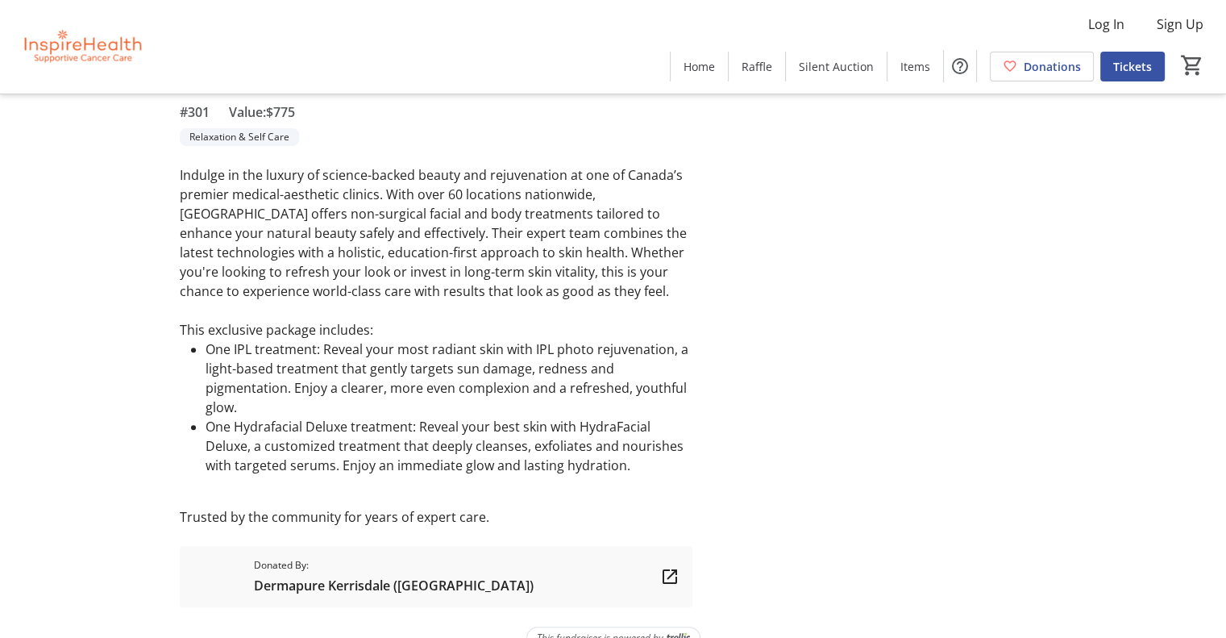
scroll to position [451, 0]
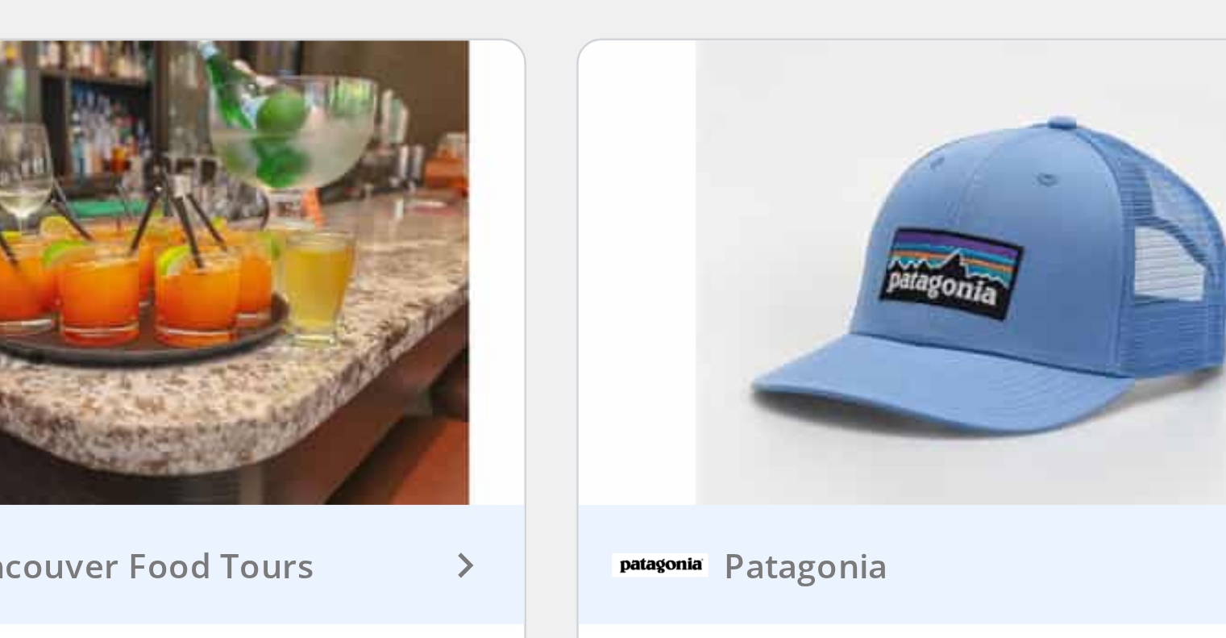
scroll to position [11610, 0]
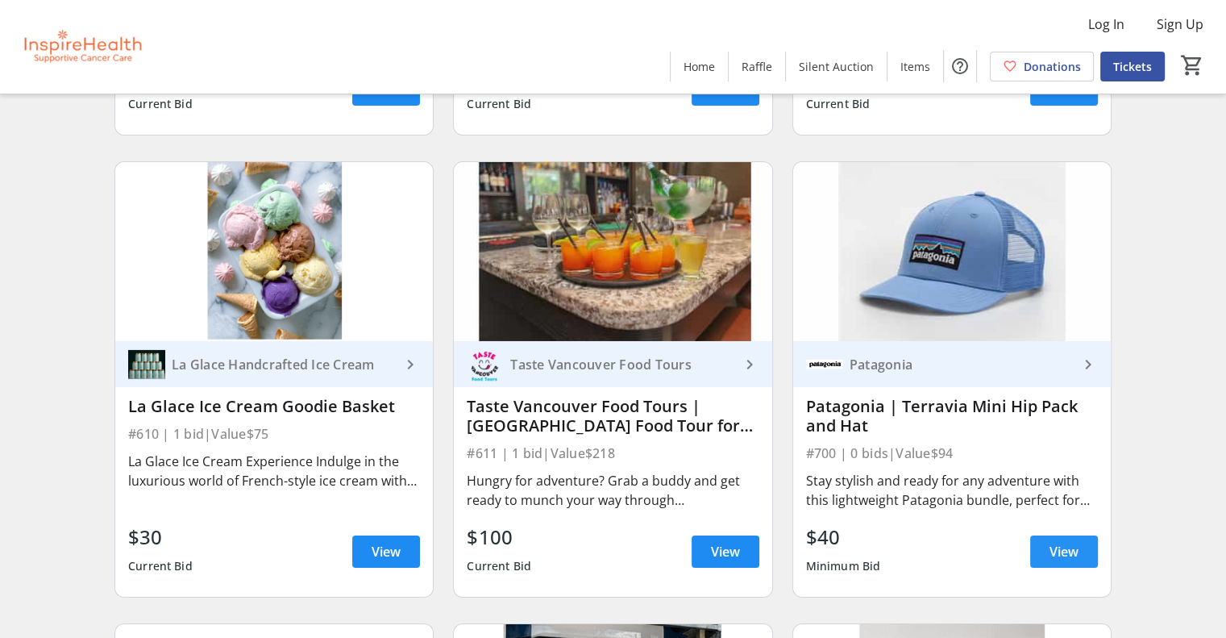
click at [1079, 571] on span at bounding box center [1064, 551] width 68 height 39
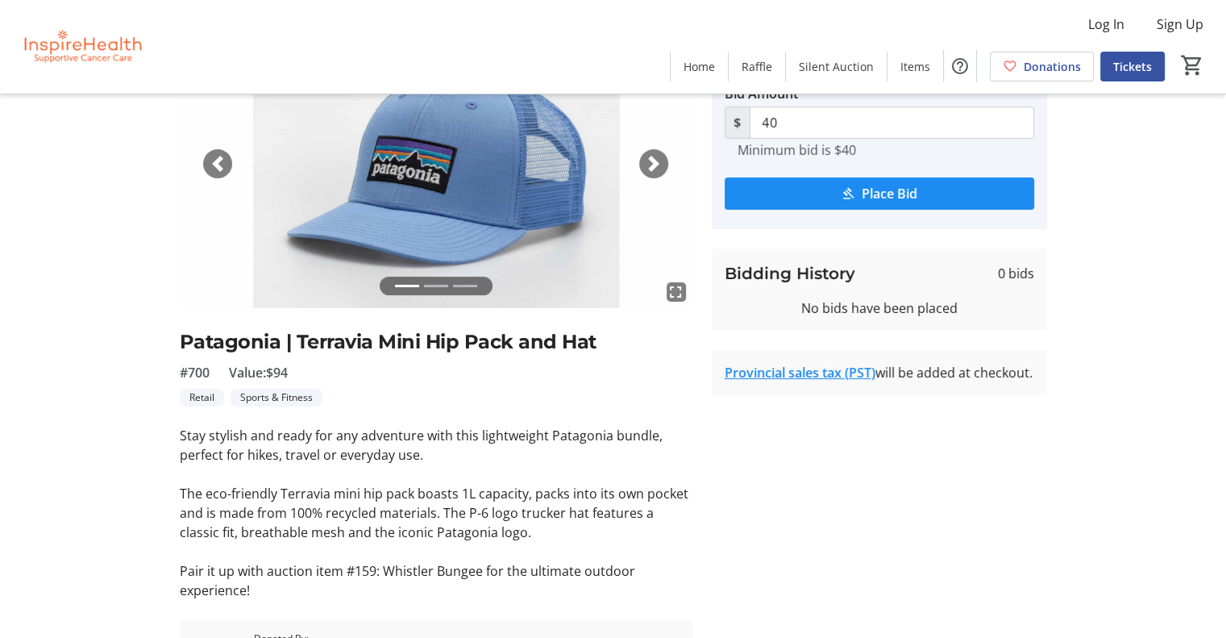
scroll to position [132, 0]
click at [646, 168] on span "button" at bounding box center [654, 164] width 16 height 16
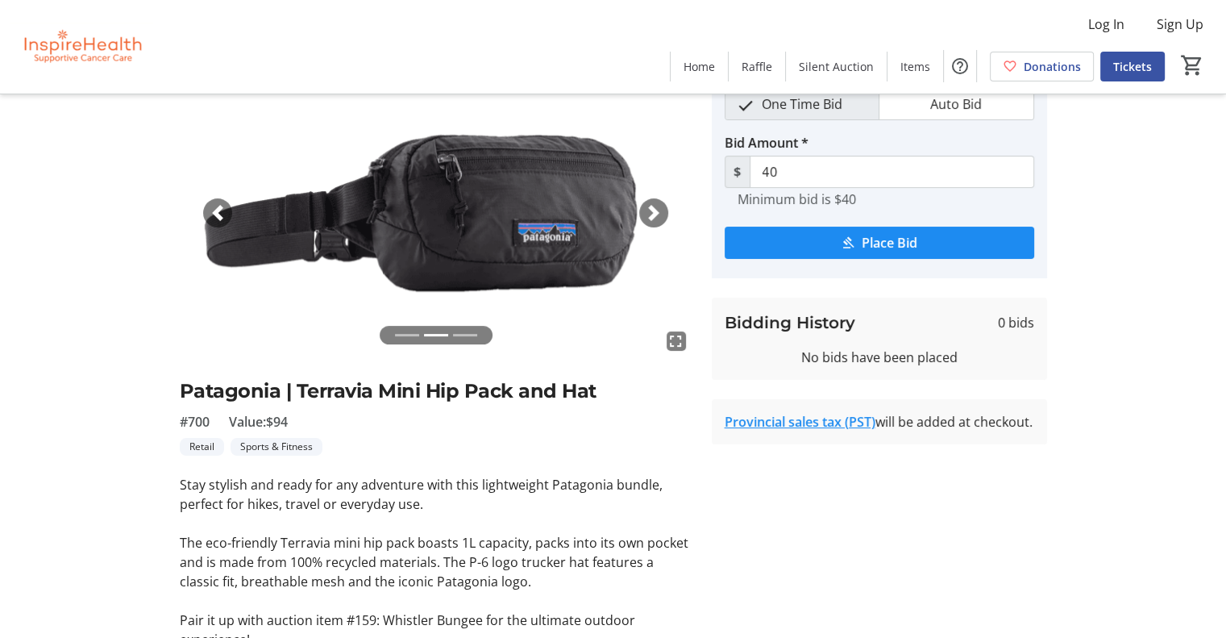
scroll to position [81, 0]
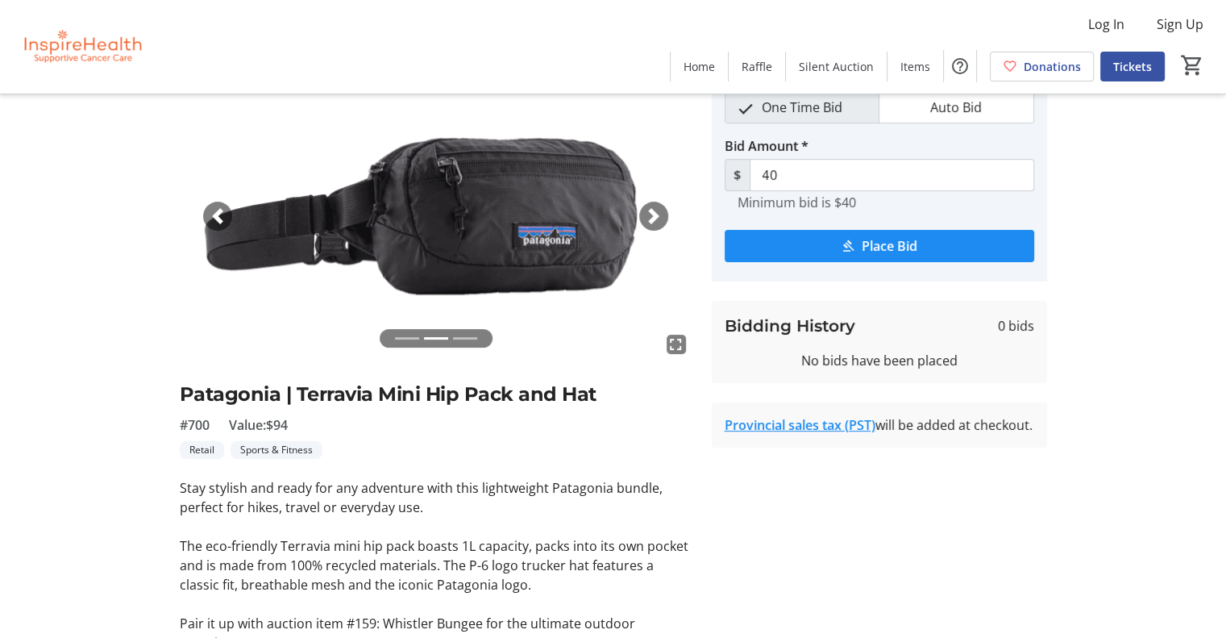
click at [649, 210] on span "button" at bounding box center [654, 216] width 16 height 16
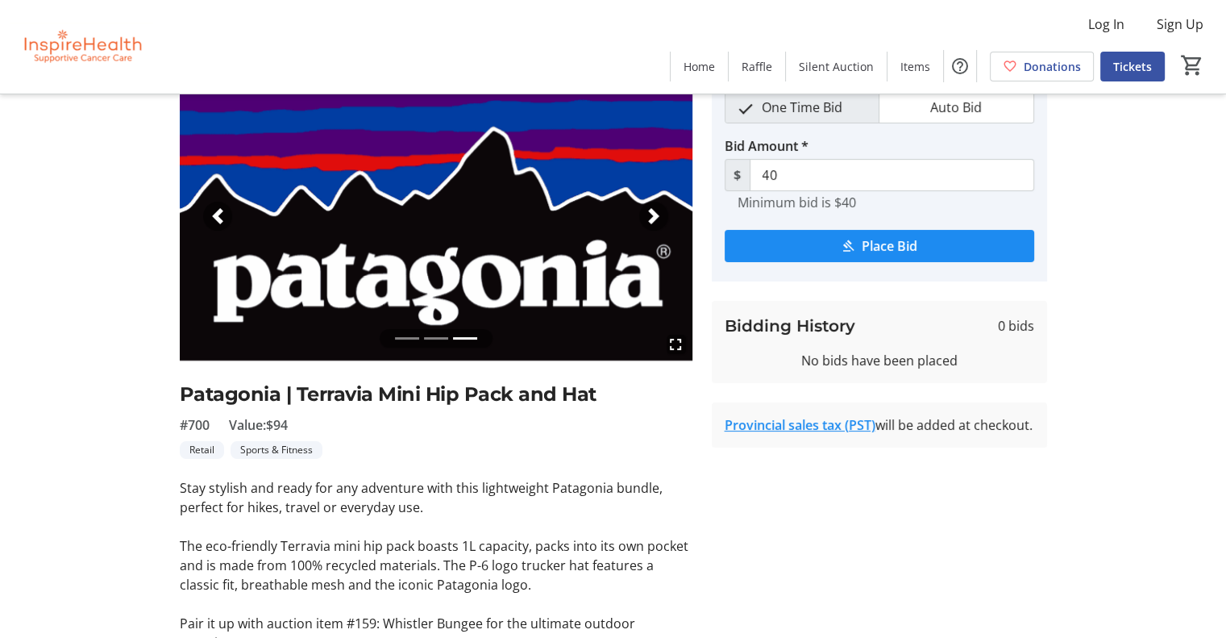
click at [214, 225] on div "Previous" at bounding box center [217, 215] width 29 height 29
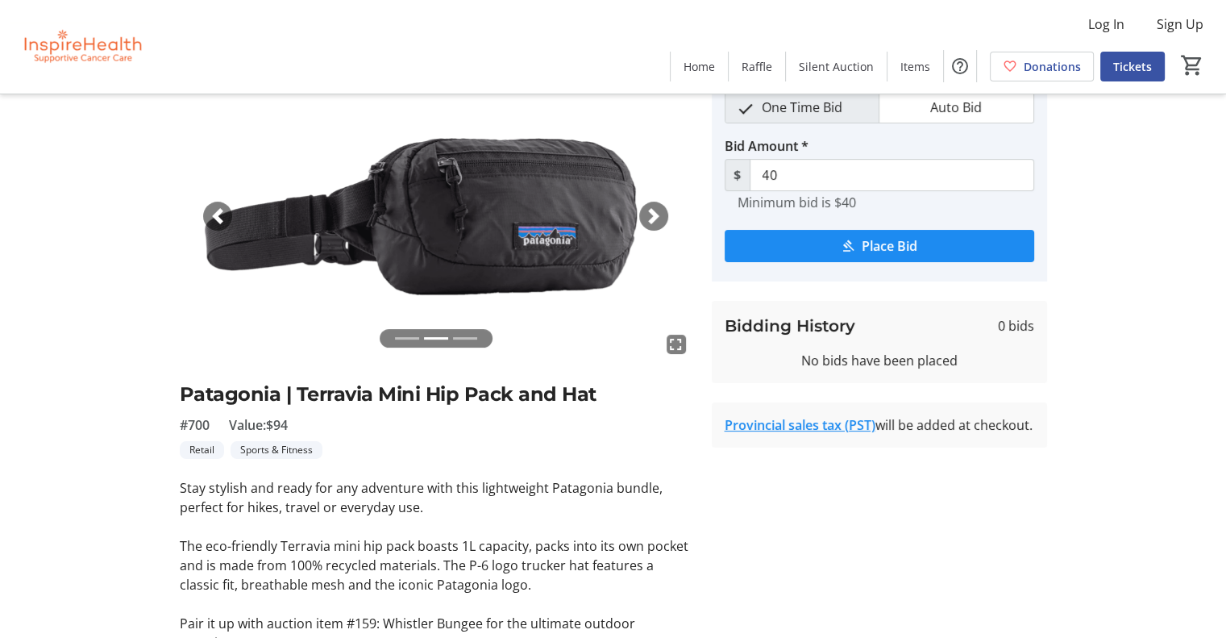
click at [214, 225] on div "Previous" at bounding box center [217, 215] width 29 height 29
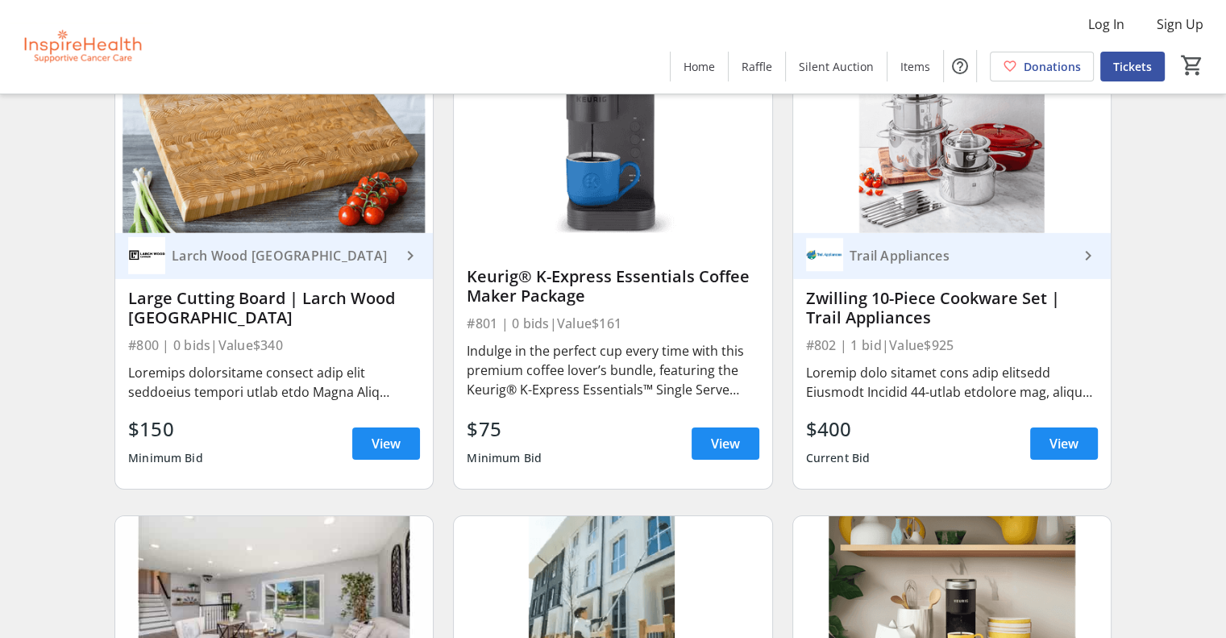
scroll to position [17236, 0]
